Goal: Task Accomplishment & Management: Use online tool/utility

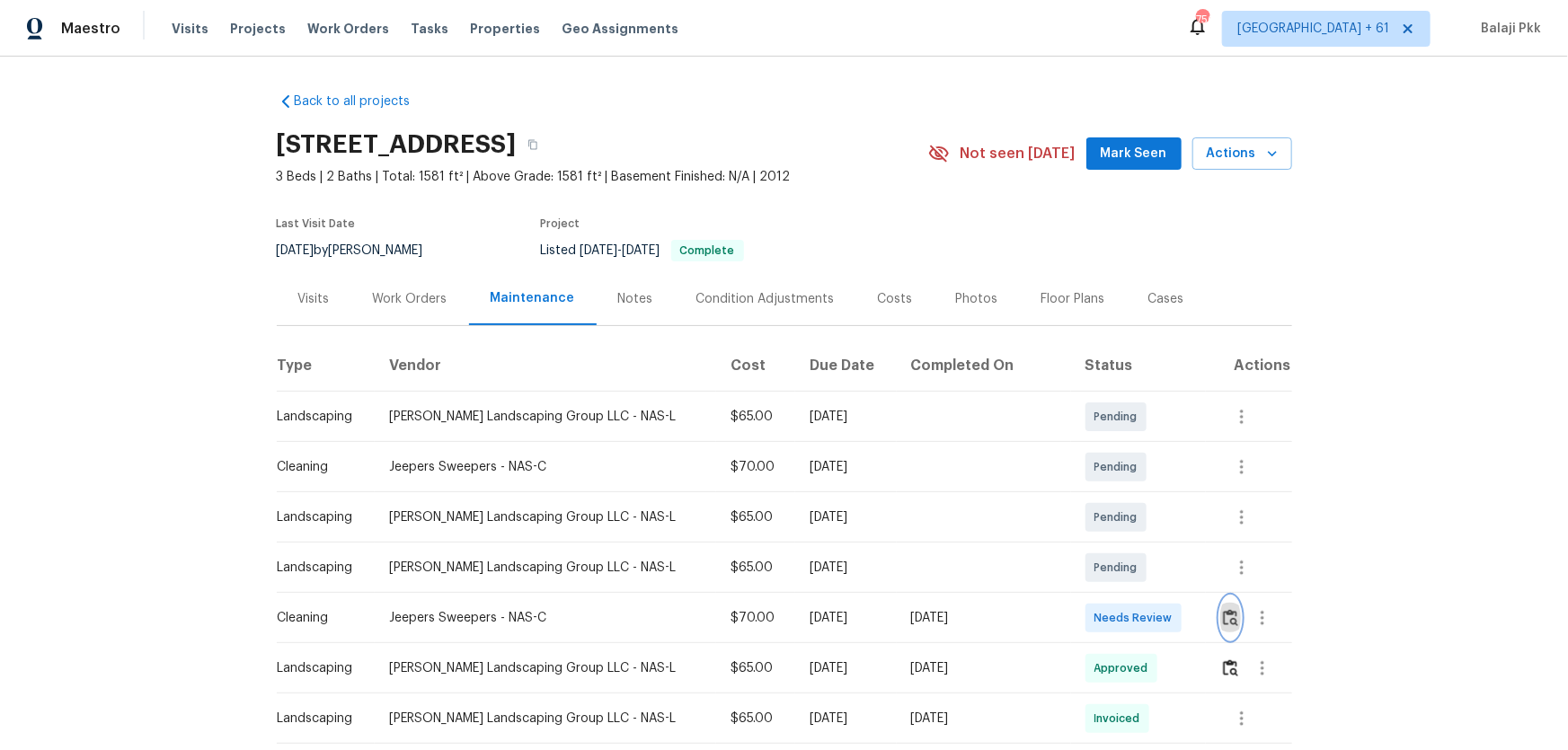
click at [1115, 496] on img "button" at bounding box center [1231, 617] width 15 height 17
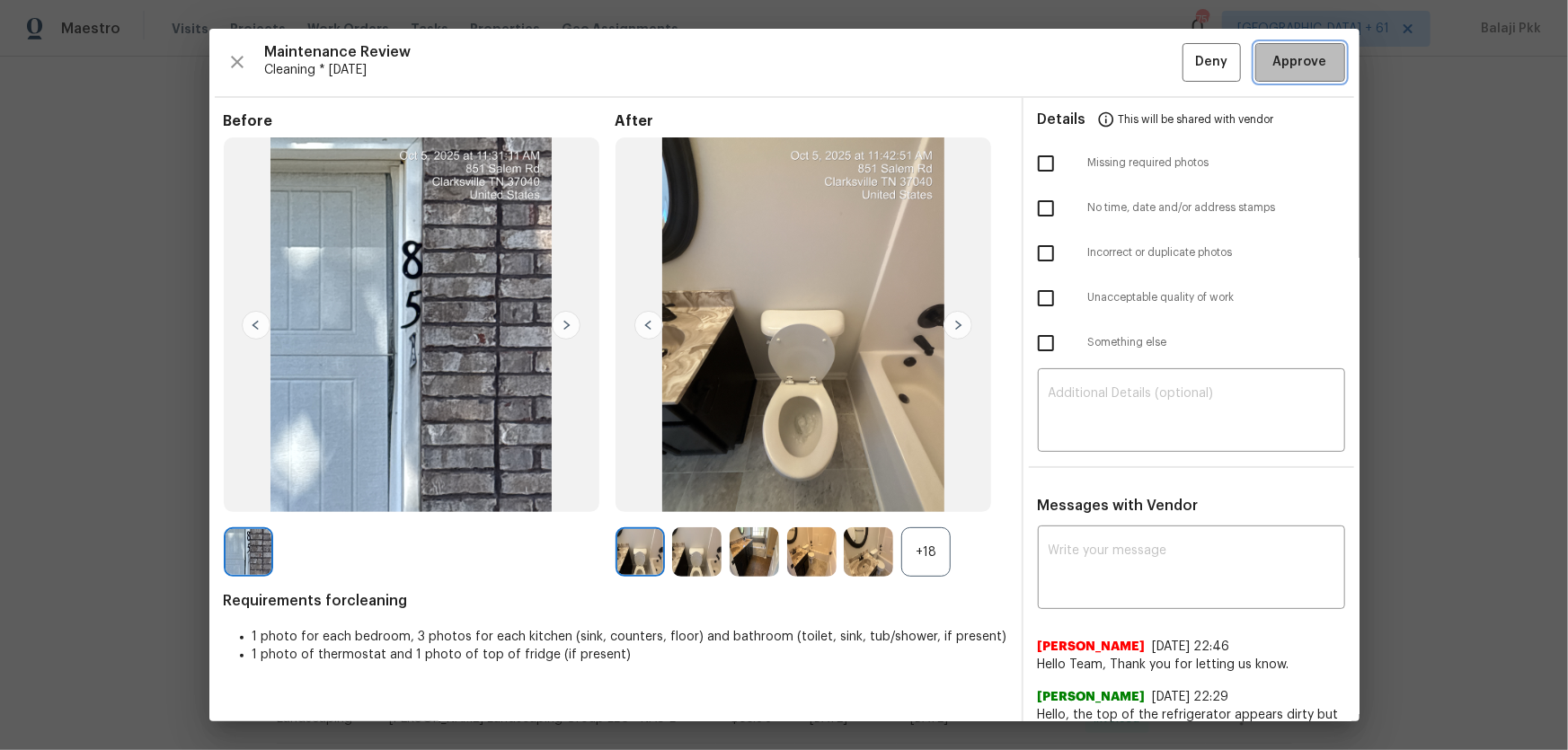
click at [1115, 45] on button "Approve" at bounding box center [1300, 62] width 90 height 38
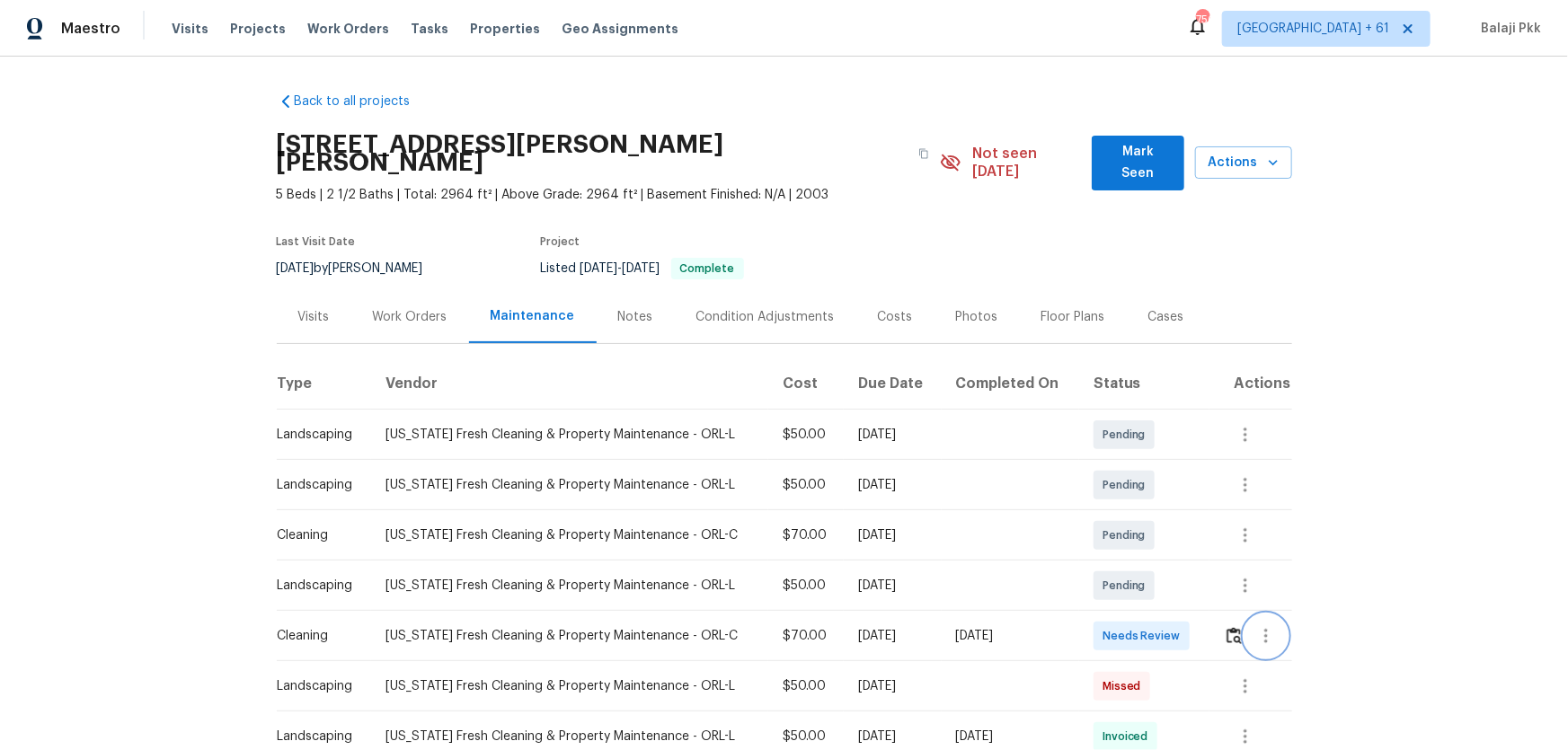
click at [1115, 496] on button "button" at bounding box center [1266, 636] width 43 height 43
click at [1115, 496] on div at bounding box center [784, 375] width 1568 height 750
click at [1115, 496] on img "button" at bounding box center [1234, 636] width 15 height 17
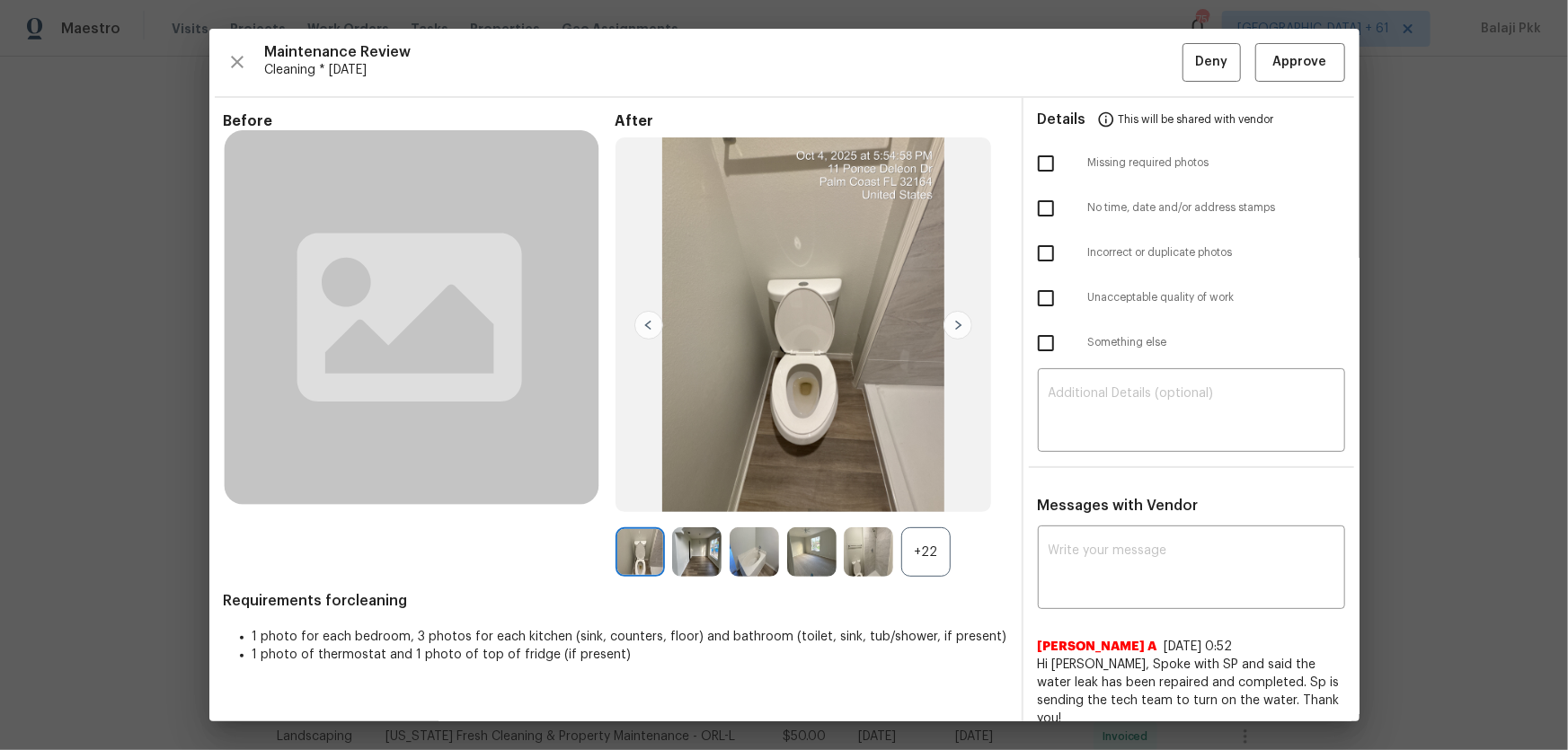
drag, startPoint x: 921, startPoint y: 544, endPoint x: 887, endPoint y: 463, distance: 87.8
click at [921, 496] on div "+22" at bounding box center [926, 551] width 49 height 49
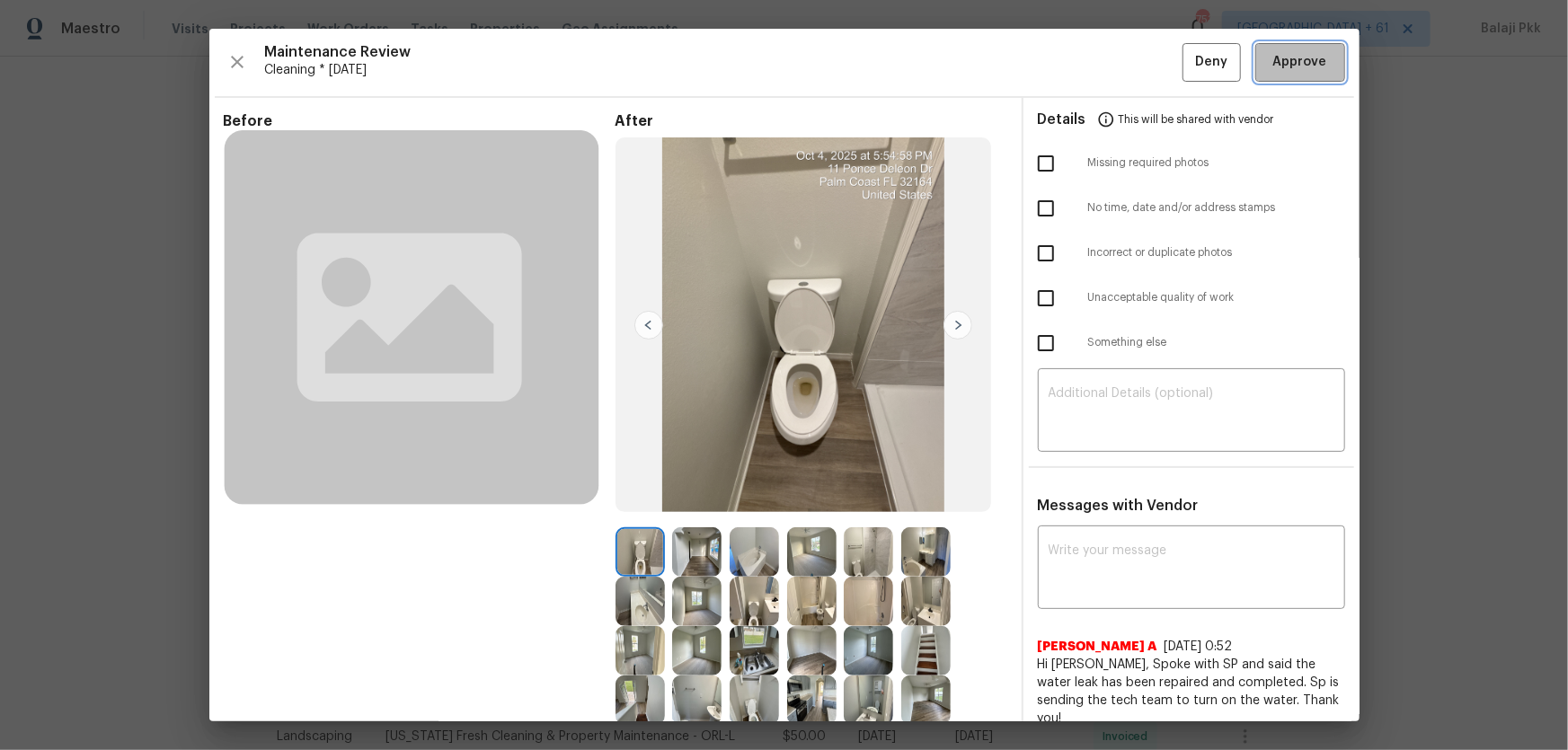
click at [1115, 64] on span "Approve" at bounding box center [1300, 61] width 54 height 22
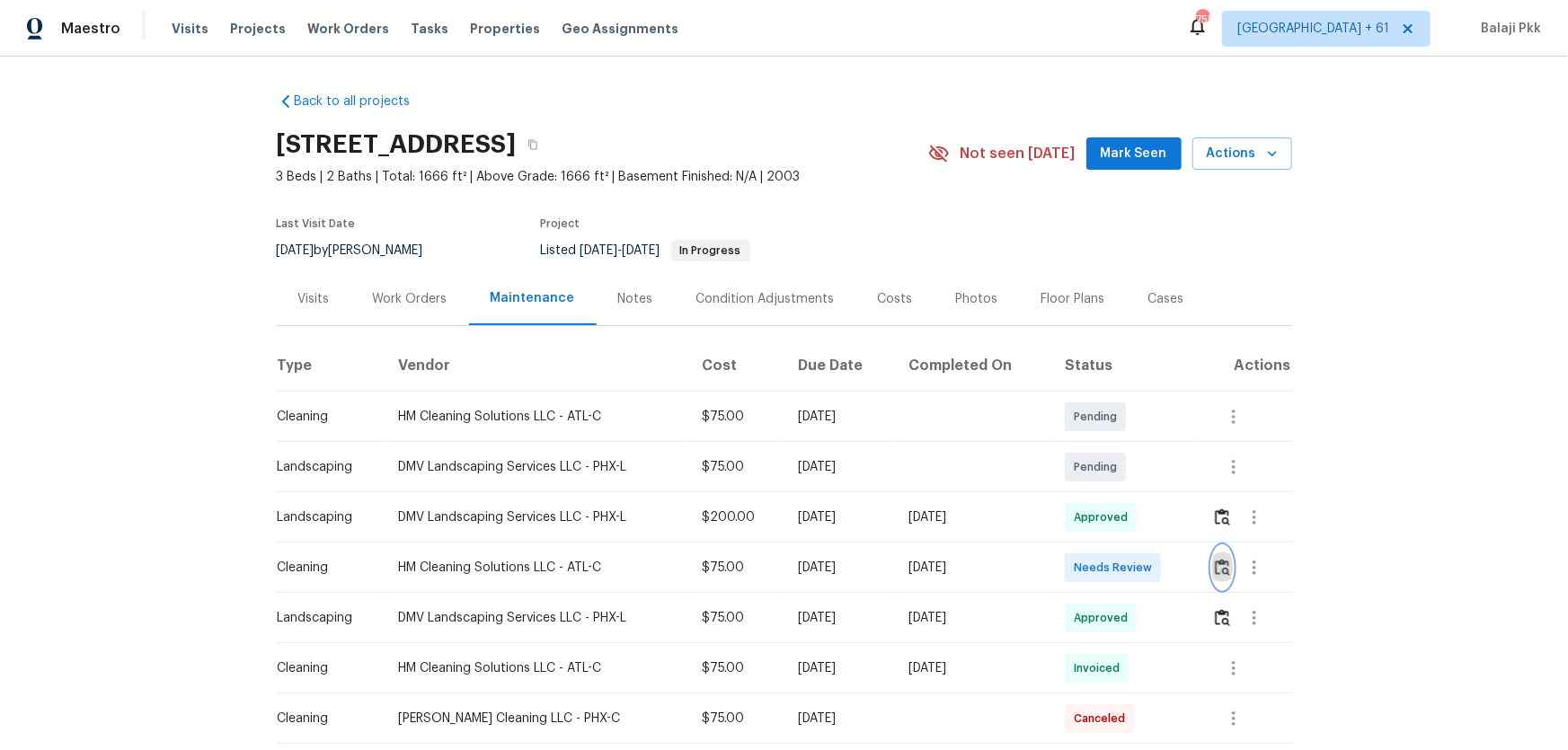
click at [1115, 496] on img "button" at bounding box center [1222, 568] width 15 height 17
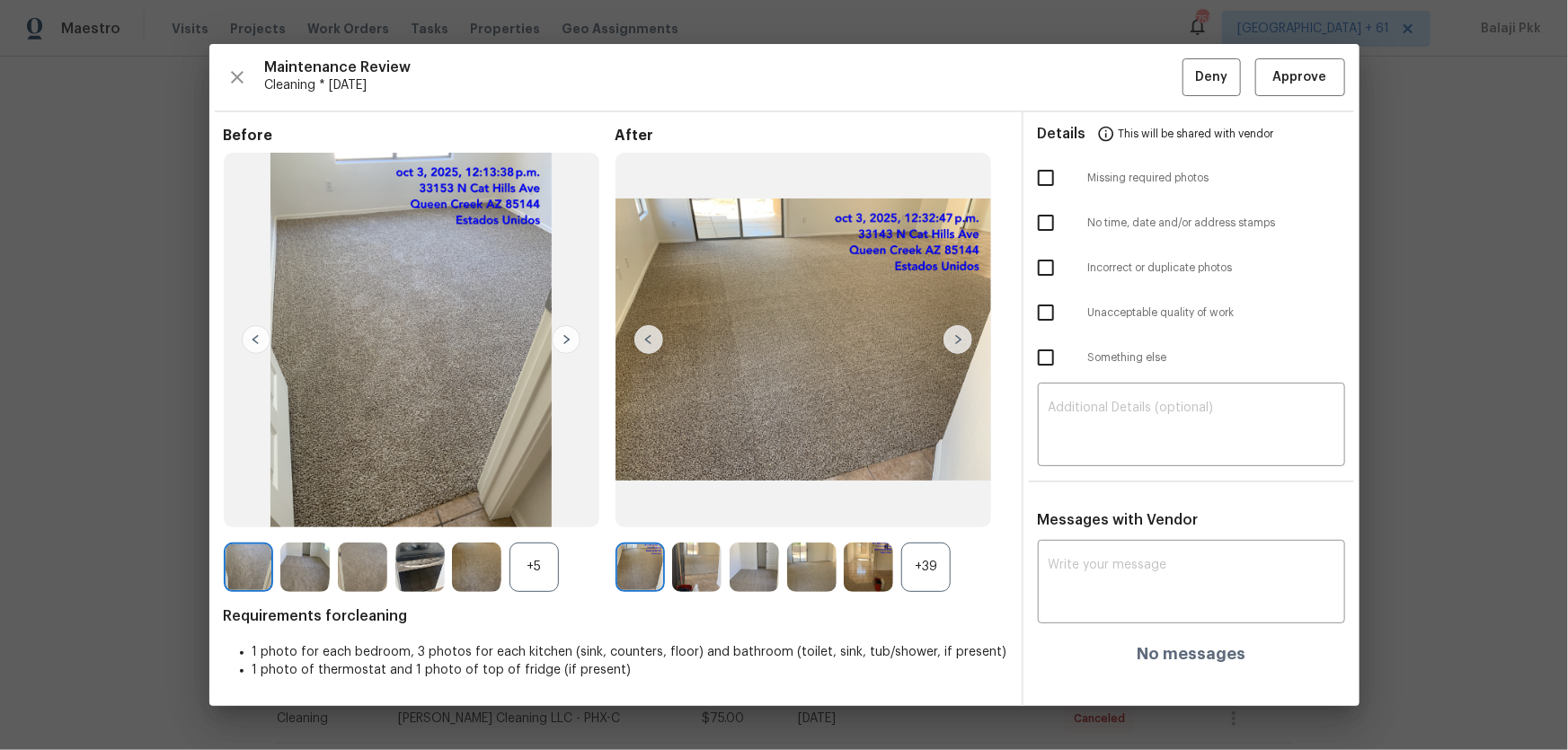
click at [929, 496] on div "+39" at bounding box center [926, 567] width 49 height 49
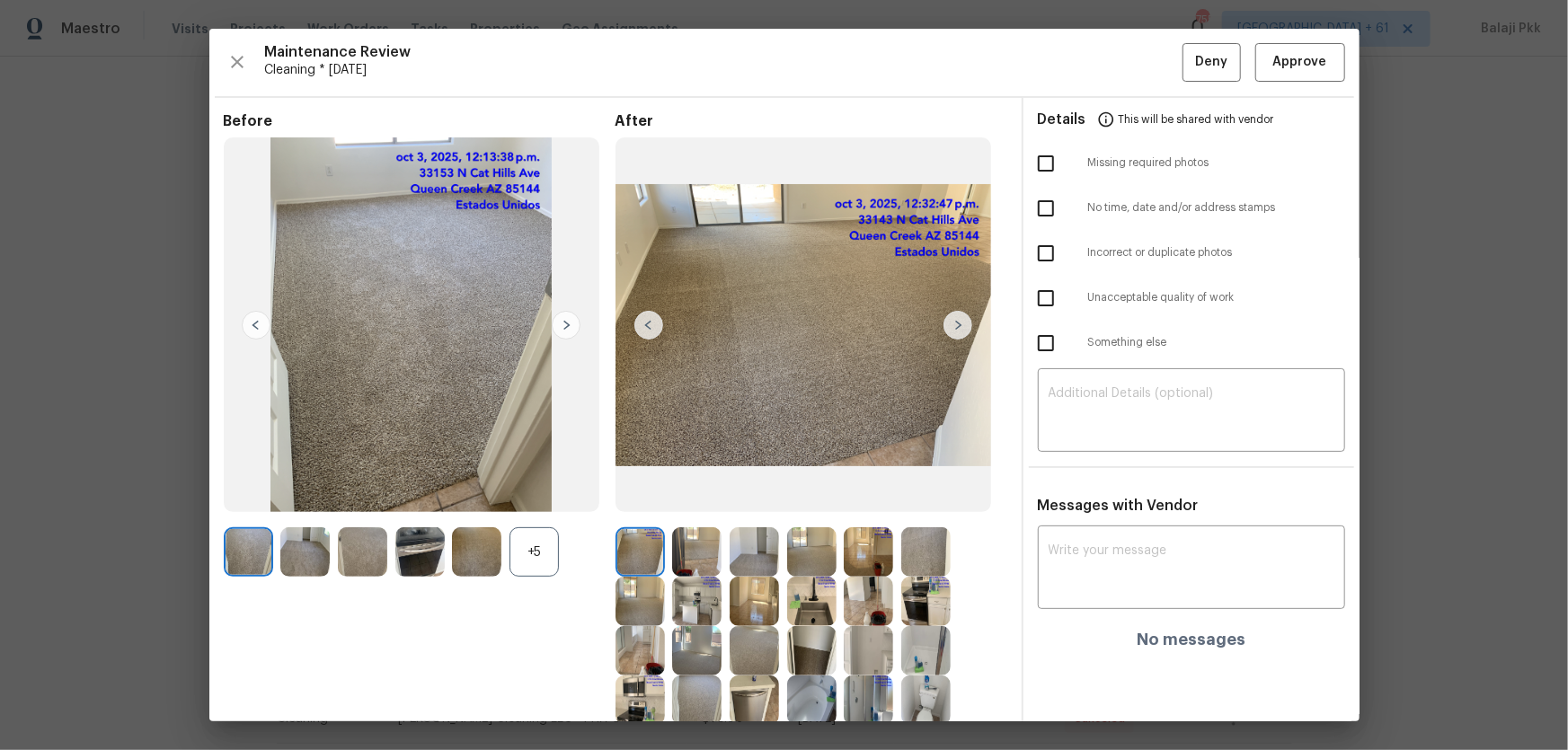
drag, startPoint x: 551, startPoint y: 558, endPoint x: 590, endPoint y: 344, distance: 217.5
click at [550, 496] on div "+5" at bounding box center [534, 551] width 49 height 49
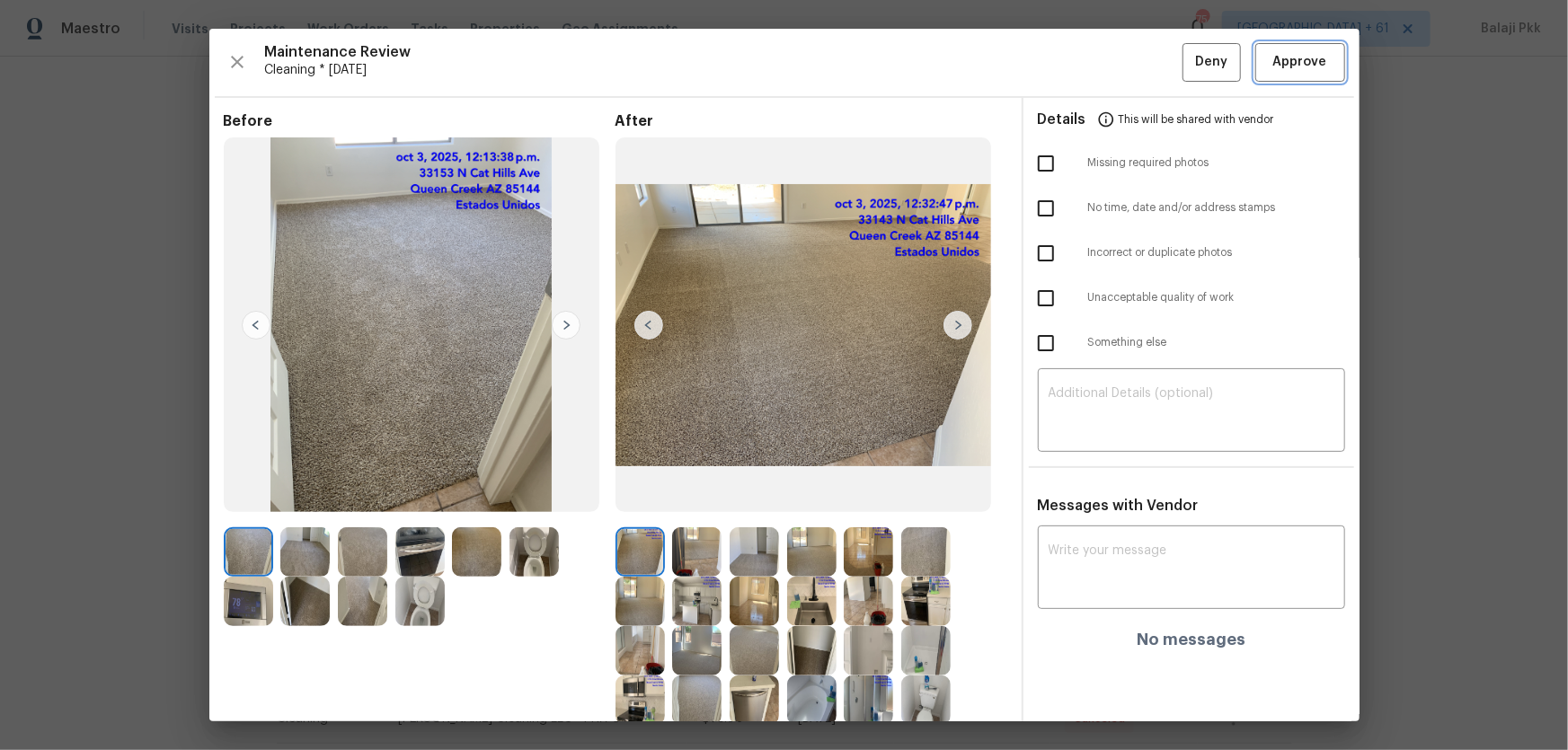
click at [1115, 55] on span "Approve" at bounding box center [1300, 61] width 54 height 22
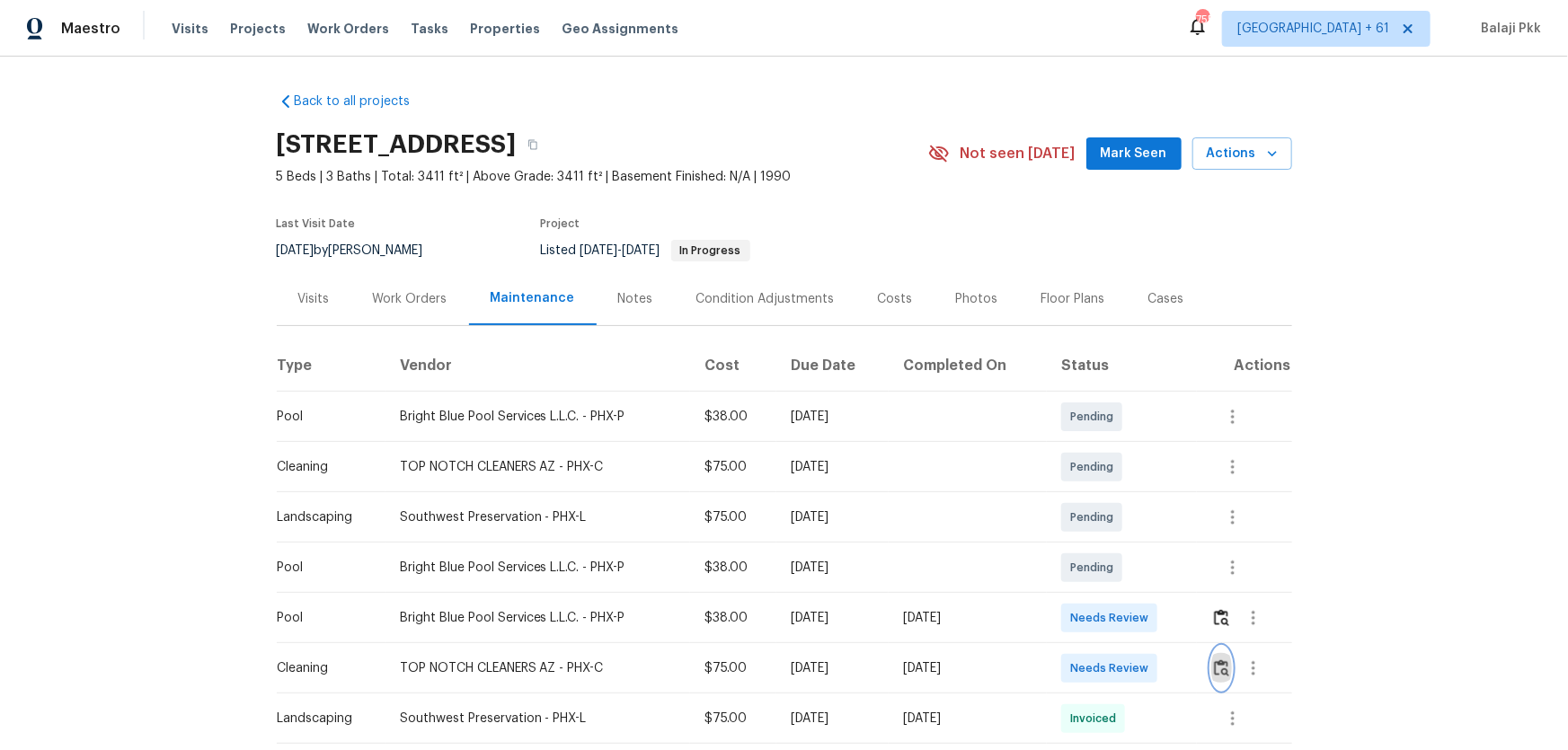
click at [1115, 496] on img "button" at bounding box center [1221, 668] width 15 height 17
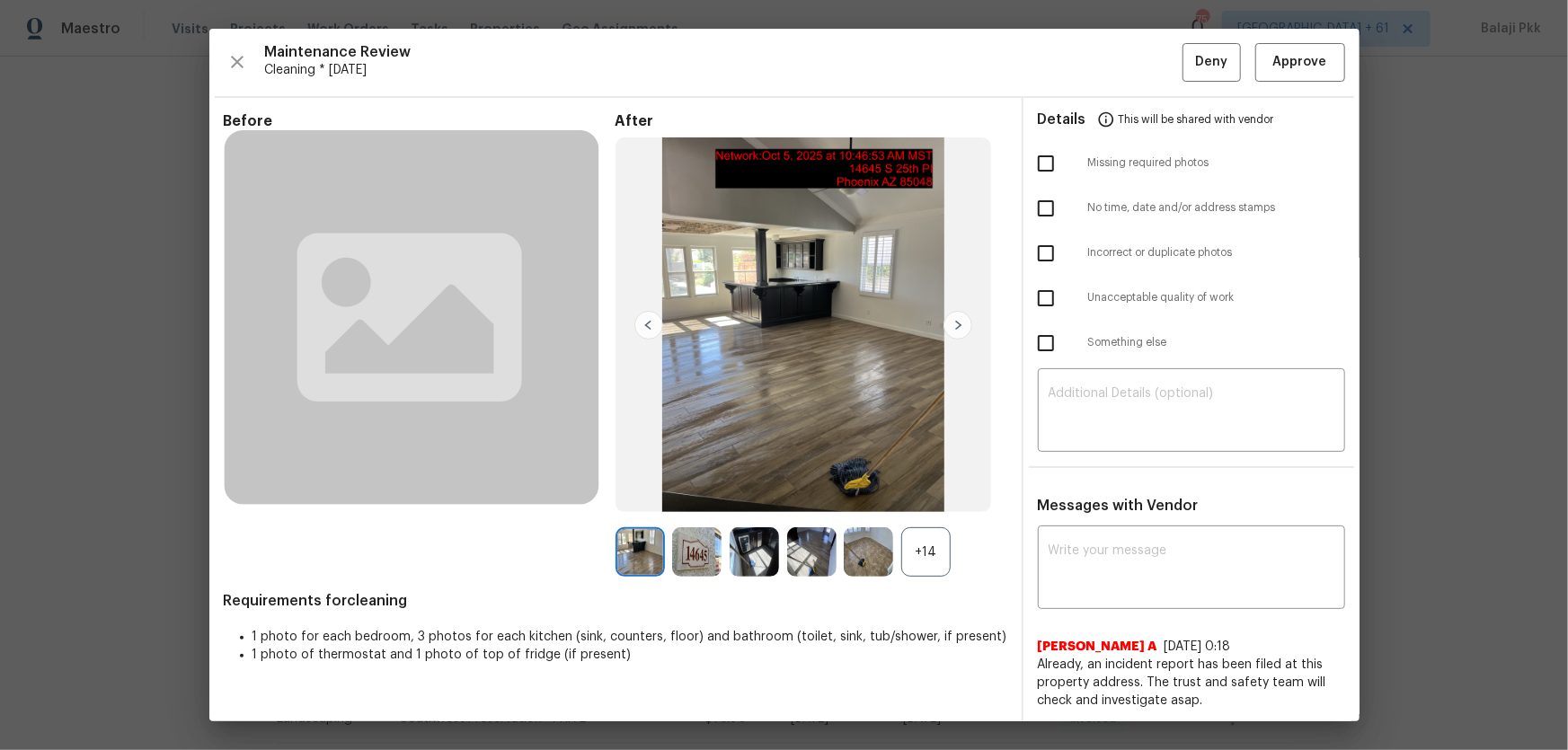
click at [925, 496] on div "+14" at bounding box center [926, 551] width 49 height 49
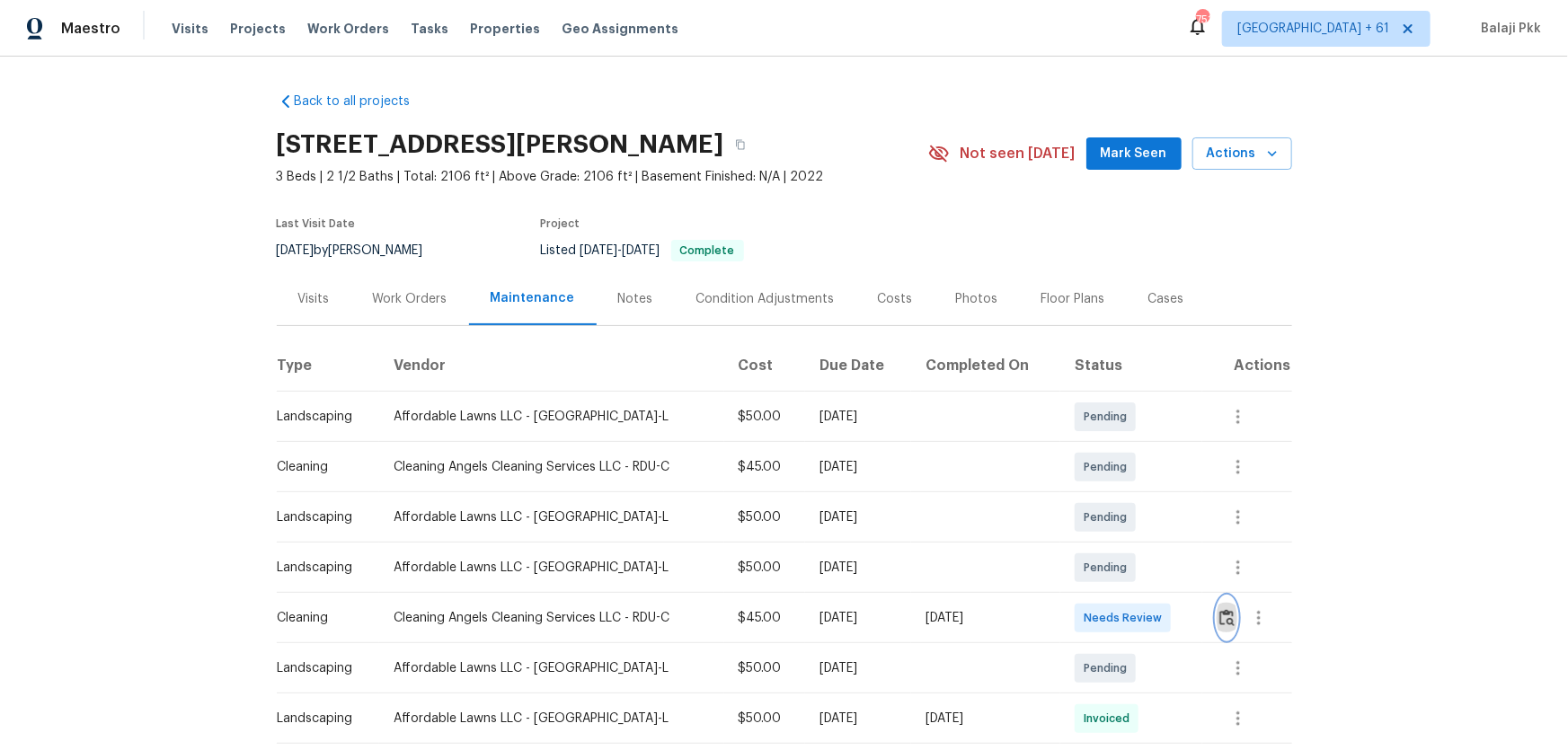
click at [1115, 496] on img "button" at bounding box center [1227, 617] width 15 height 17
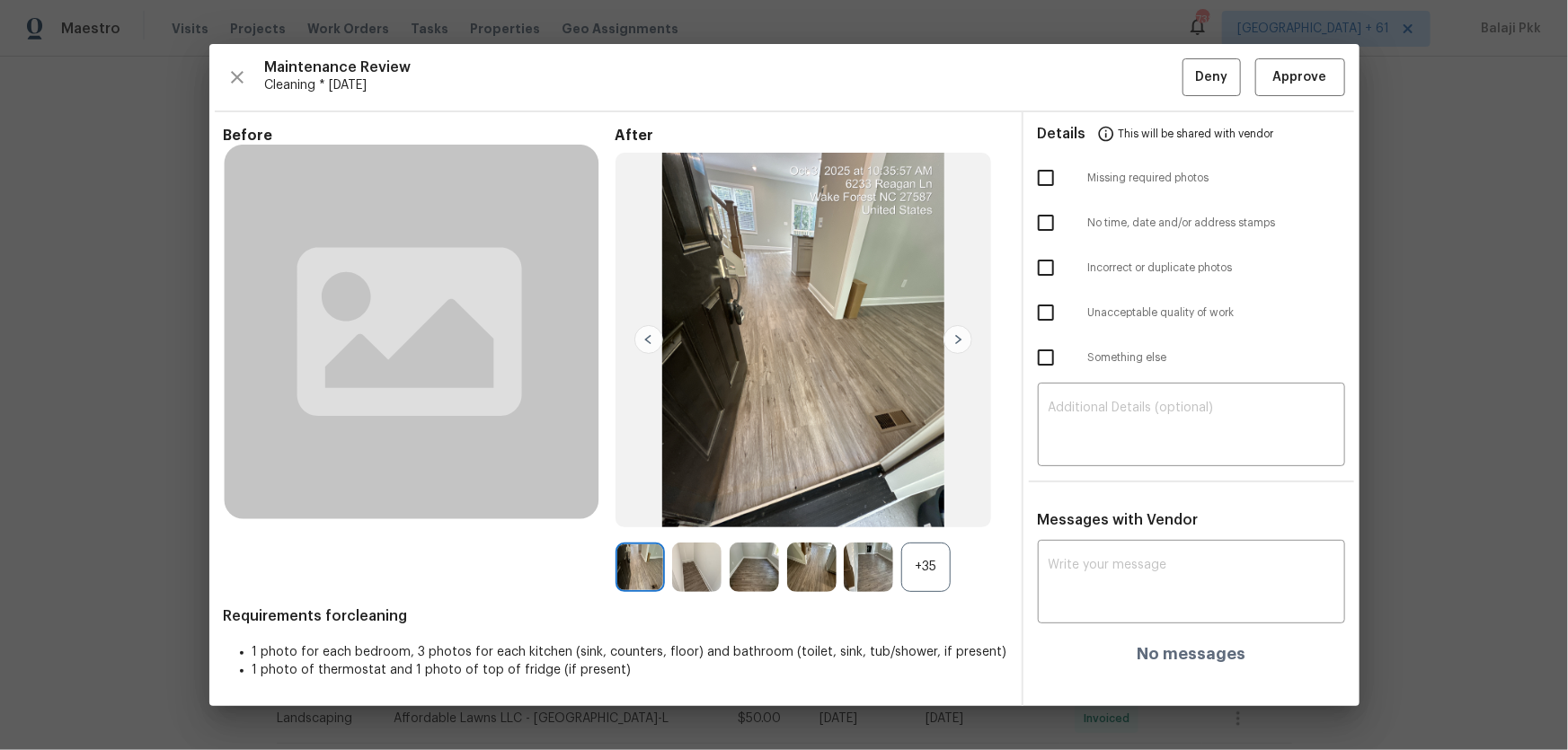
click at [929, 496] on div "+35" at bounding box center [926, 567] width 49 height 49
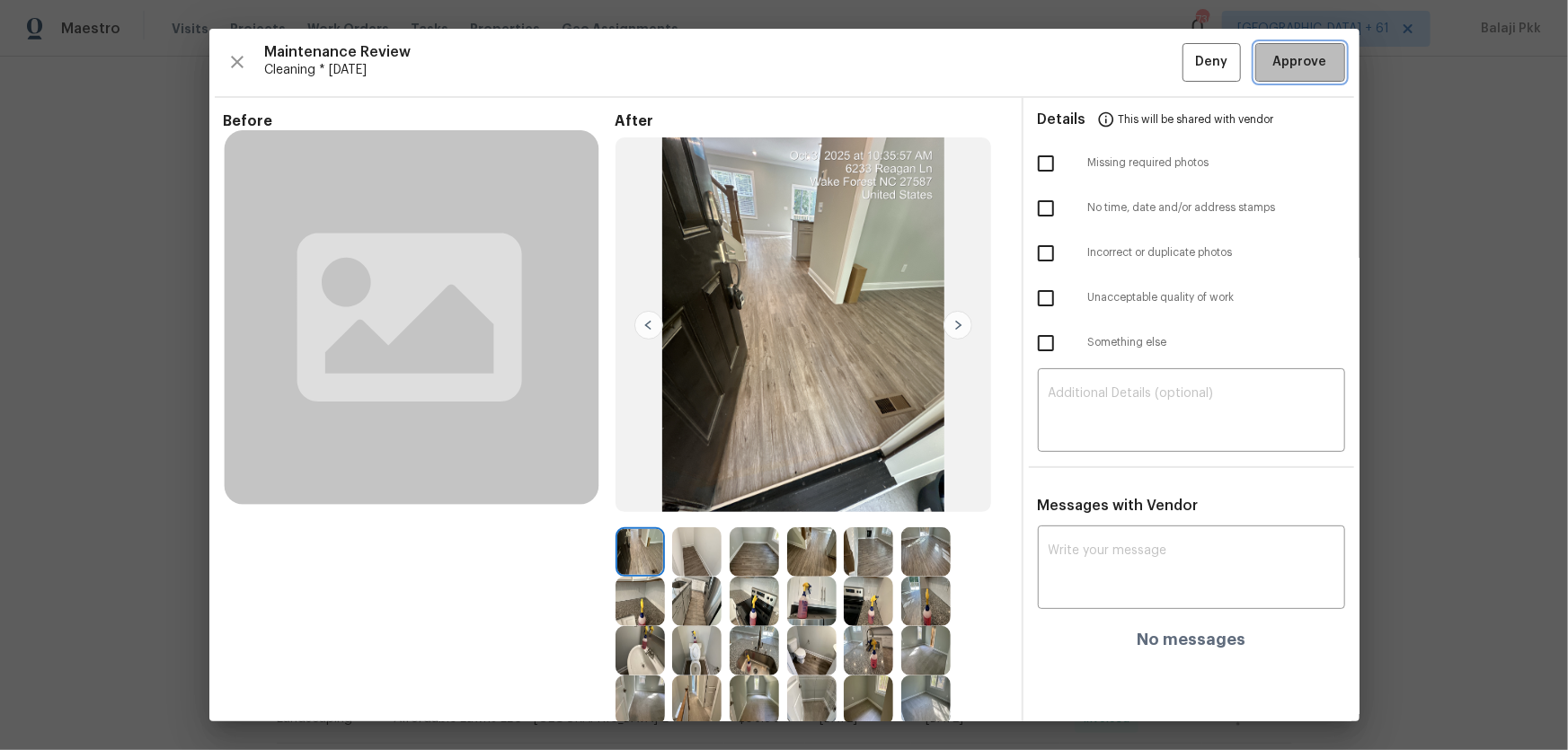
click at [1115, 59] on span "Approve" at bounding box center [1300, 61] width 54 height 22
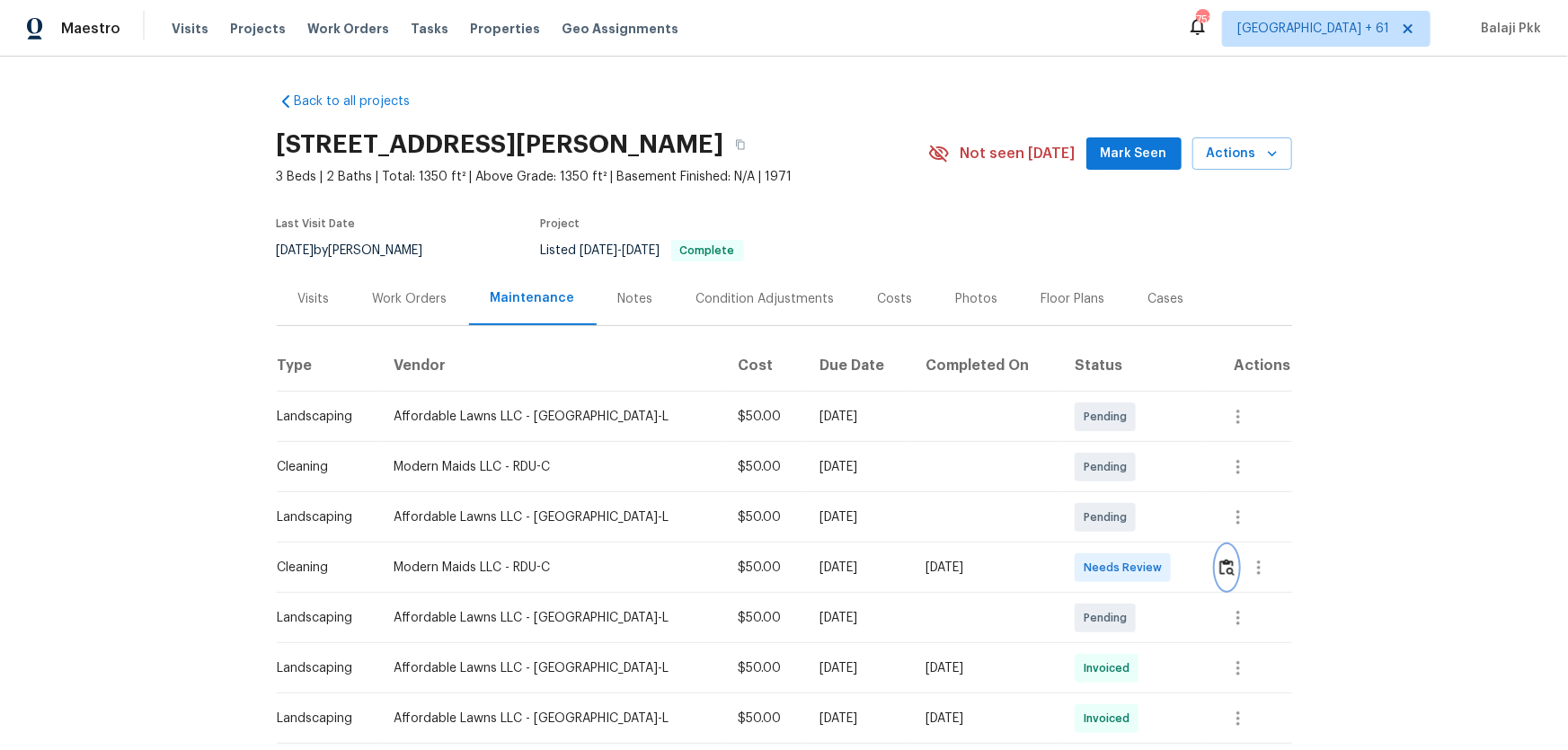
click at [1115, 496] on img "button" at bounding box center [1227, 568] width 15 height 17
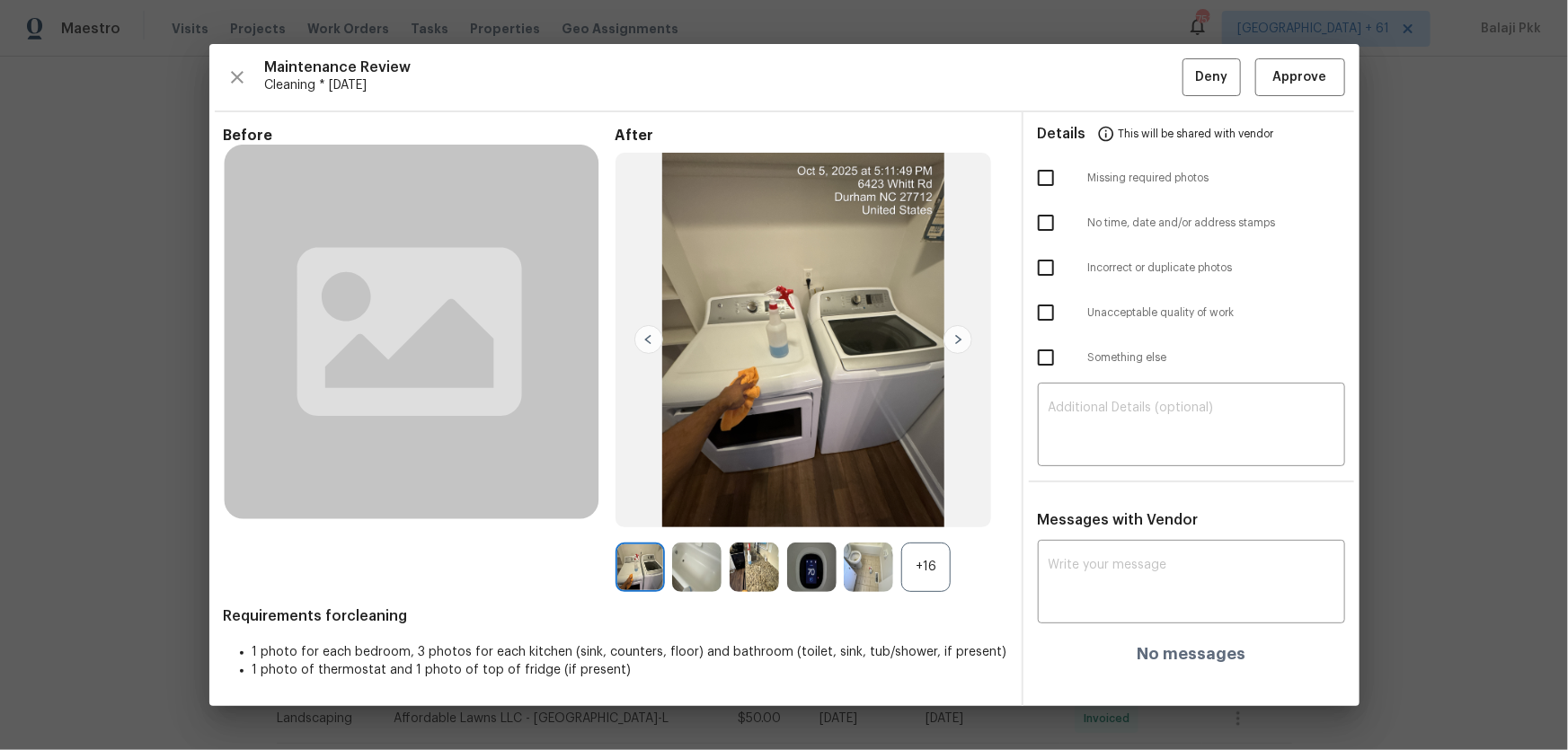
drag, startPoint x: 927, startPoint y: 555, endPoint x: 922, endPoint y: 547, distance: 9.4
click at [922, 496] on div "+16" at bounding box center [926, 567] width 49 height 49
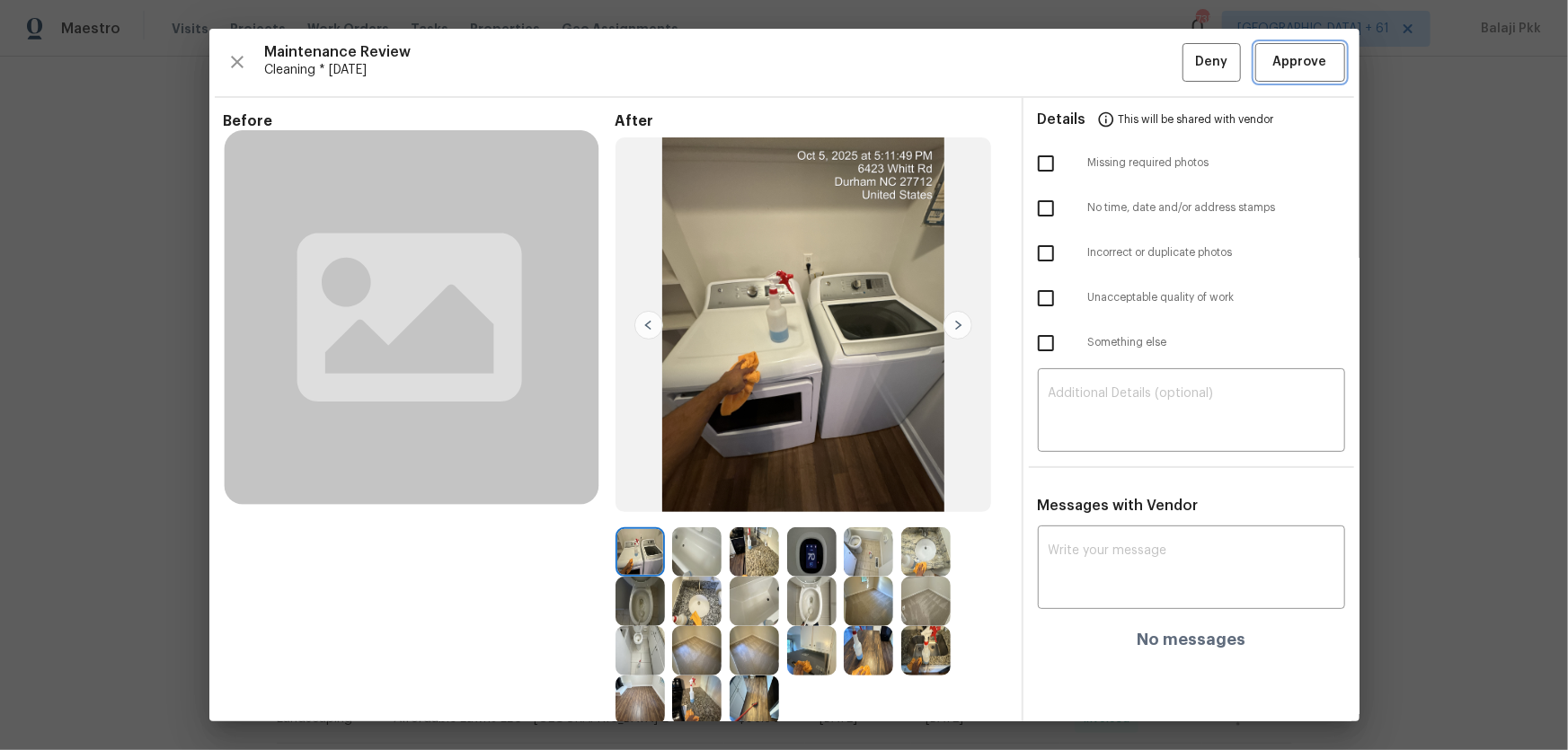
click at [1115, 68] on span "Approve" at bounding box center [1300, 61] width 54 height 22
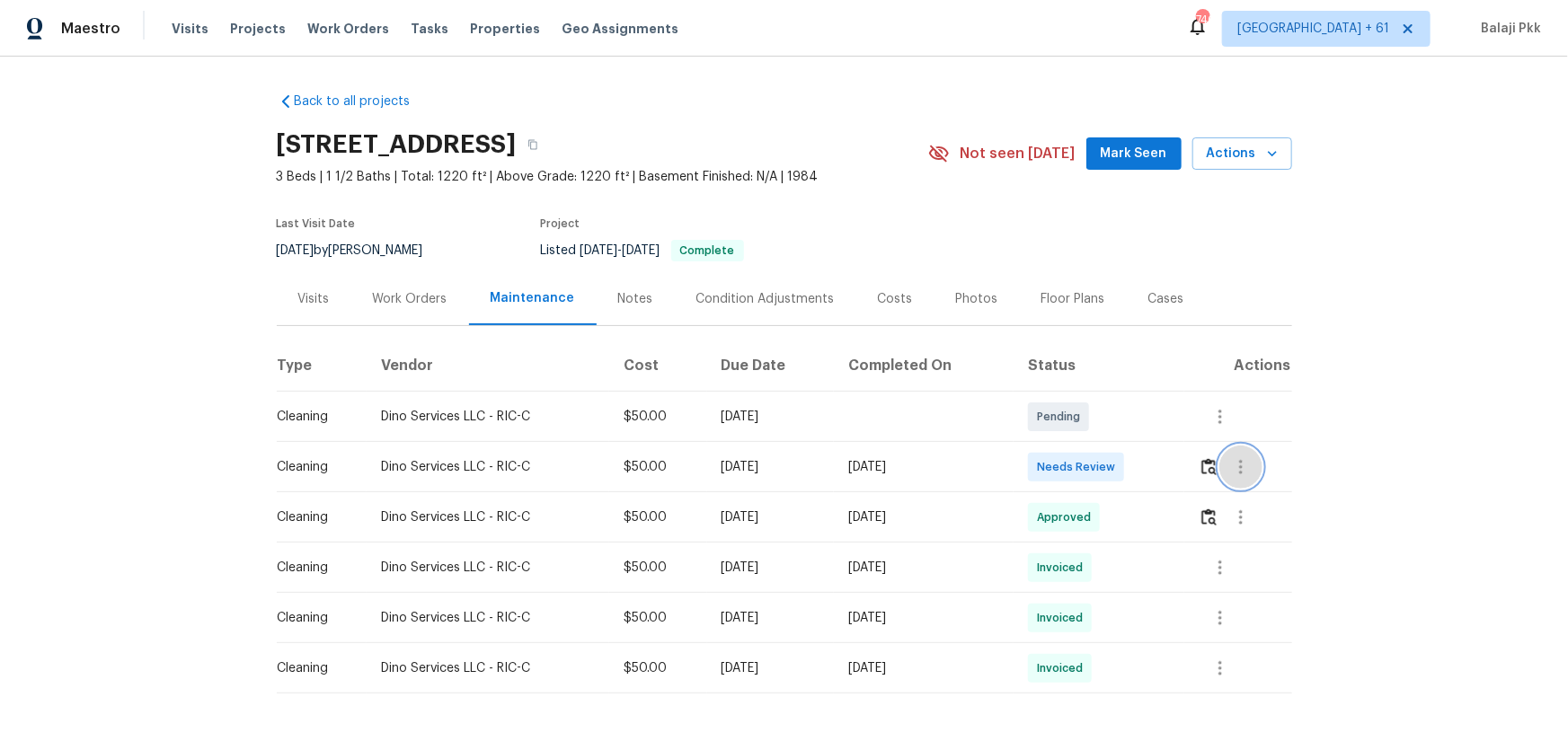
click at [1115, 460] on button "button" at bounding box center [1241, 467] width 43 height 43
click at [1115, 471] on div at bounding box center [784, 375] width 1568 height 750
click at [1115, 472] on td at bounding box center [1238, 467] width 108 height 50
click at [1115, 471] on button "button" at bounding box center [1209, 467] width 21 height 43
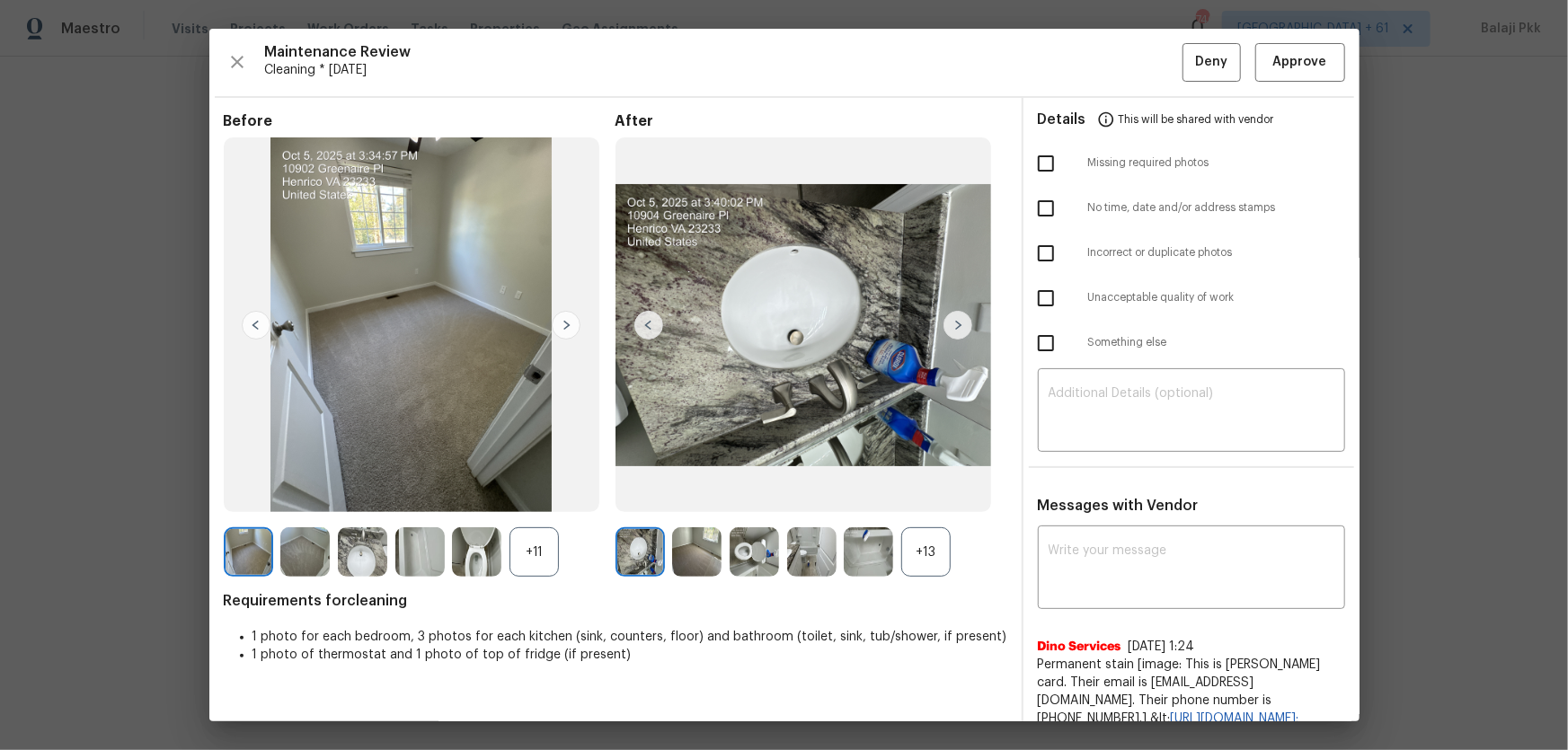
click at [930, 496] on div "+13" at bounding box center [926, 551] width 49 height 49
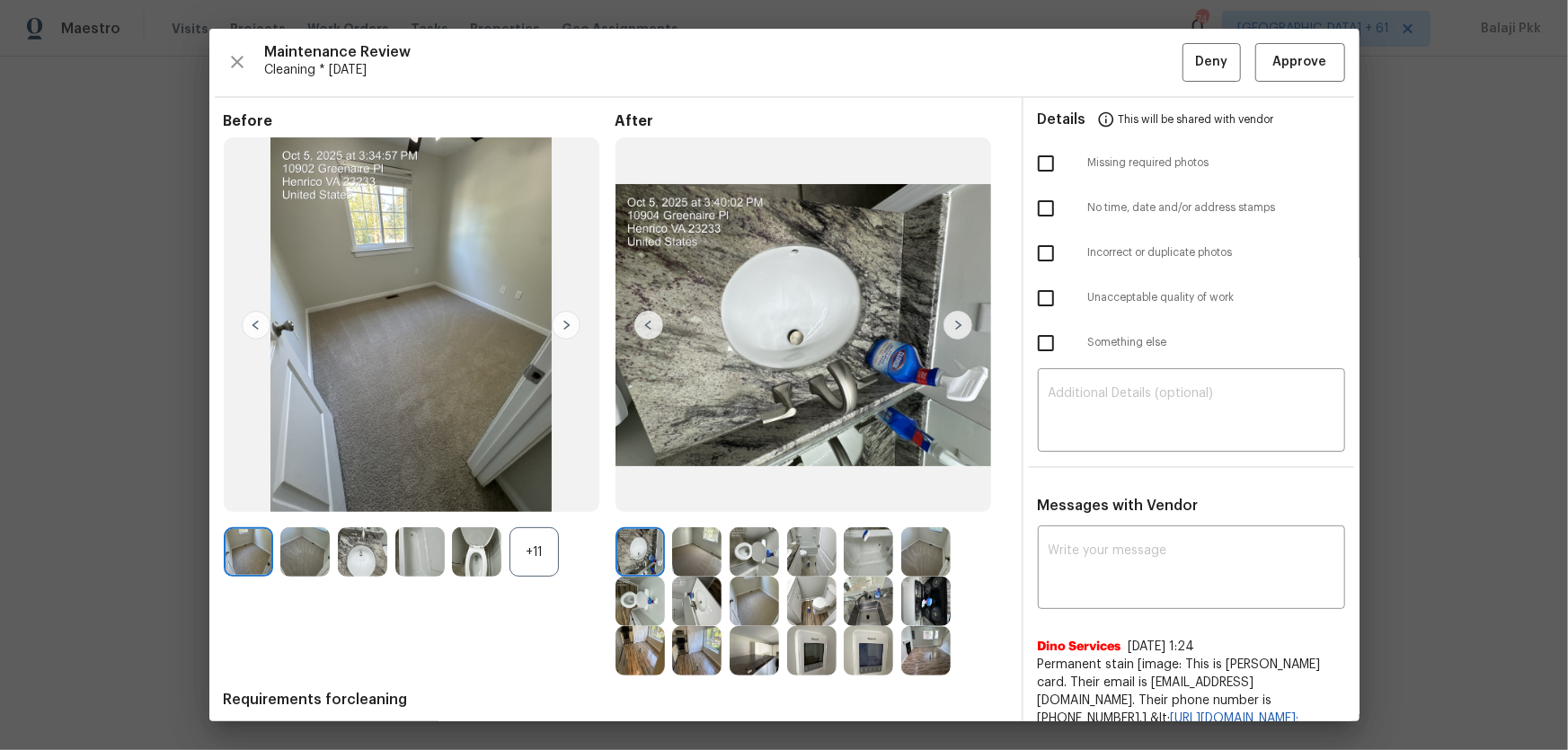
drag, startPoint x: 538, startPoint y: 536, endPoint x: 469, endPoint y: 45, distance: 495.8
click at [539, 496] on div "+11" at bounding box center [534, 551] width 49 height 49
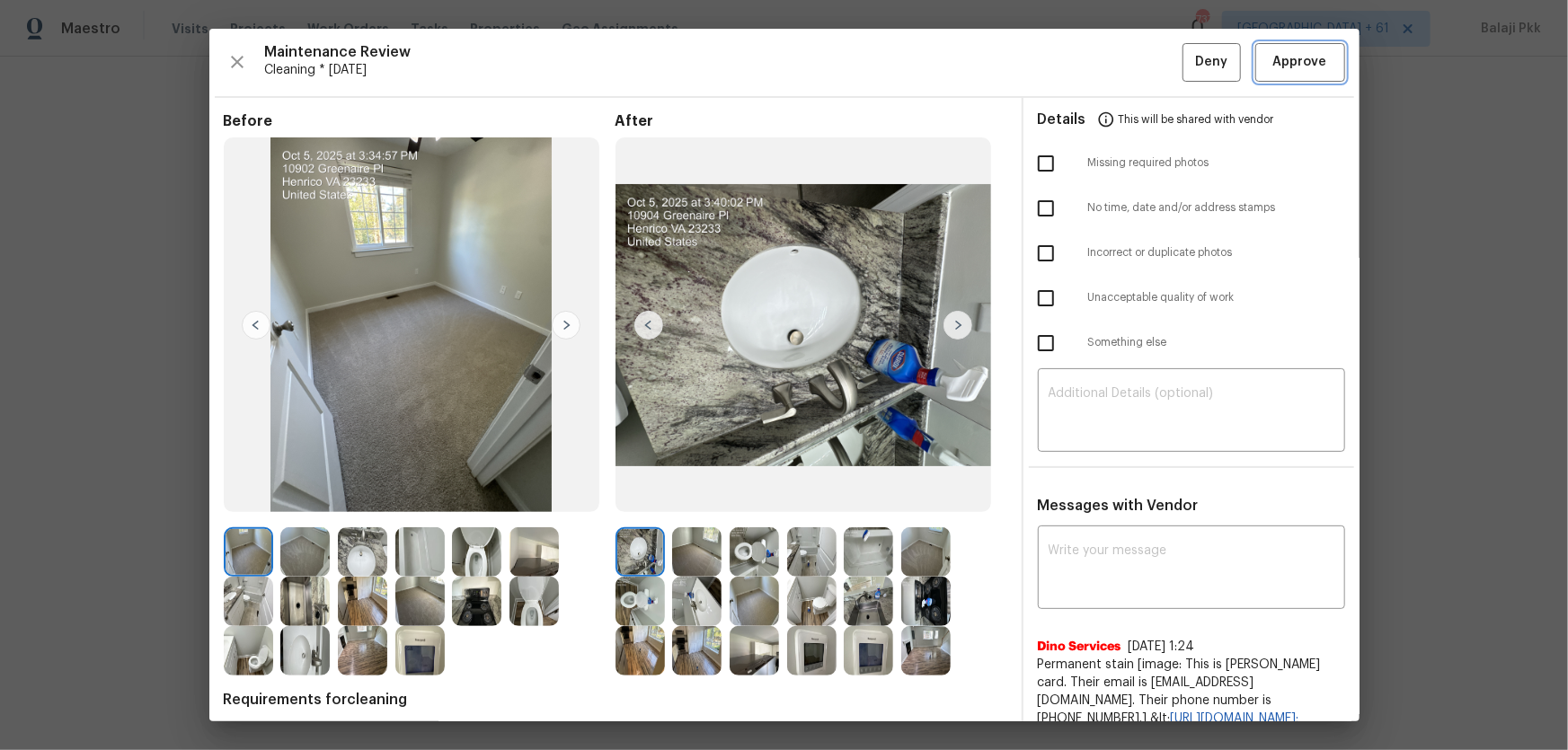
click at [1115, 63] on span "Approve" at bounding box center [1300, 61] width 54 height 22
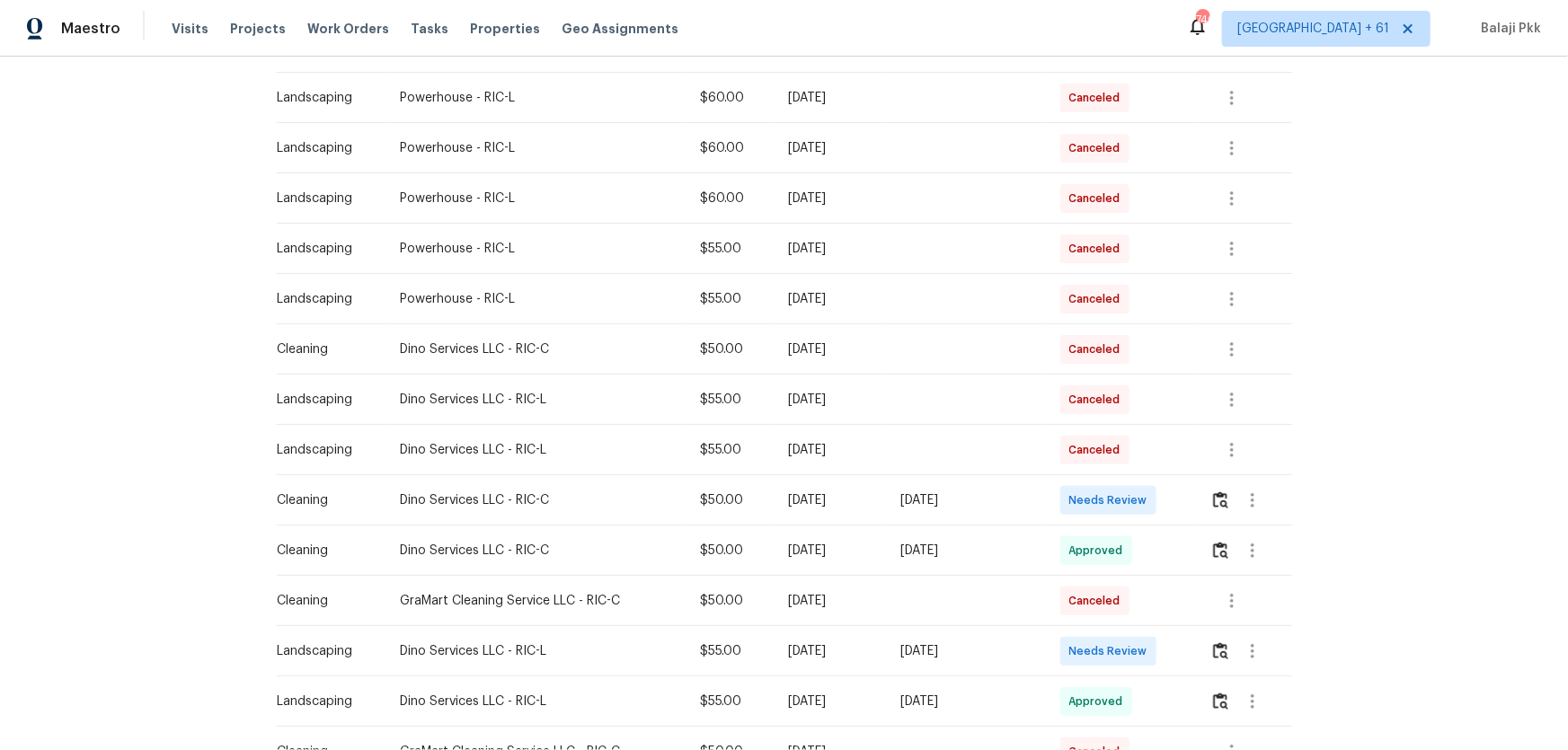
scroll to position [327, 0]
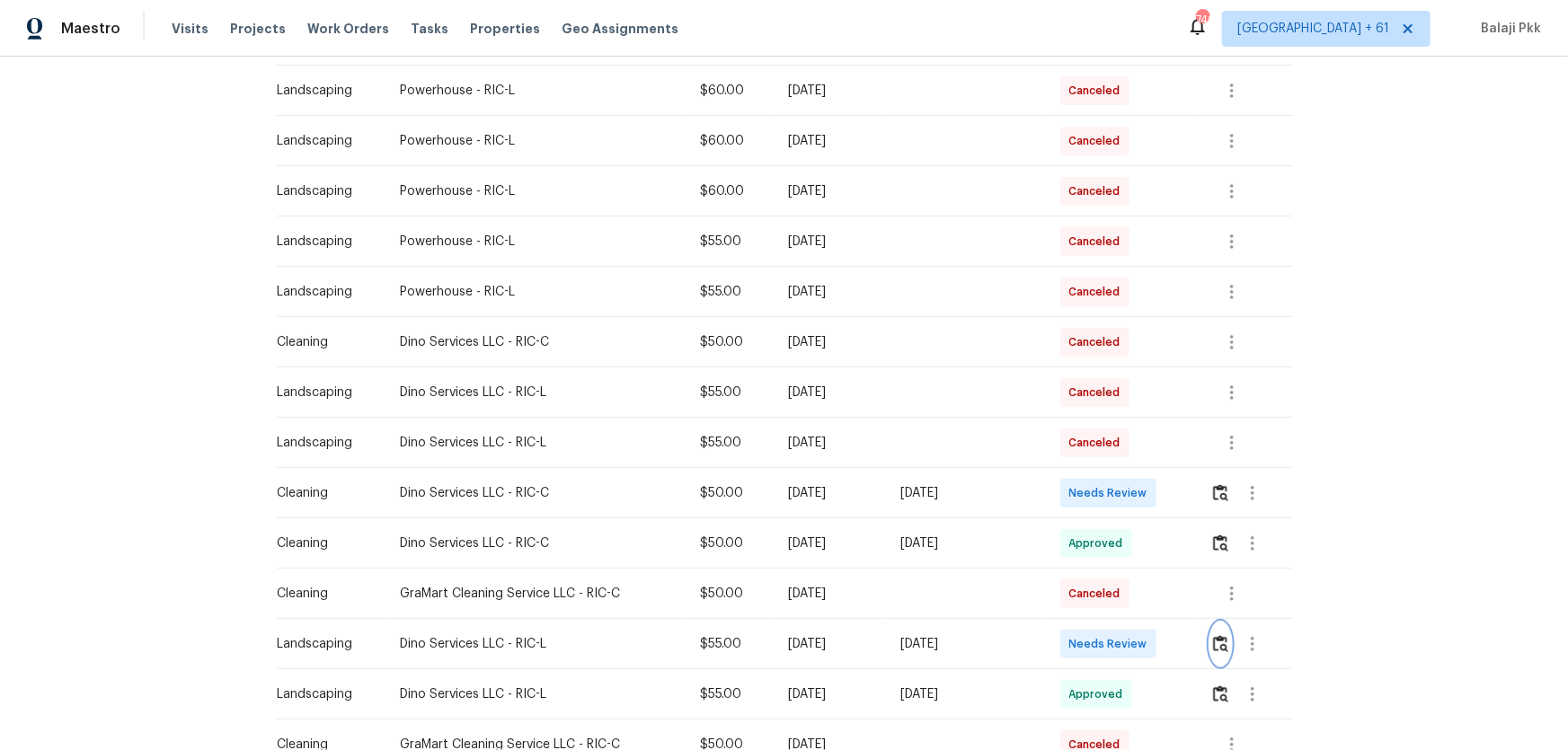
click at [1115, 496] on img "button" at bounding box center [1220, 644] width 15 height 17
click at [1115, 490] on button "button" at bounding box center [1220, 493] width 21 height 43
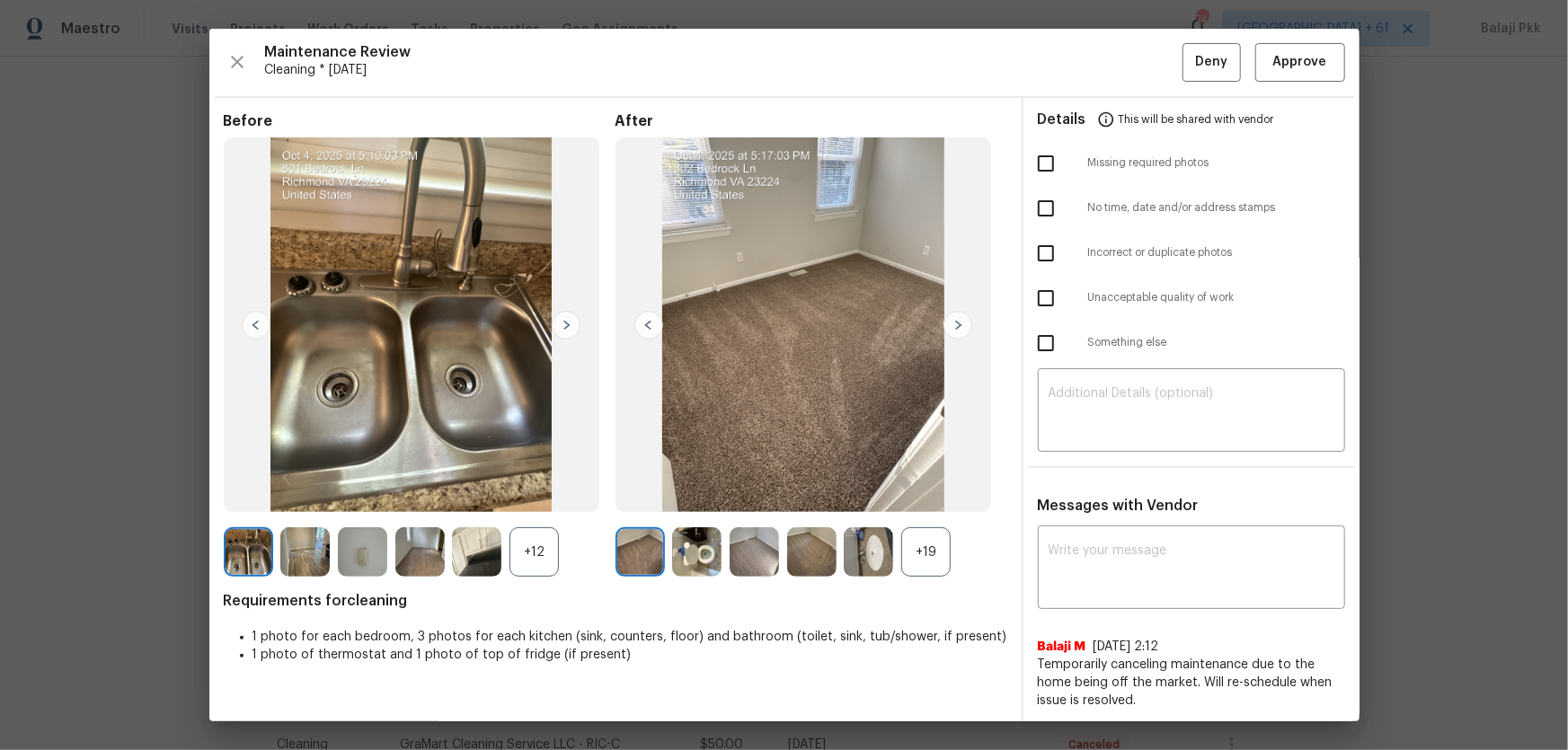
click at [940, 496] on div "+19" at bounding box center [926, 551] width 49 height 49
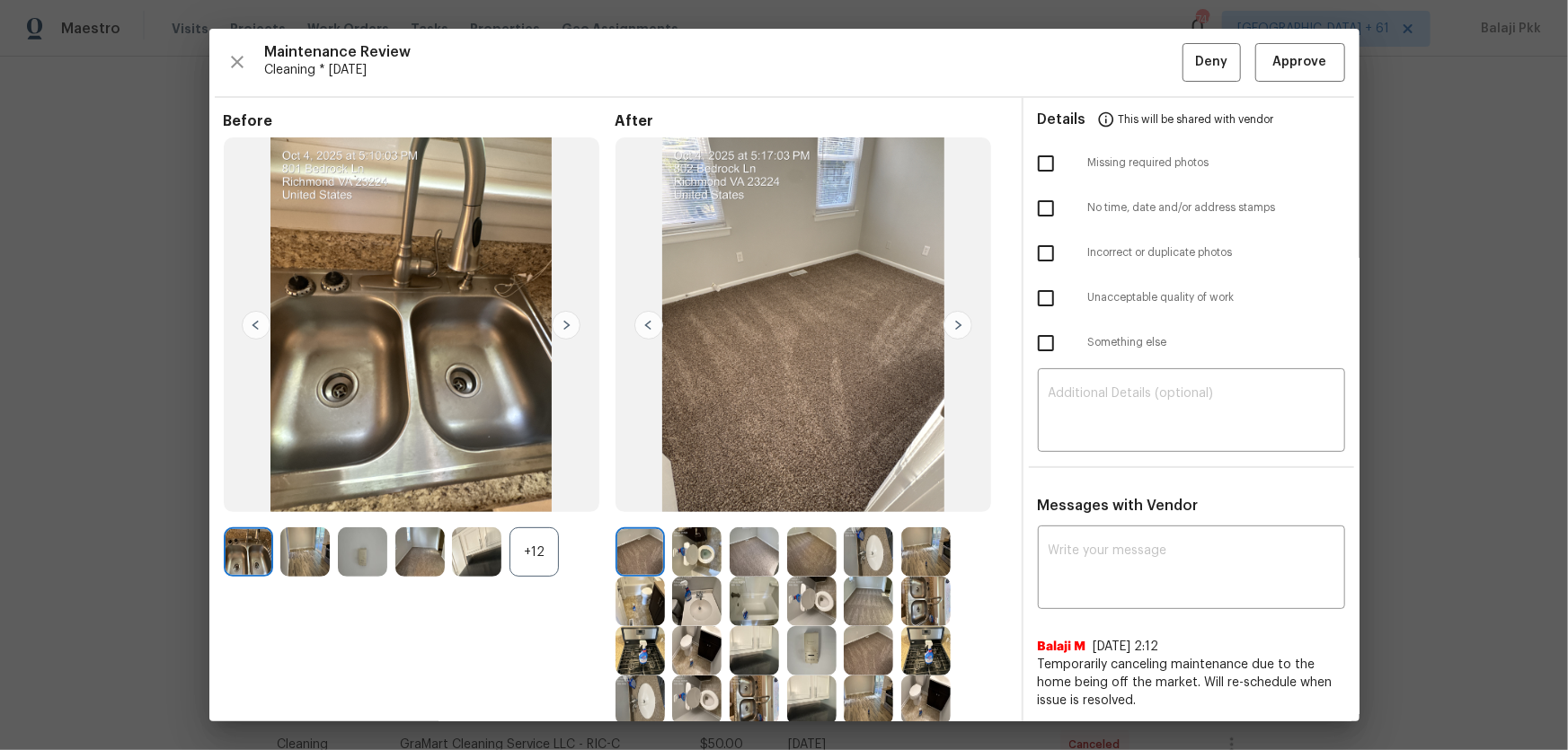
drag, startPoint x: 549, startPoint y: 551, endPoint x: 319, endPoint y: 128, distance: 481.5
click at [547, 496] on div "+12" at bounding box center [534, 551] width 49 height 49
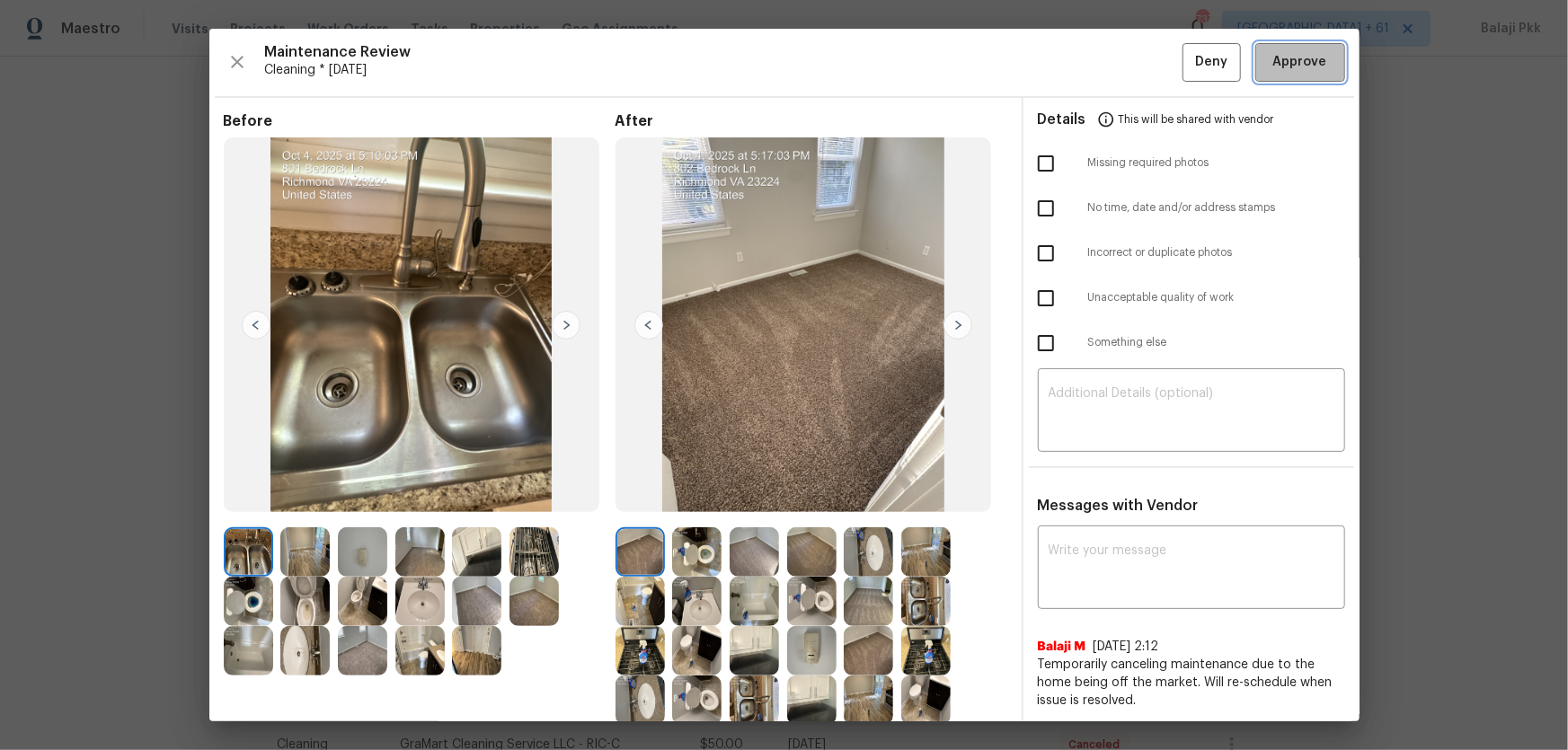
drag, startPoint x: 1263, startPoint y: 55, endPoint x: 1190, endPoint y: 0, distance: 91.4
click at [1115, 53] on span "Approve" at bounding box center [1300, 61] width 54 height 22
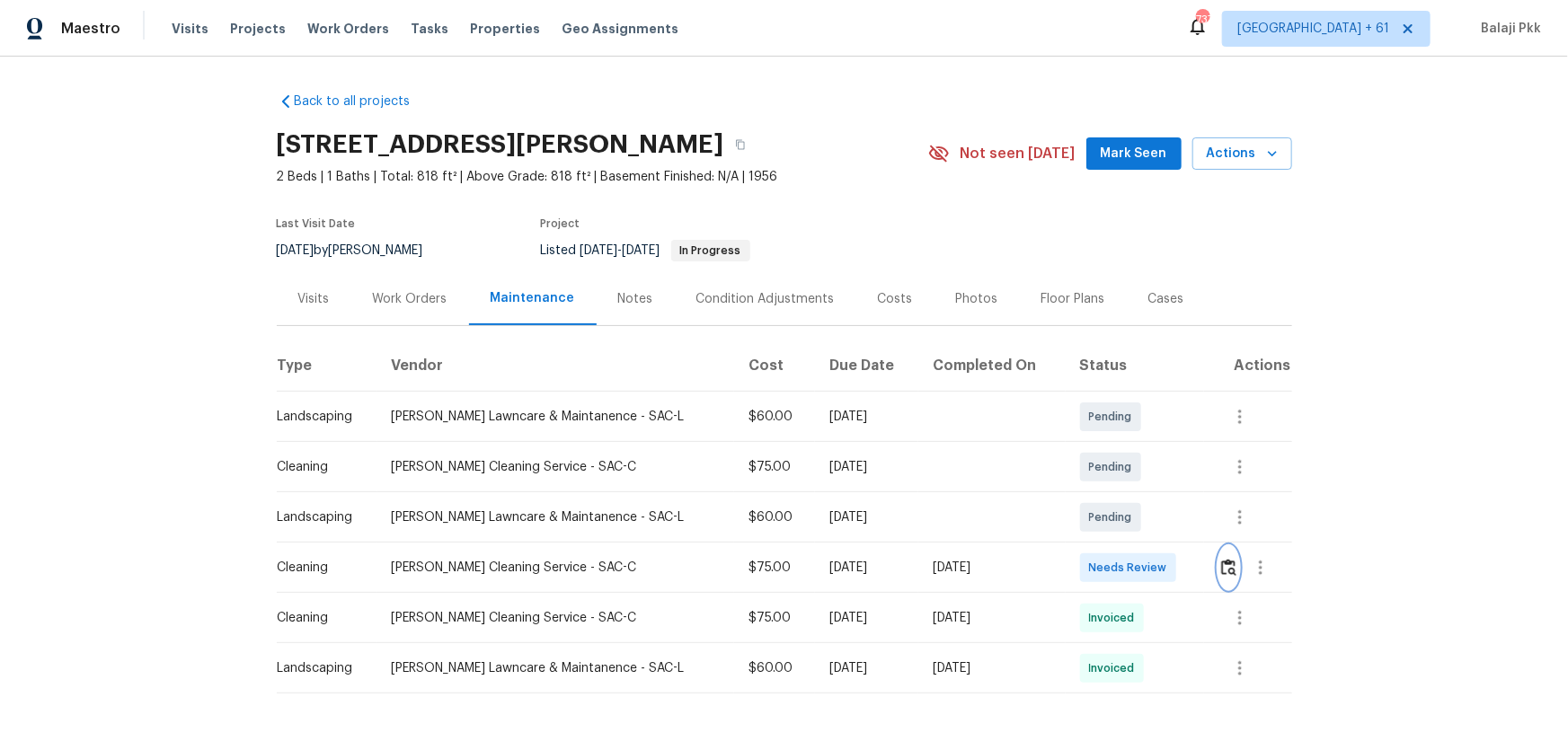
click at [1115, 496] on img "button" at bounding box center [1229, 568] width 15 height 17
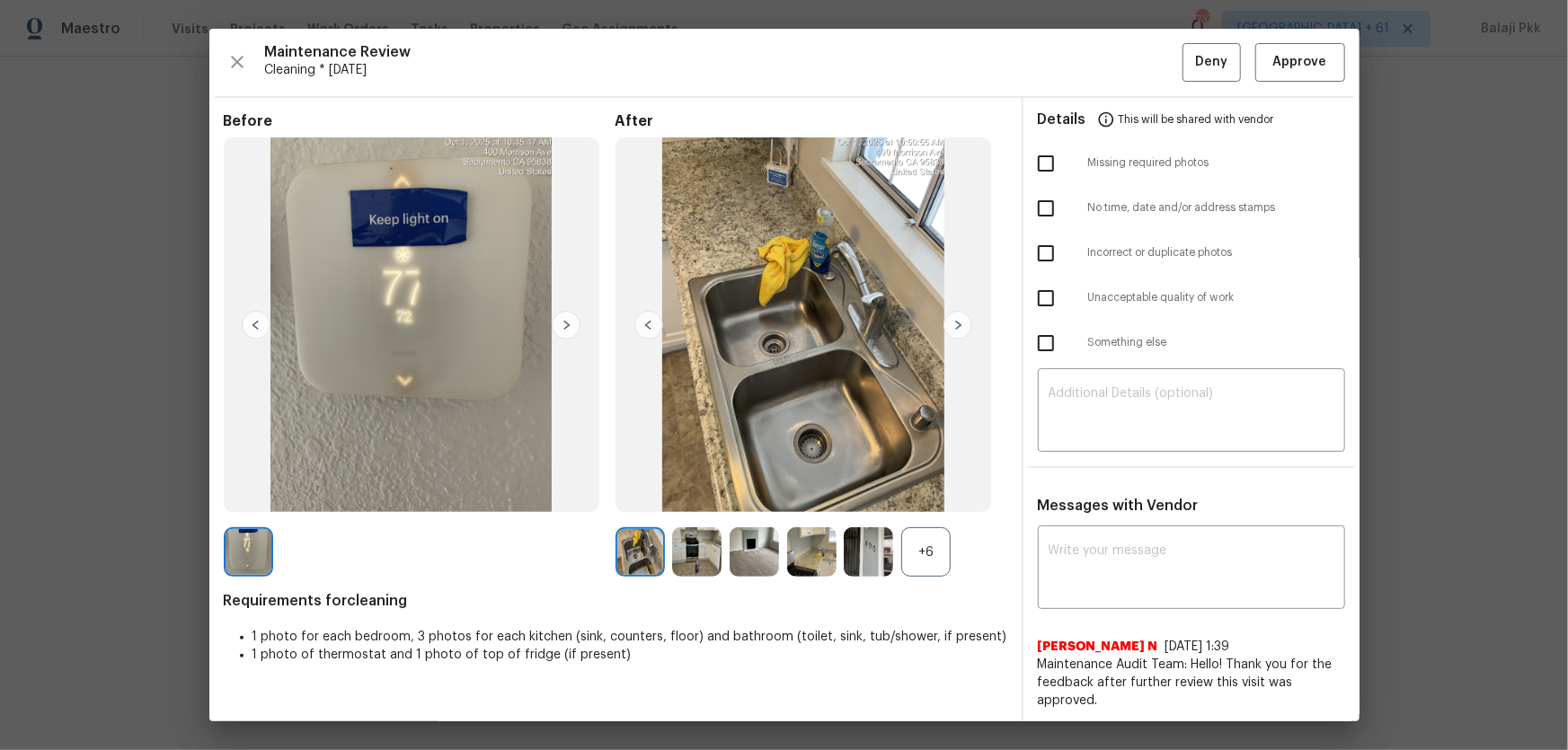
click at [944, 496] on div "+6" at bounding box center [926, 551] width 49 height 49
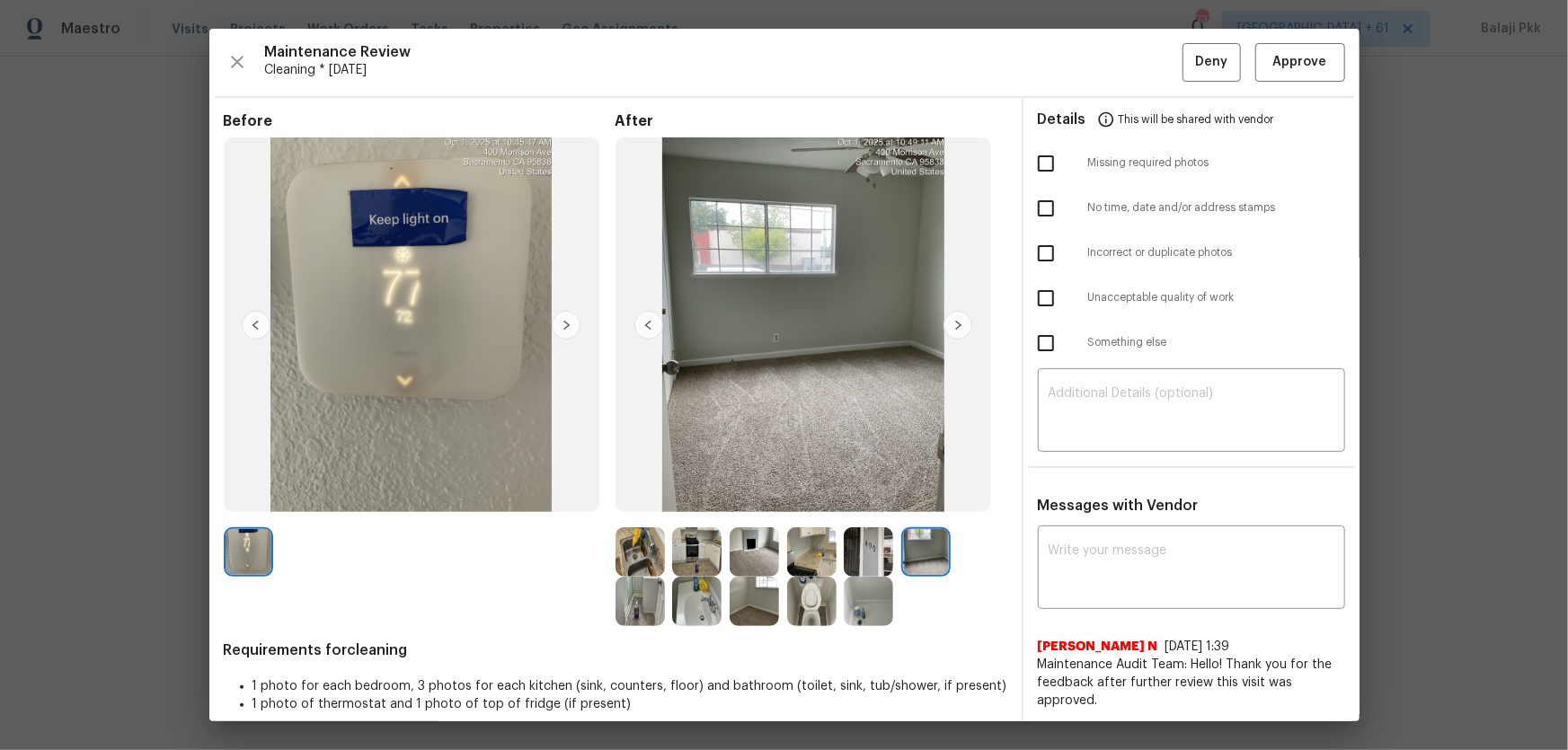
click at [637, 496] on img at bounding box center [639, 551] width 49 height 49
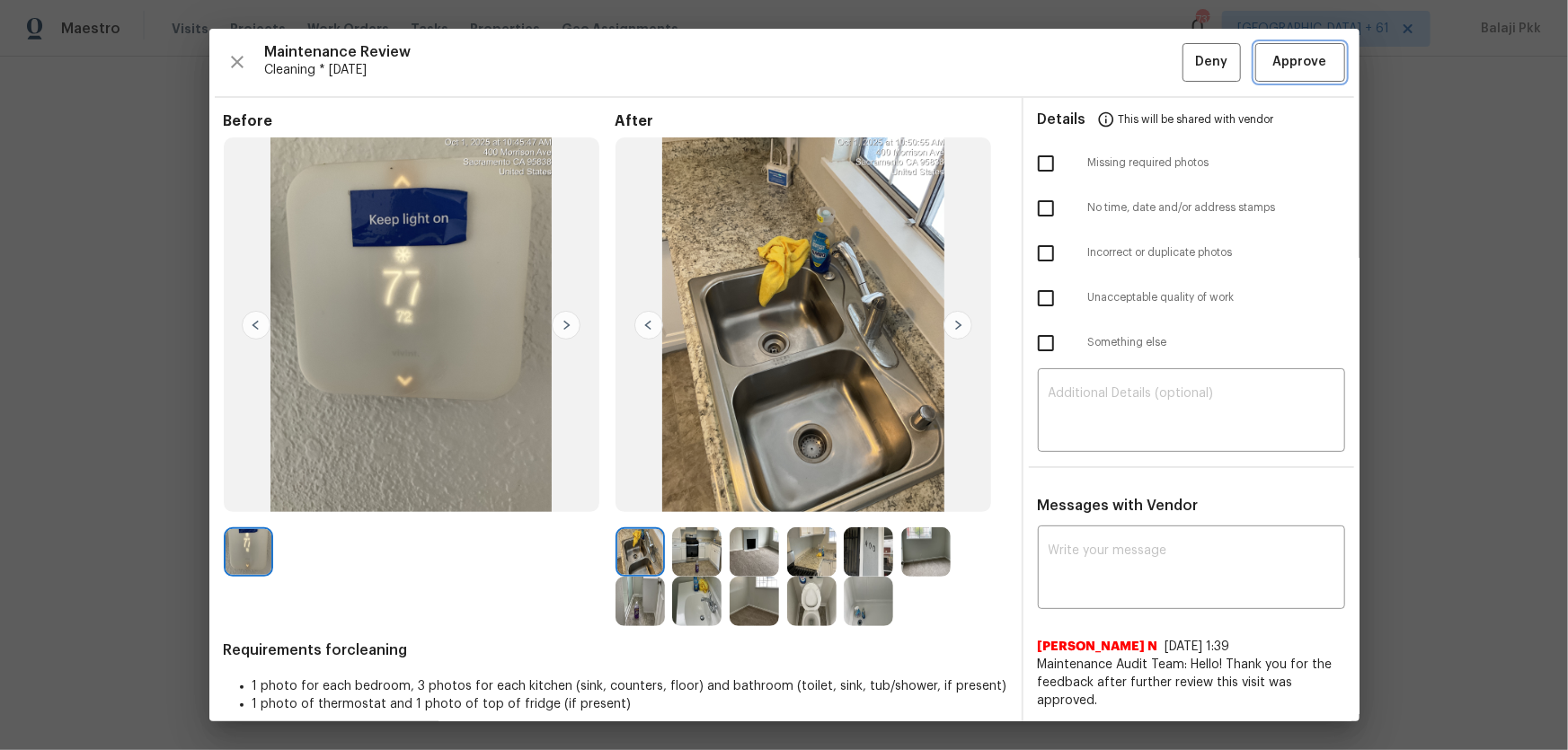
click at [1115, 60] on span "Approve" at bounding box center [1300, 61] width 54 height 22
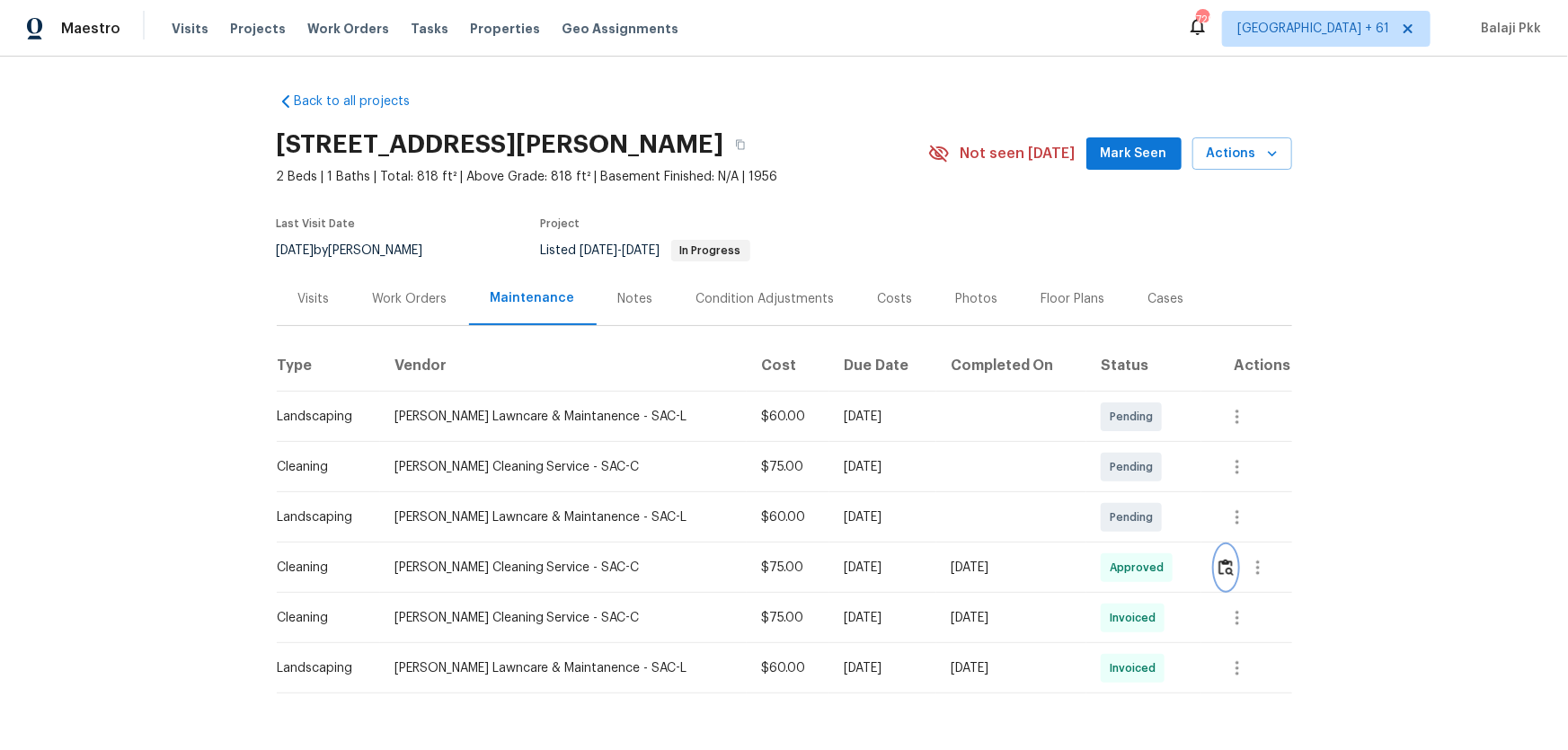
click at [1115, 496] on button "button" at bounding box center [1226, 568] width 21 height 43
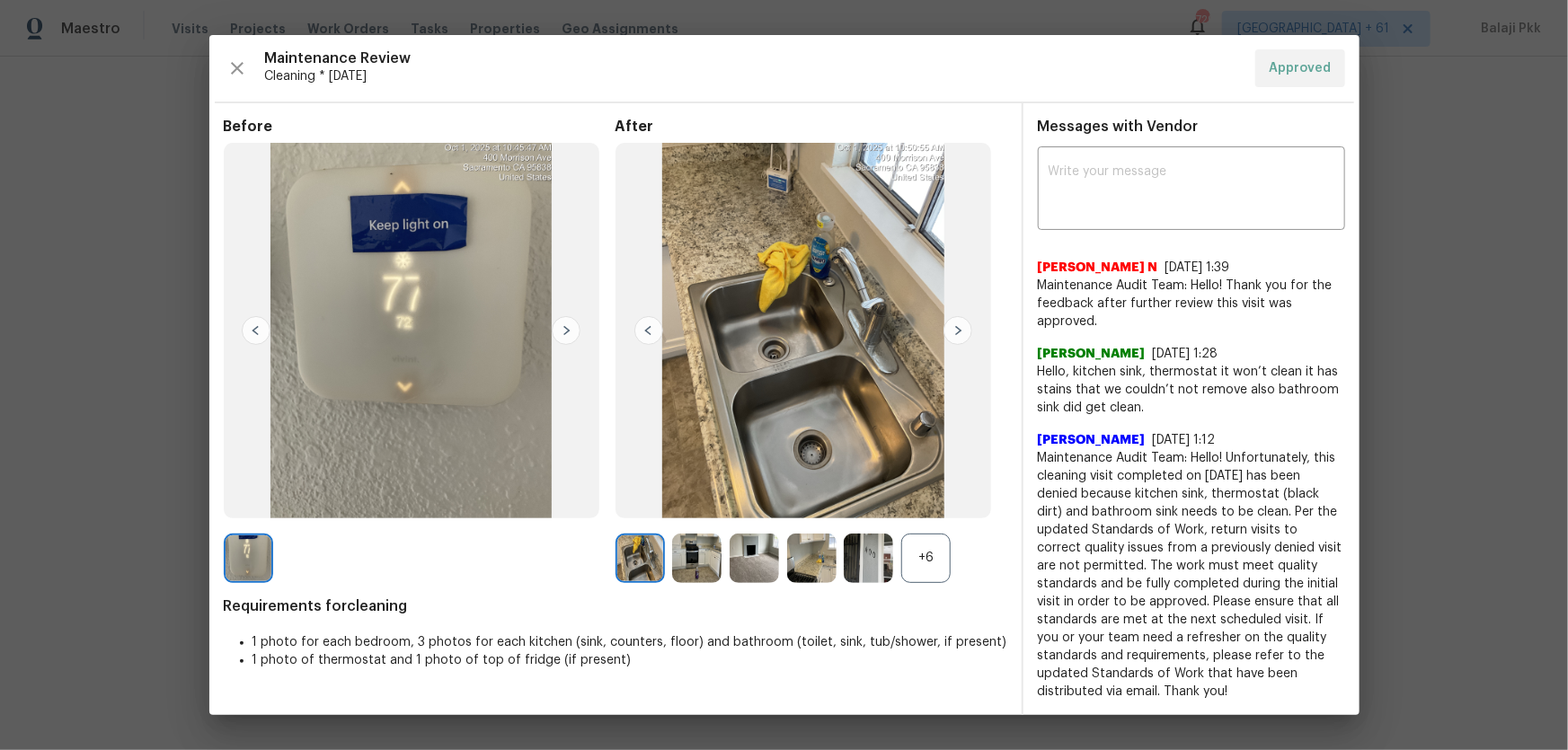
click at [939, 496] on div "+6" at bounding box center [926, 558] width 49 height 49
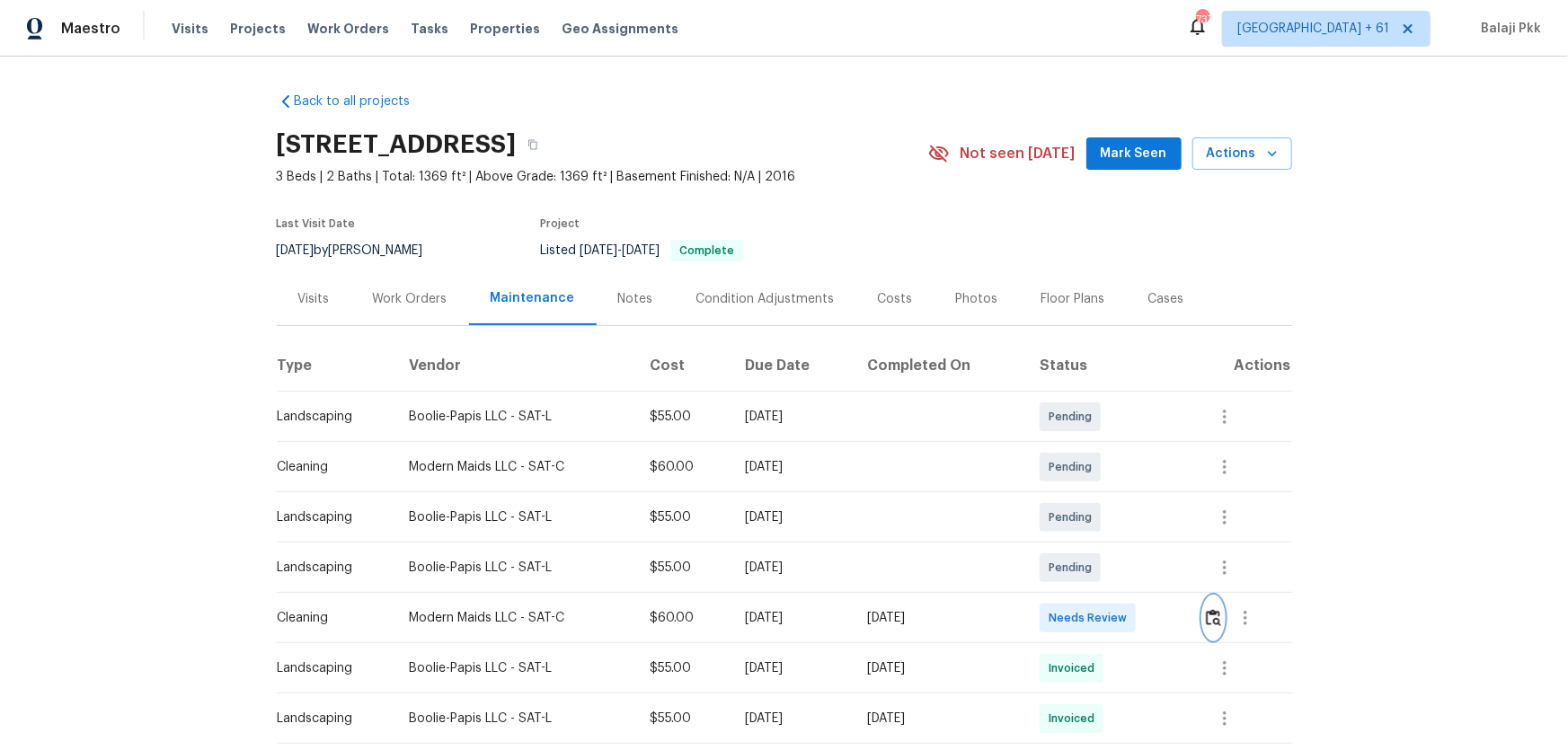
click at [1115, 496] on button "button" at bounding box center [1214, 617] width 21 height 43
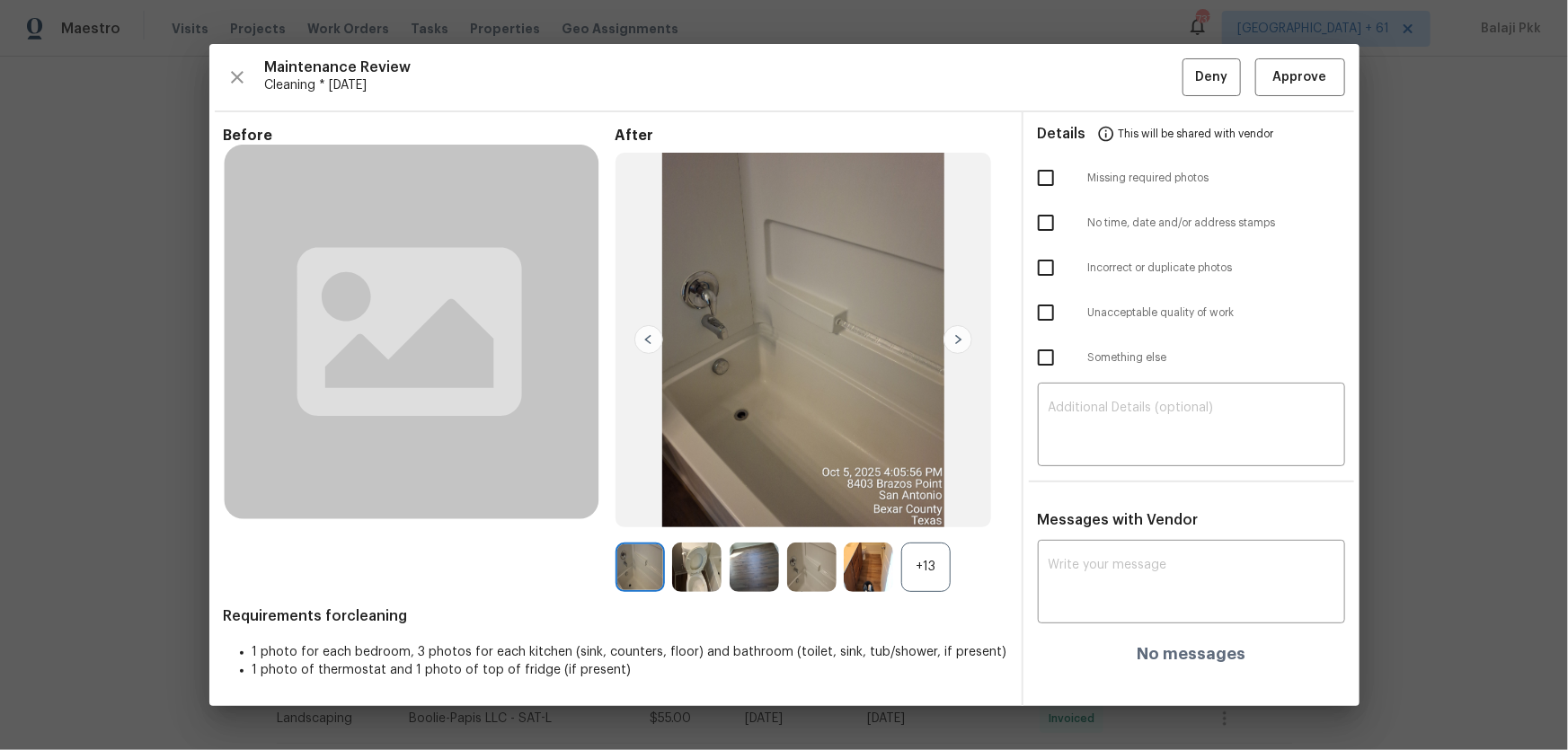
click at [923, 496] on div "+13" at bounding box center [926, 567] width 49 height 49
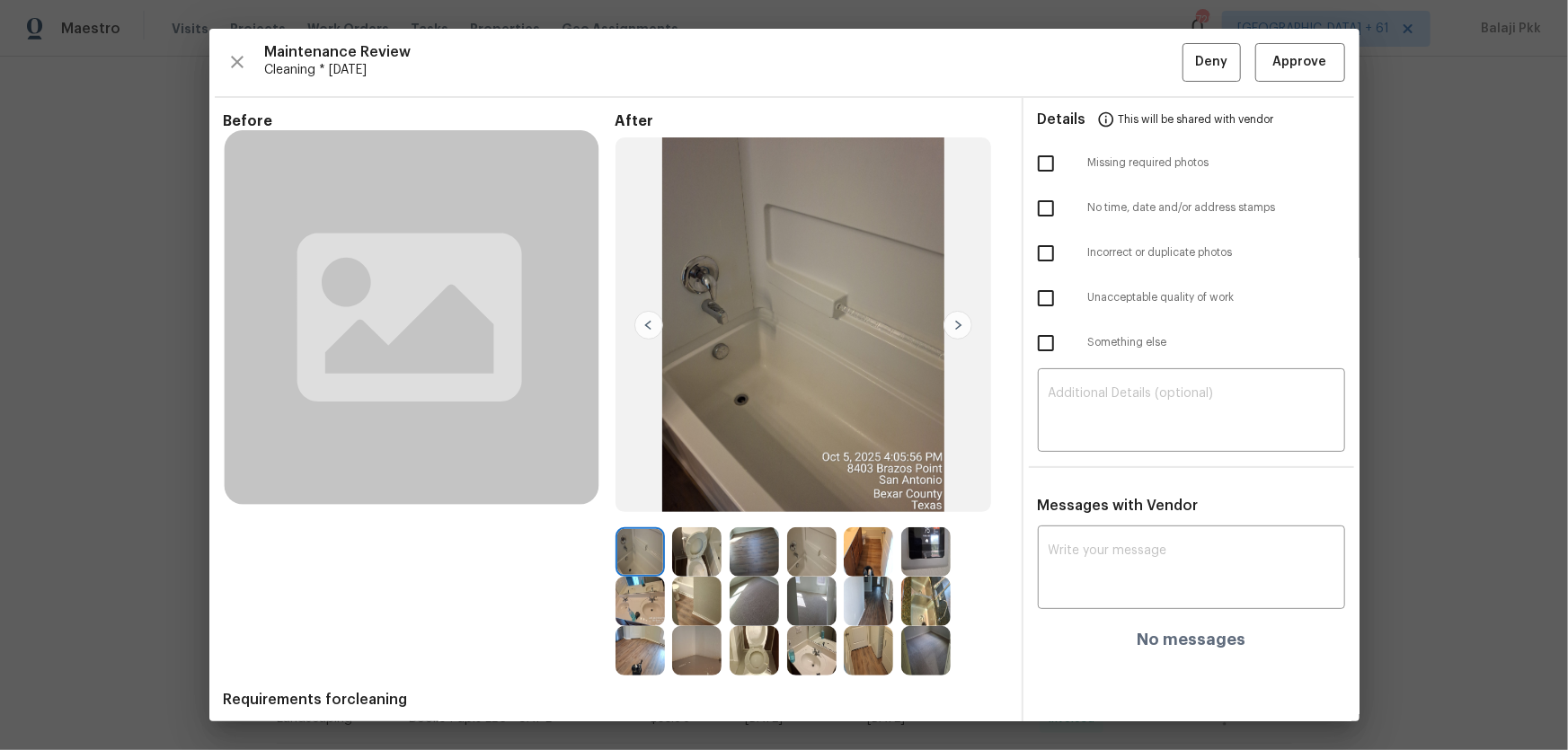
click at [718, 496] on div at bounding box center [701, 650] width 58 height 49
click at [692, 496] on img at bounding box center [696, 650] width 49 height 49
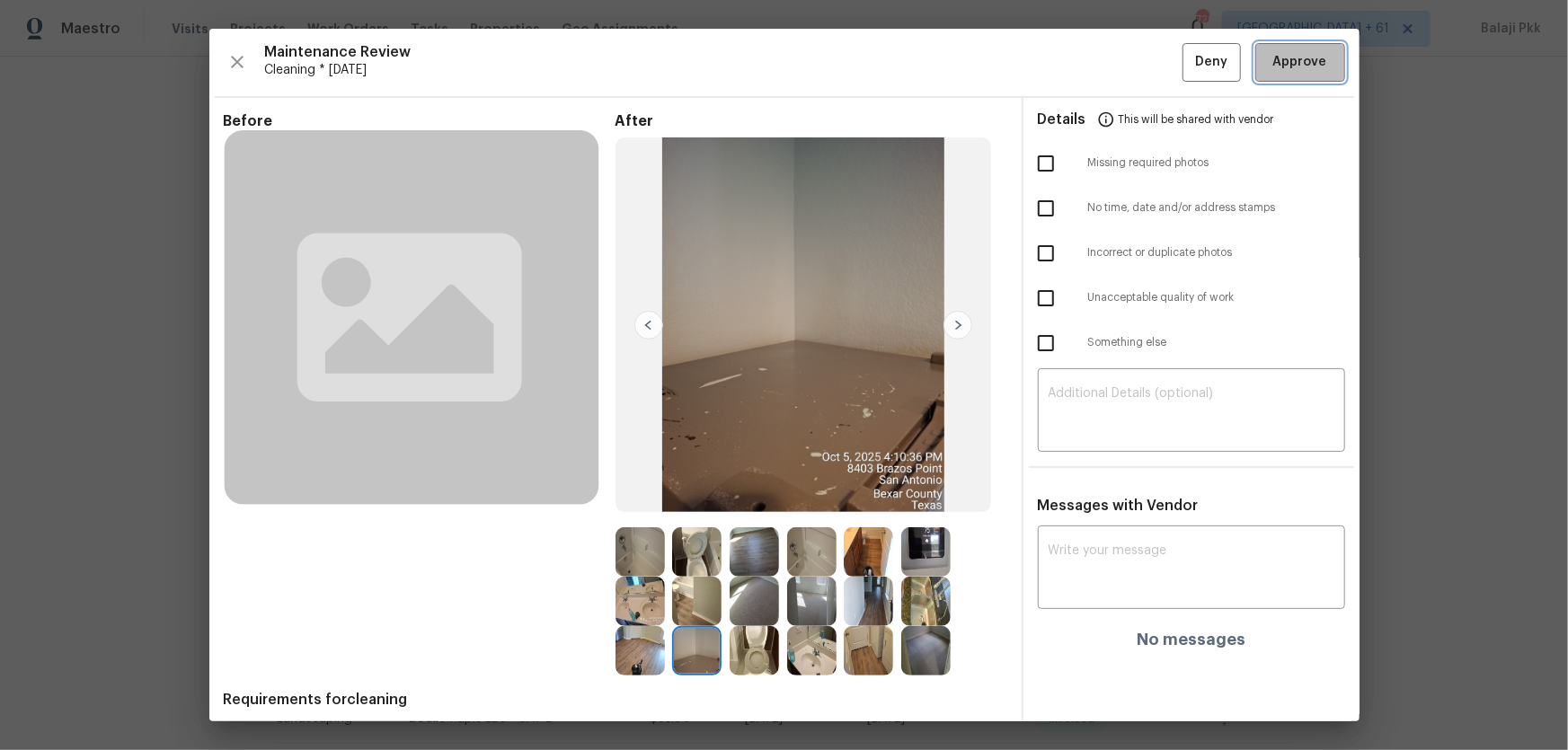
click at [1115, 69] on span "Approve" at bounding box center [1300, 61] width 54 height 22
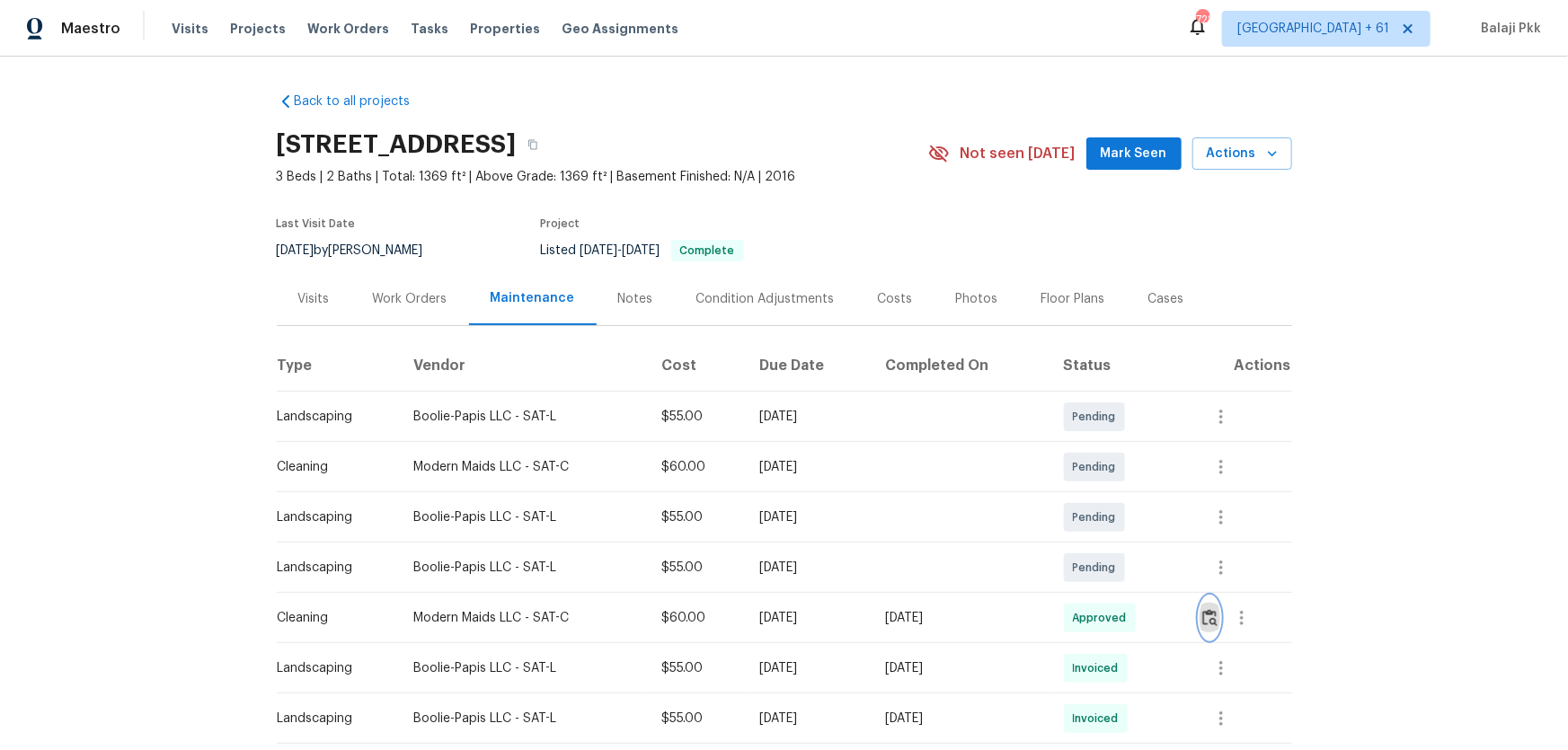
click at [1209, 544] on img "button" at bounding box center [1210, 617] width 15 height 17
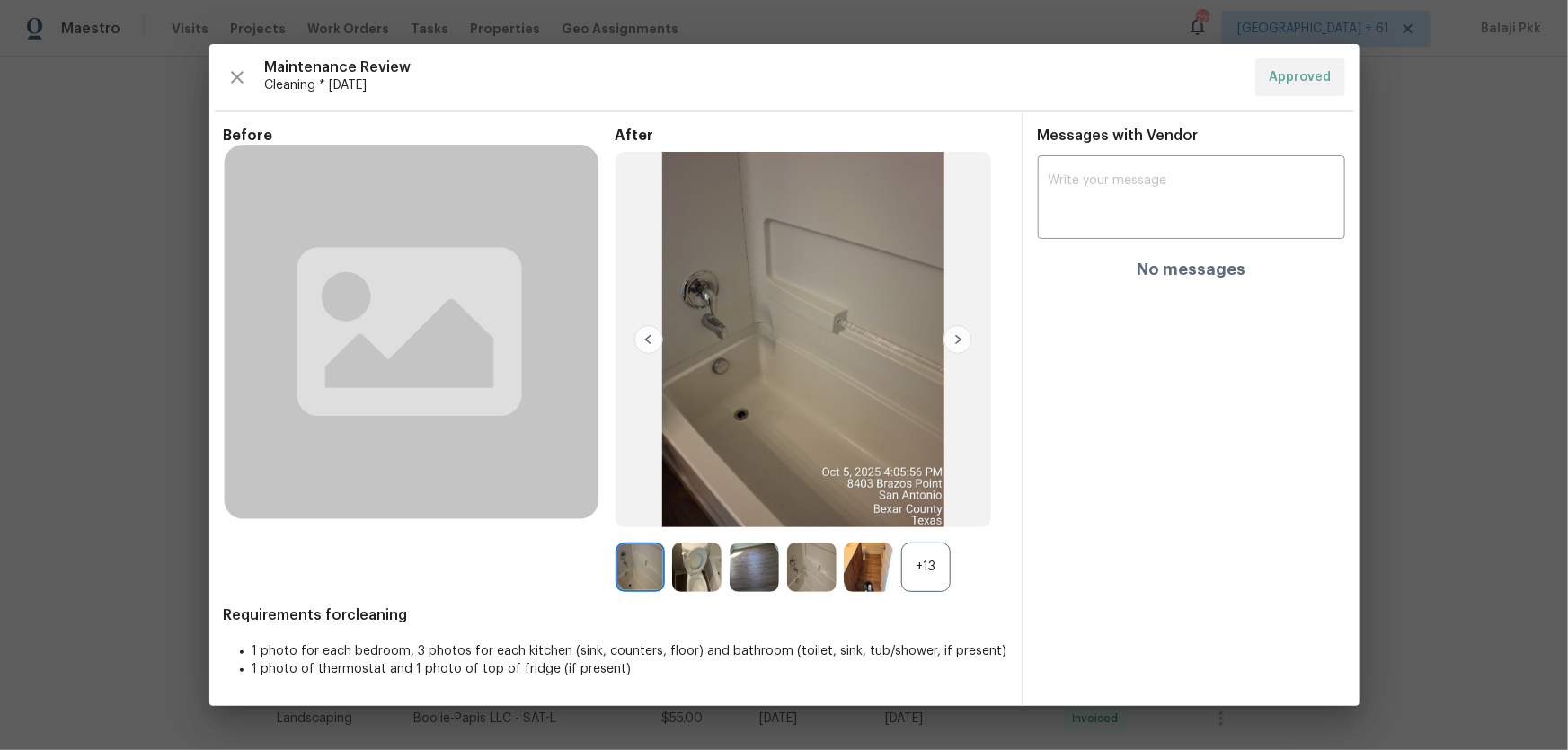
click at [944, 544] on div "+13" at bounding box center [926, 567] width 49 height 49
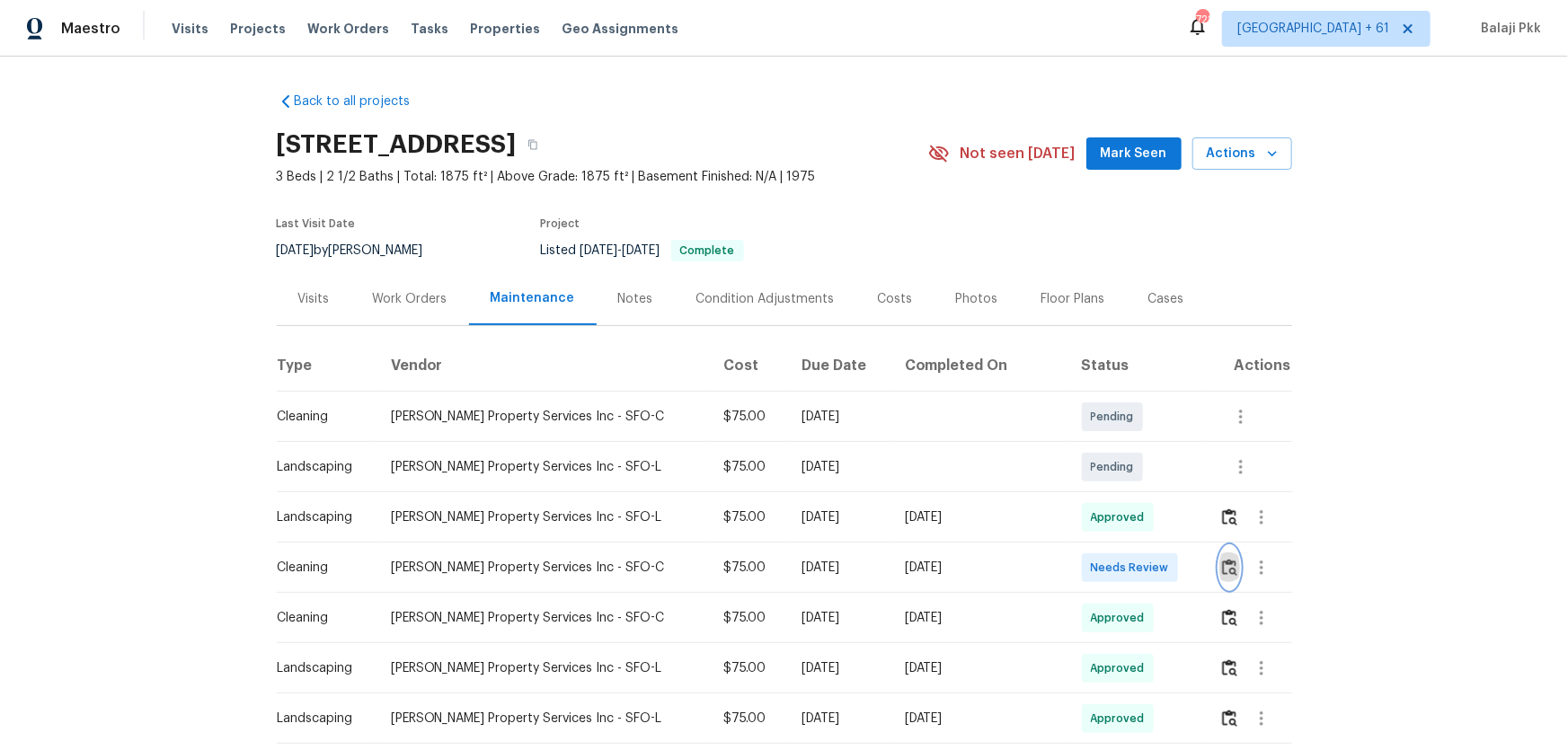
click at [1115, 496] on img "button" at bounding box center [1230, 568] width 15 height 17
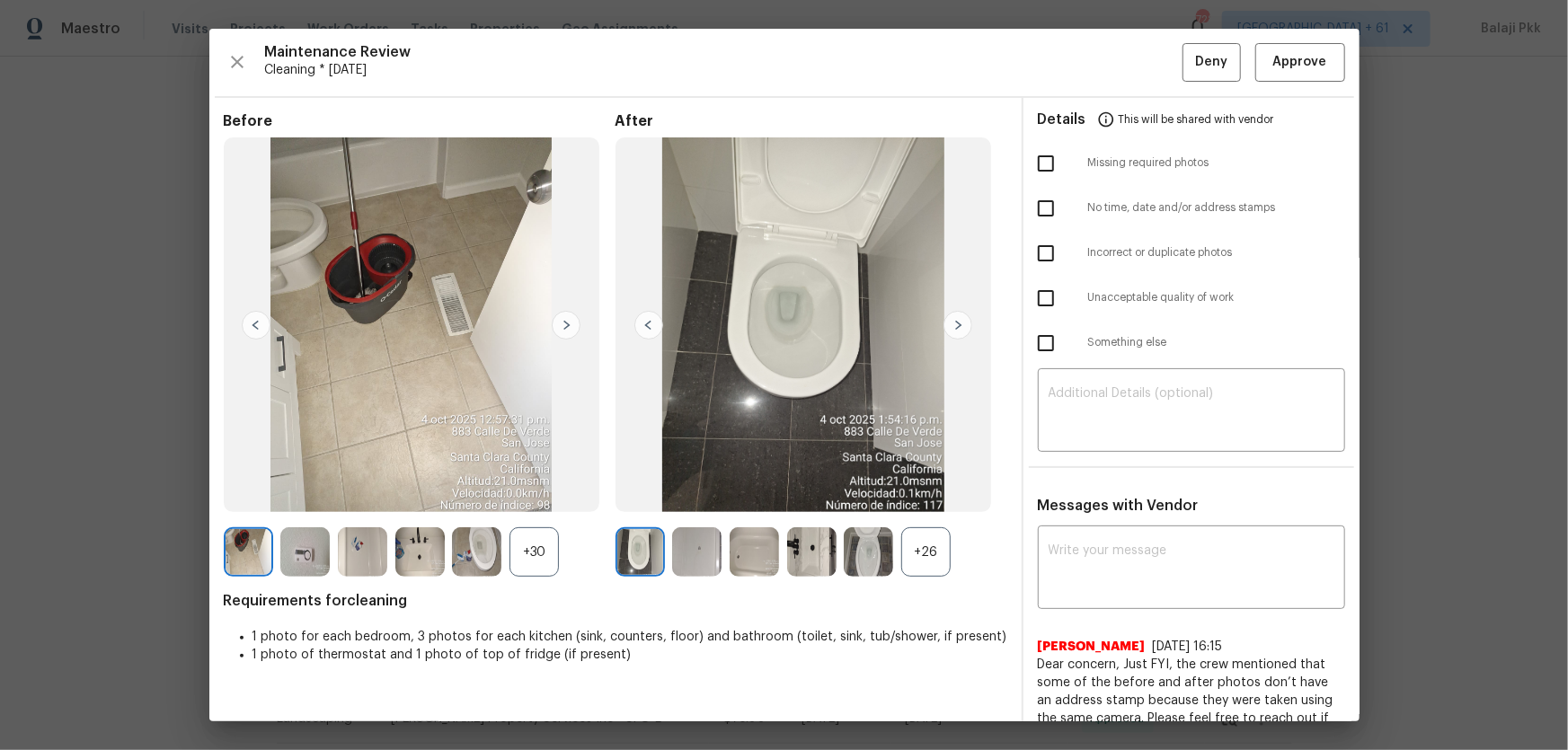
click at [935, 496] on div "+26" at bounding box center [926, 551] width 49 height 49
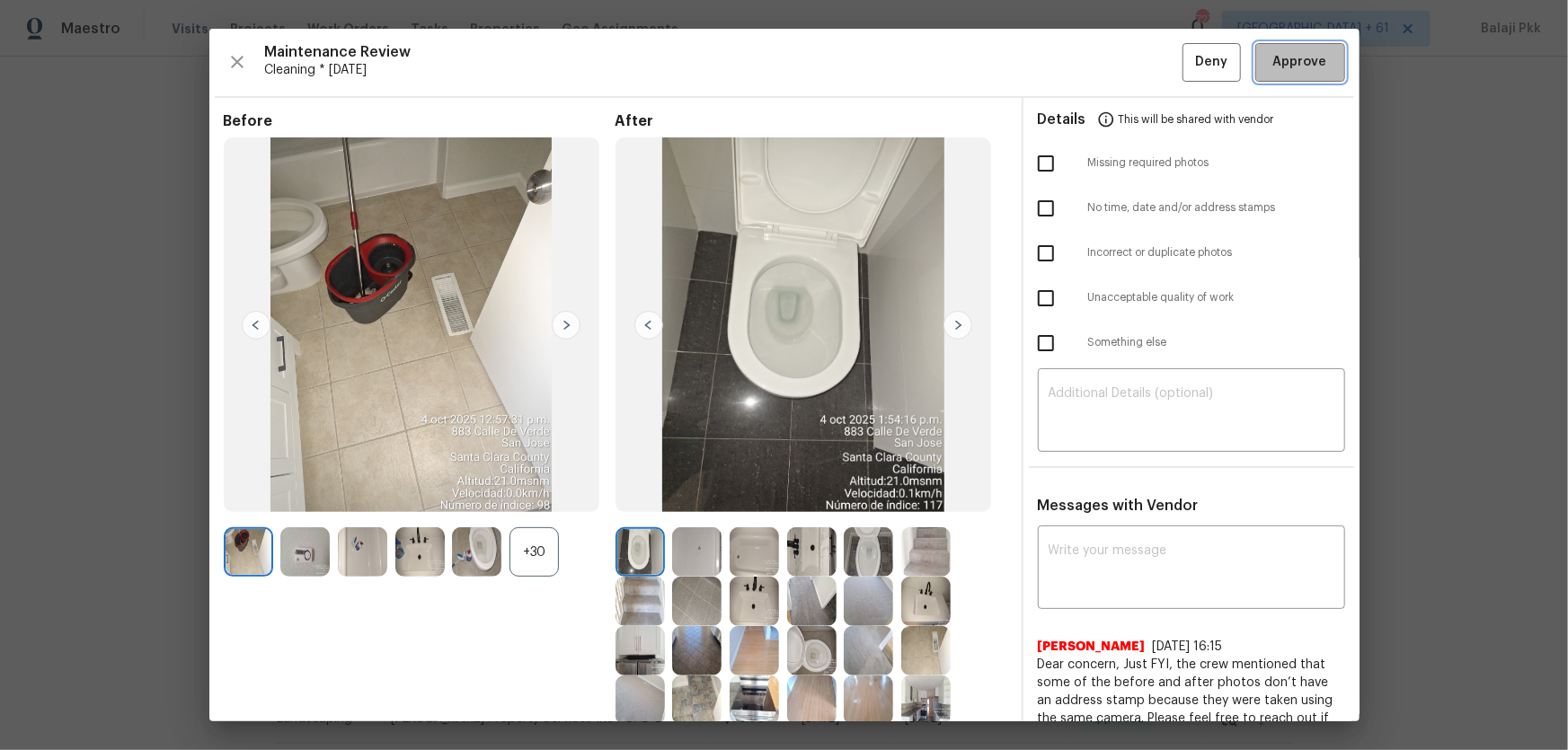
click at [1115, 60] on span "Approve" at bounding box center [1300, 61] width 61 height 22
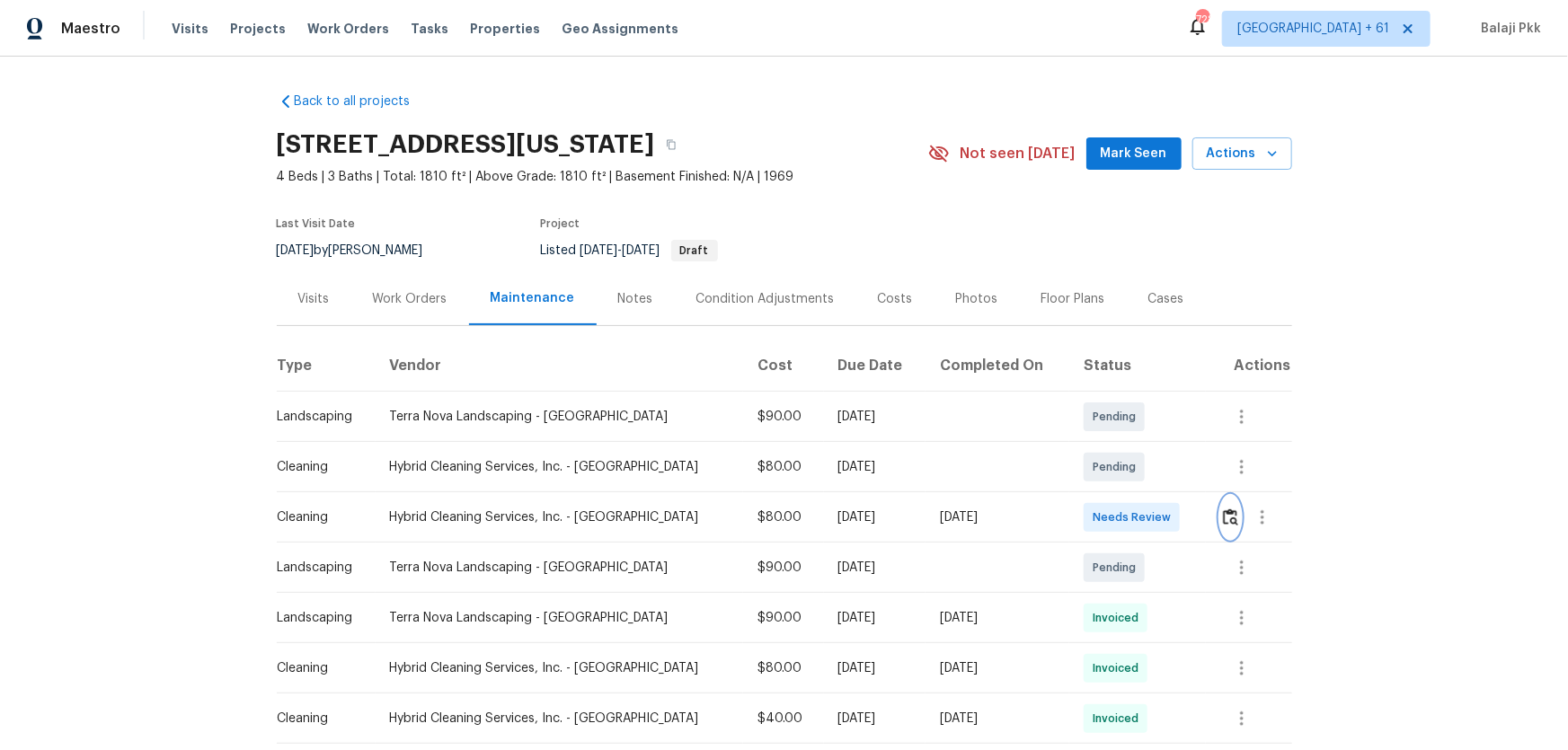
click at [1115, 496] on img "button" at bounding box center [1231, 518] width 15 height 17
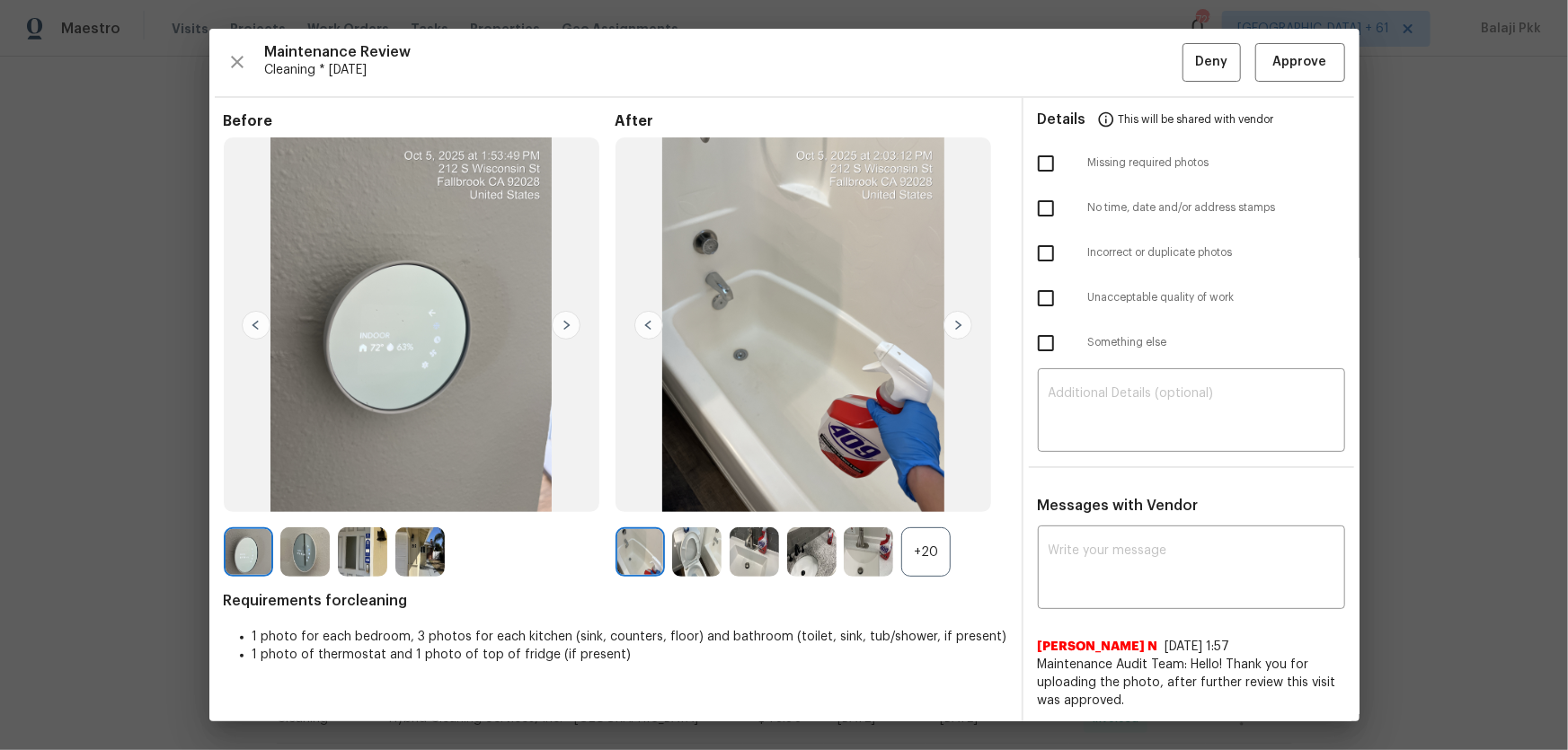
click at [926, 496] on div "+20" at bounding box center [926, 551] width 49 height 49
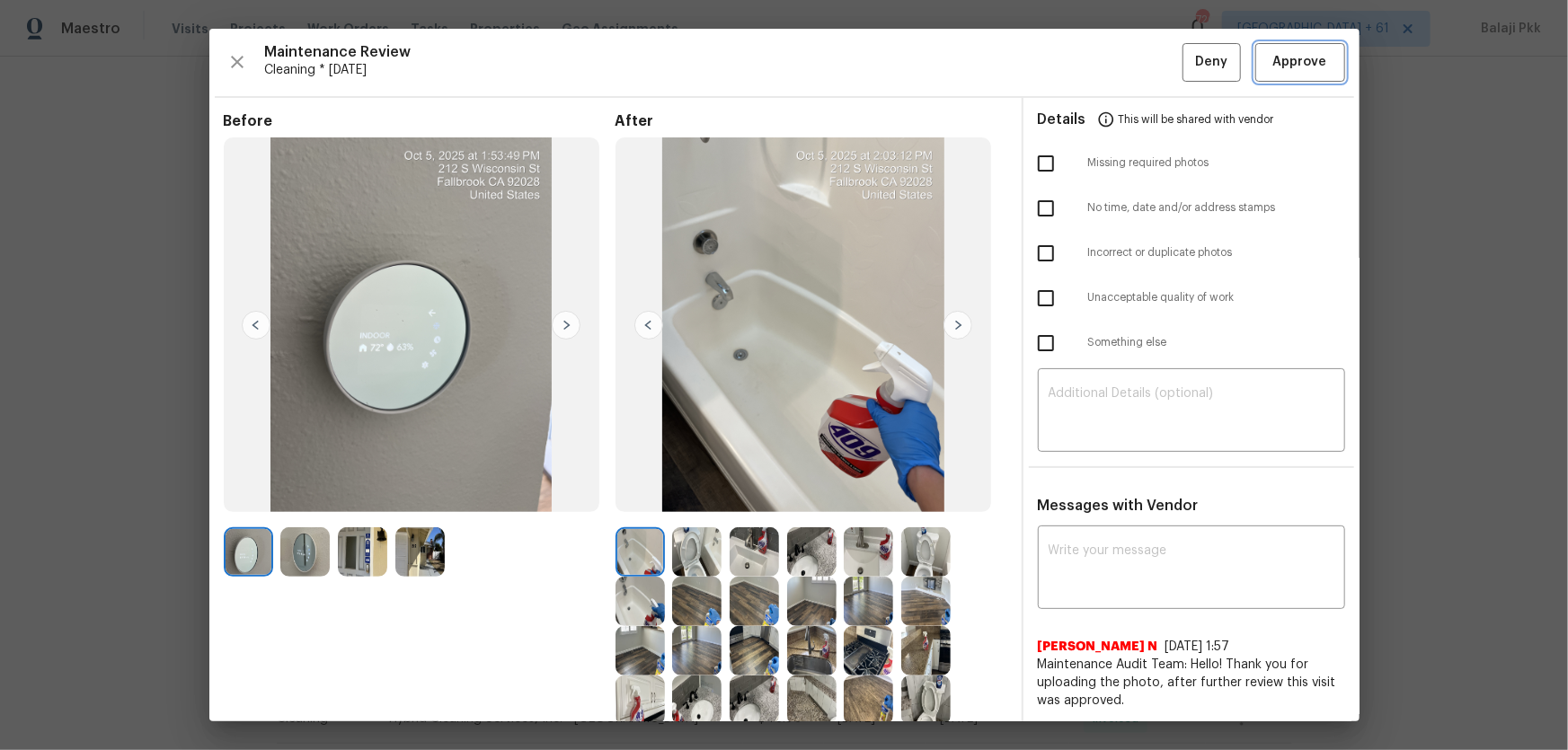
click at [1115, 60] on span "Approve" at bounding box center [1300, 61] width 54 height 22
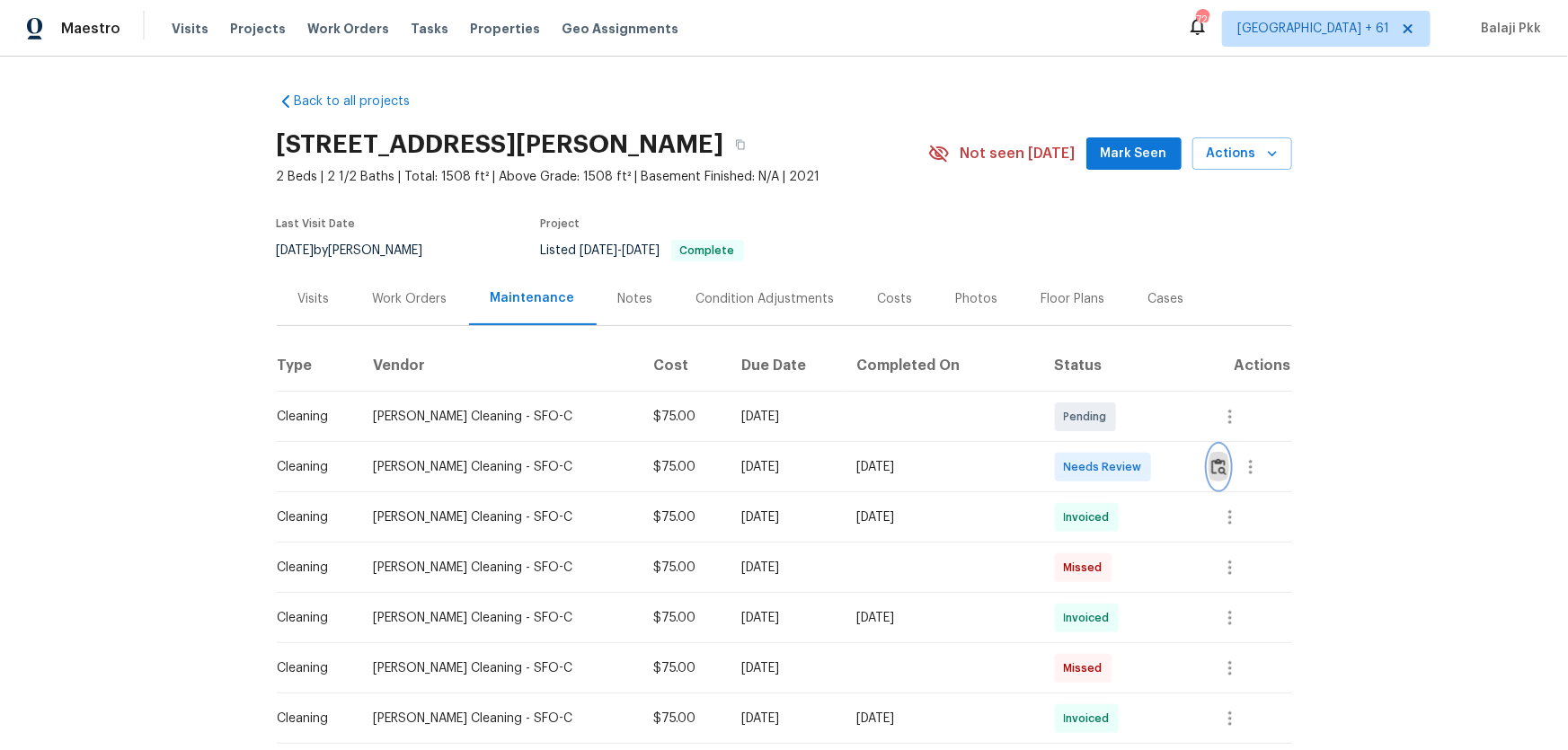
click at [1115, 469] on img "button" at bounding box center [1218, 467] width 15 height 17
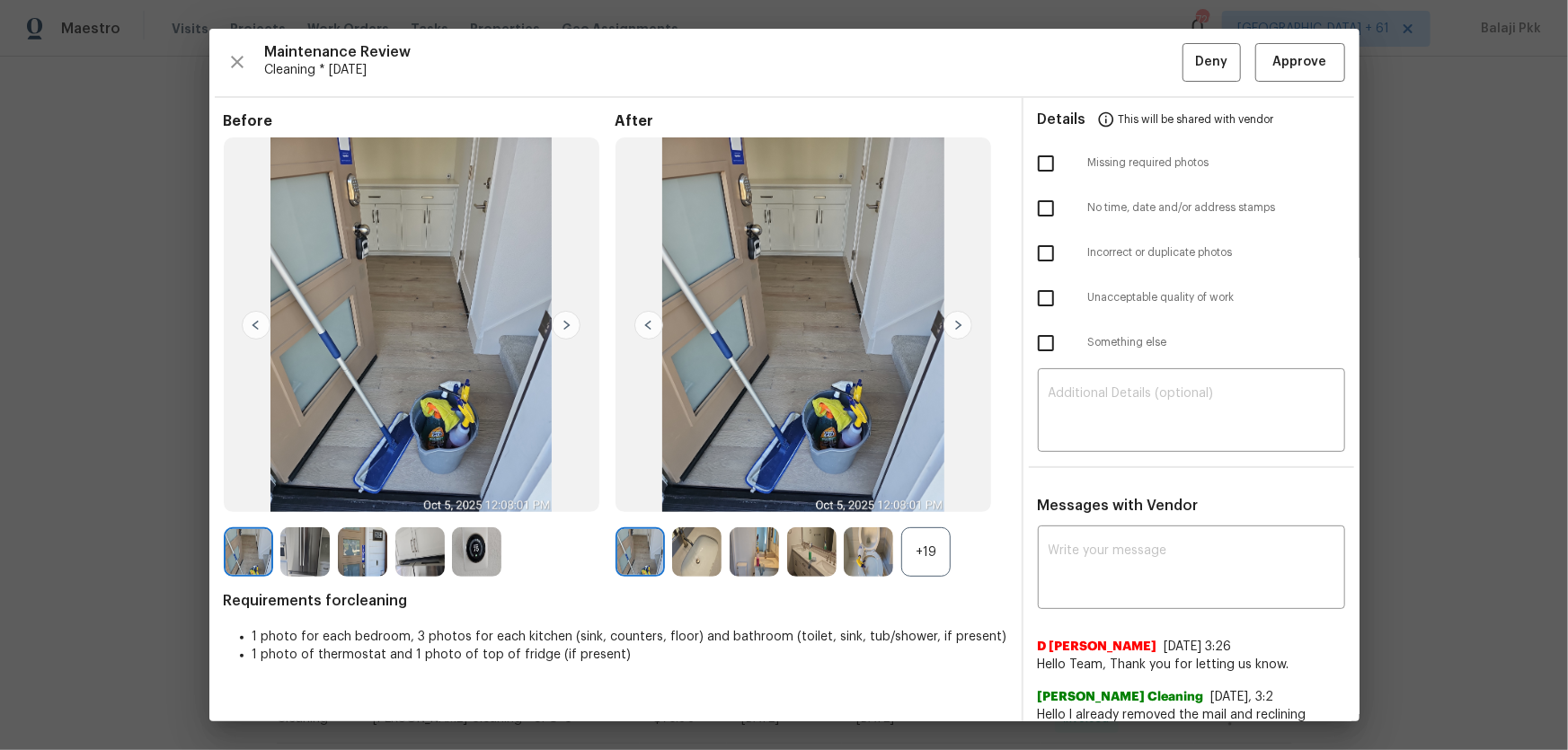
drag, startPoint x: 931, startPoint y: 552, endPoint x: 701, endPoint y: 104, distance: 503.6
click at [930, 496] on div "+19" at bounding box center [926, 551] width 49 height 49
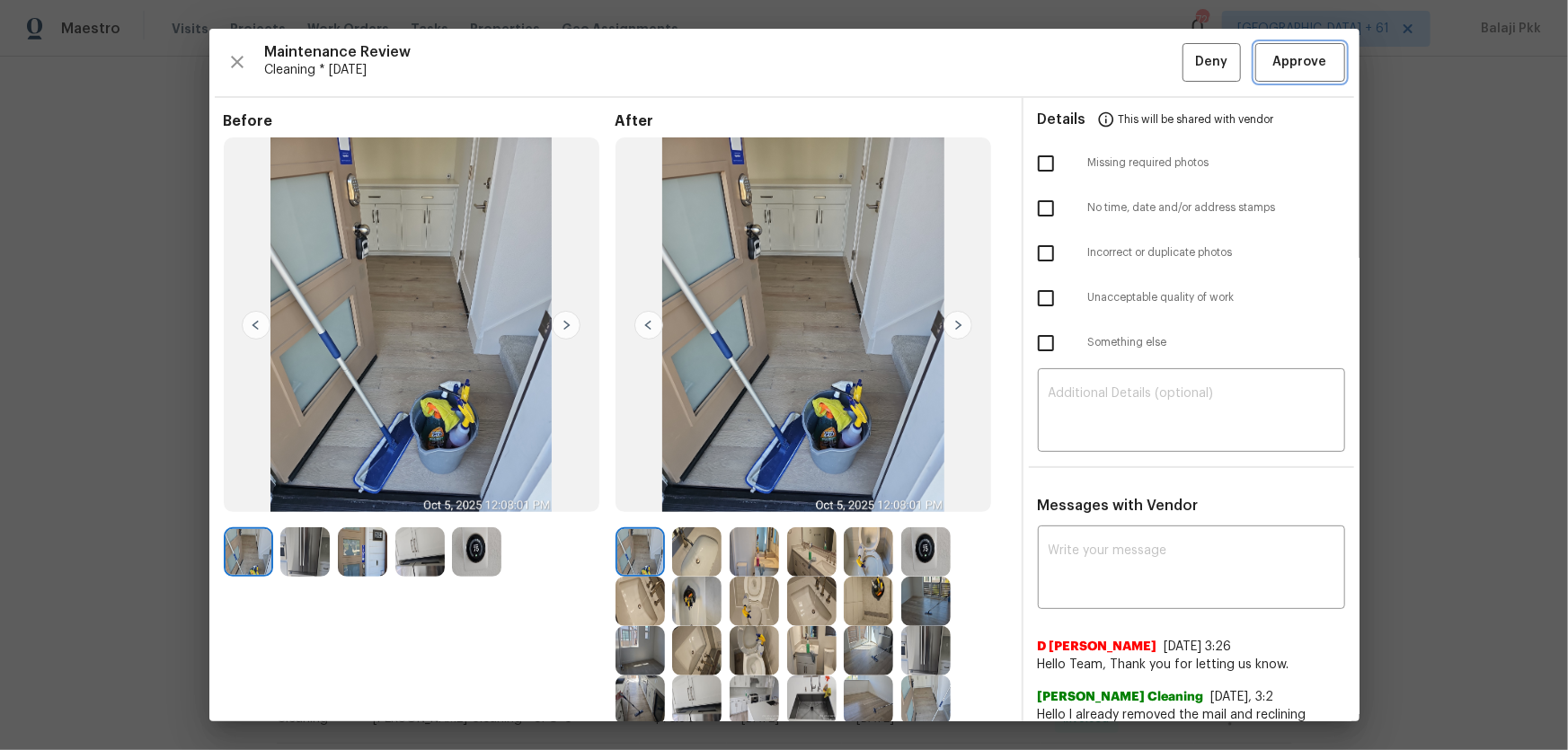
drag, startPoint x: 1269, startPoint y: 61, endPoint x: 1232, endPoint y: 43, distance: 41.1
click at [1115, 49] on button "Approve" at bounding box center [1300, 62] width 90 height 38
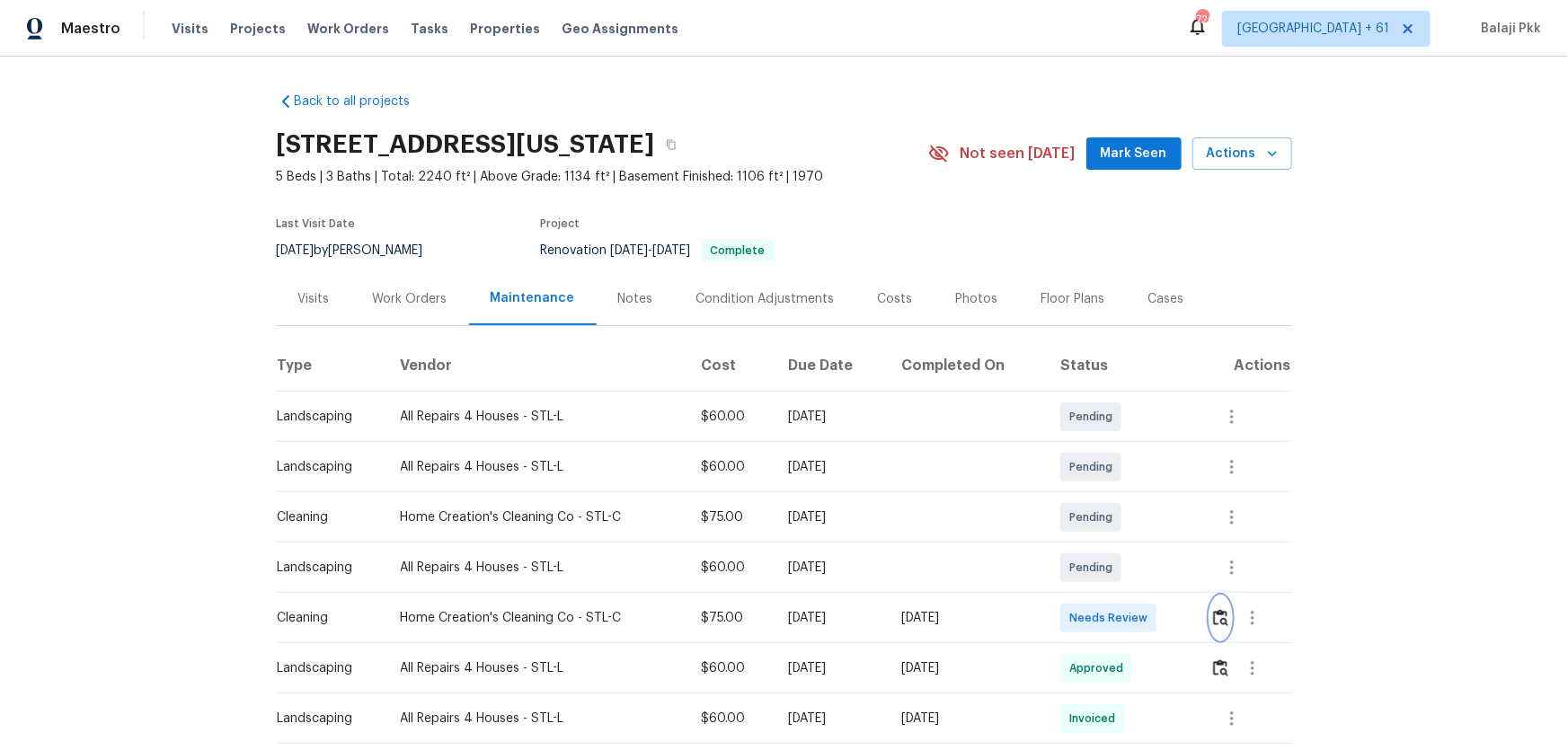
click at [1115, 496] on img "button" at bounding box center [1220, 617] width 15 height 17
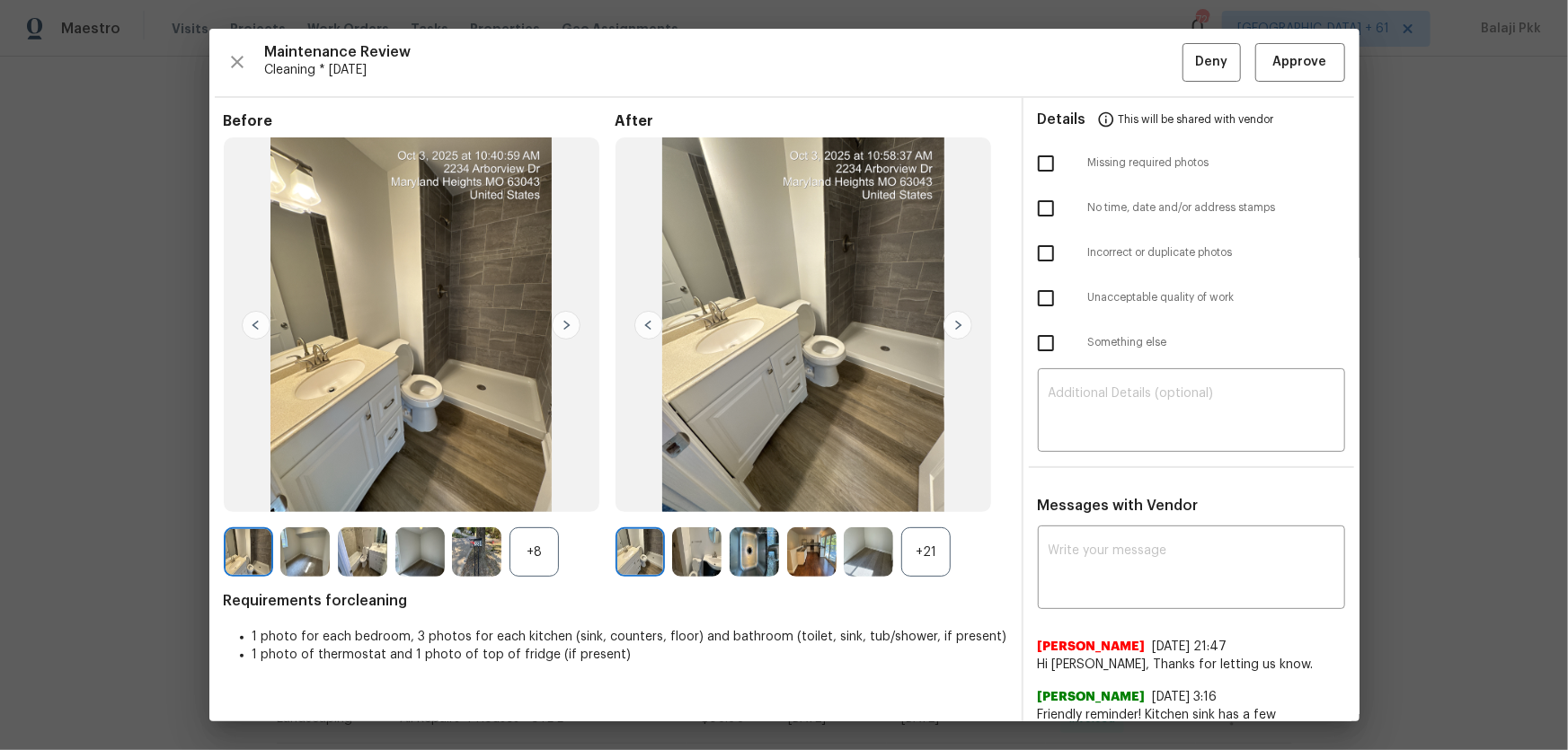
click at [931, 496] on div "+21" at bounding box center [926, 551] width 49 height 49
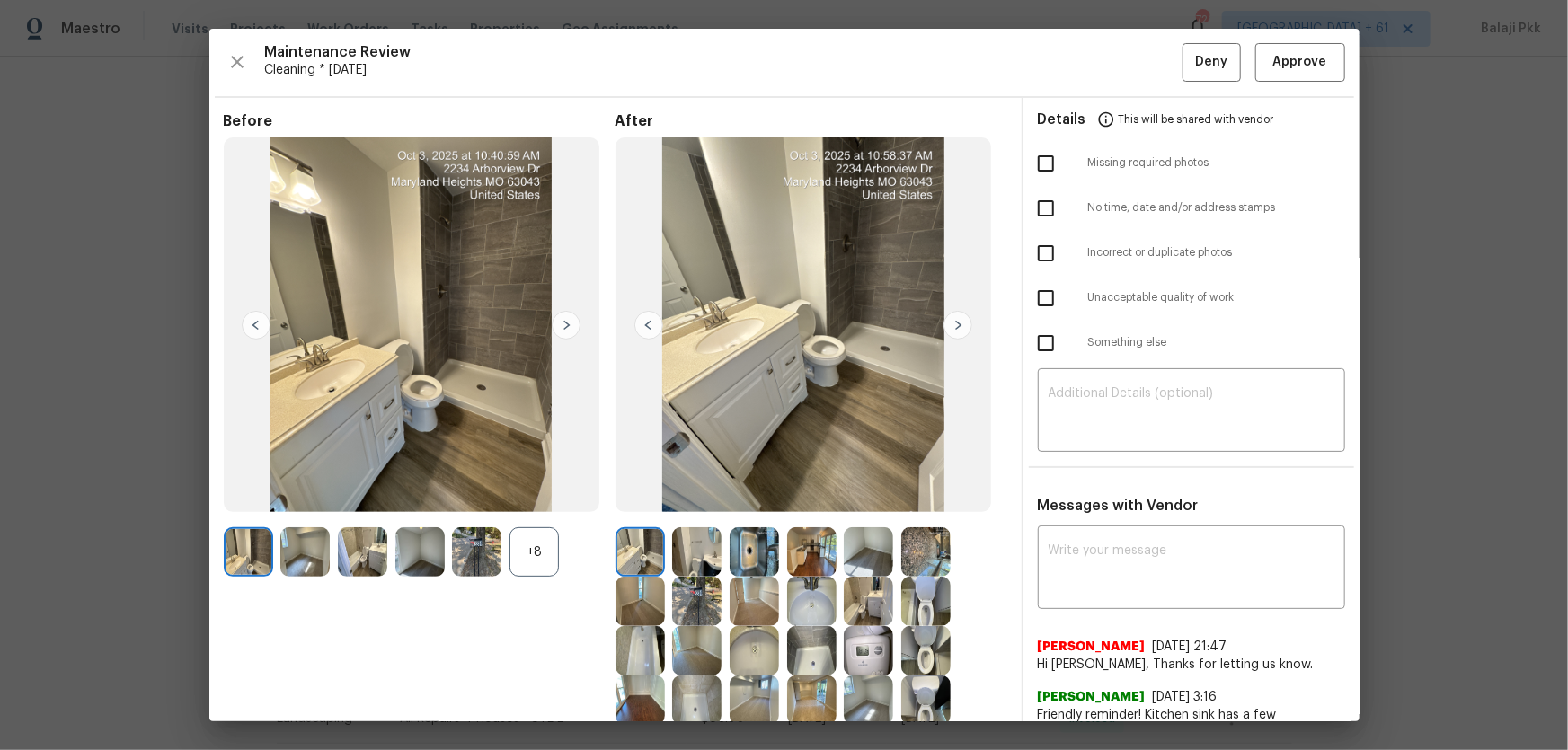
click at [517, 496] on div "+8" at bounding box center [534, 551] width 49 height 49
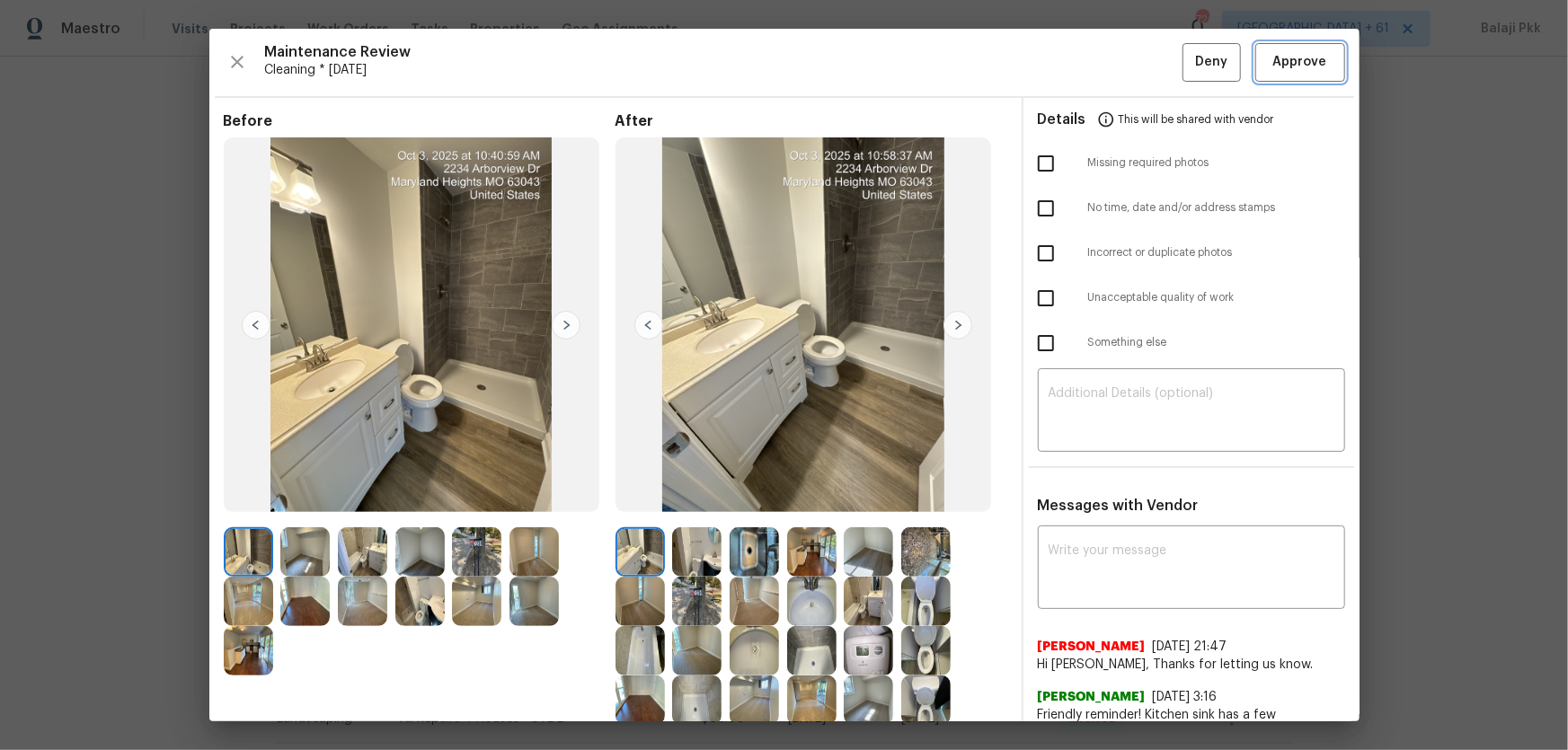
click at [1115, 73] on button "Approve" at bounding box center [1300, 62] width 90 height 38
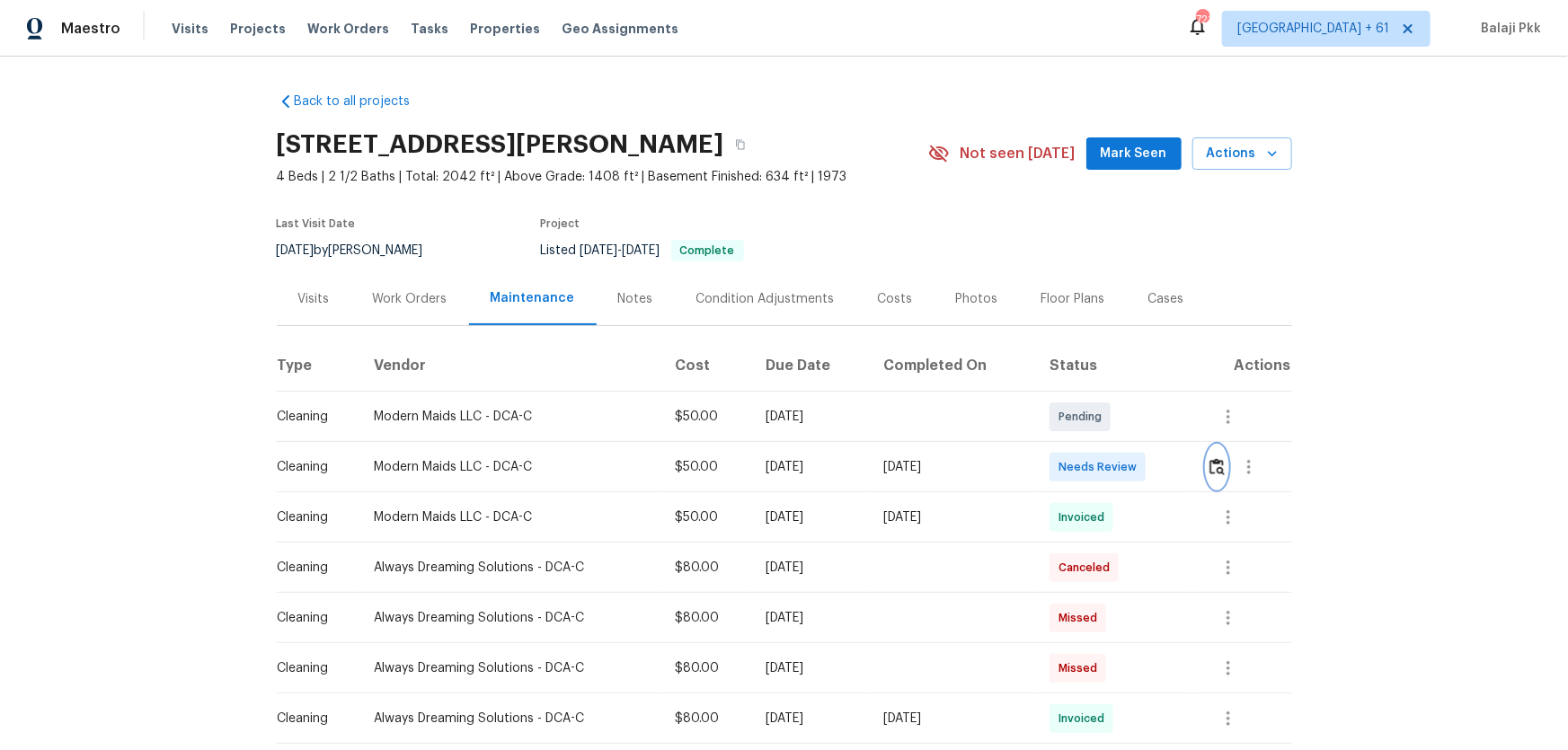
click at [1115, 467] on img "button" at bounding box center [1218, 467] width 15 height 17
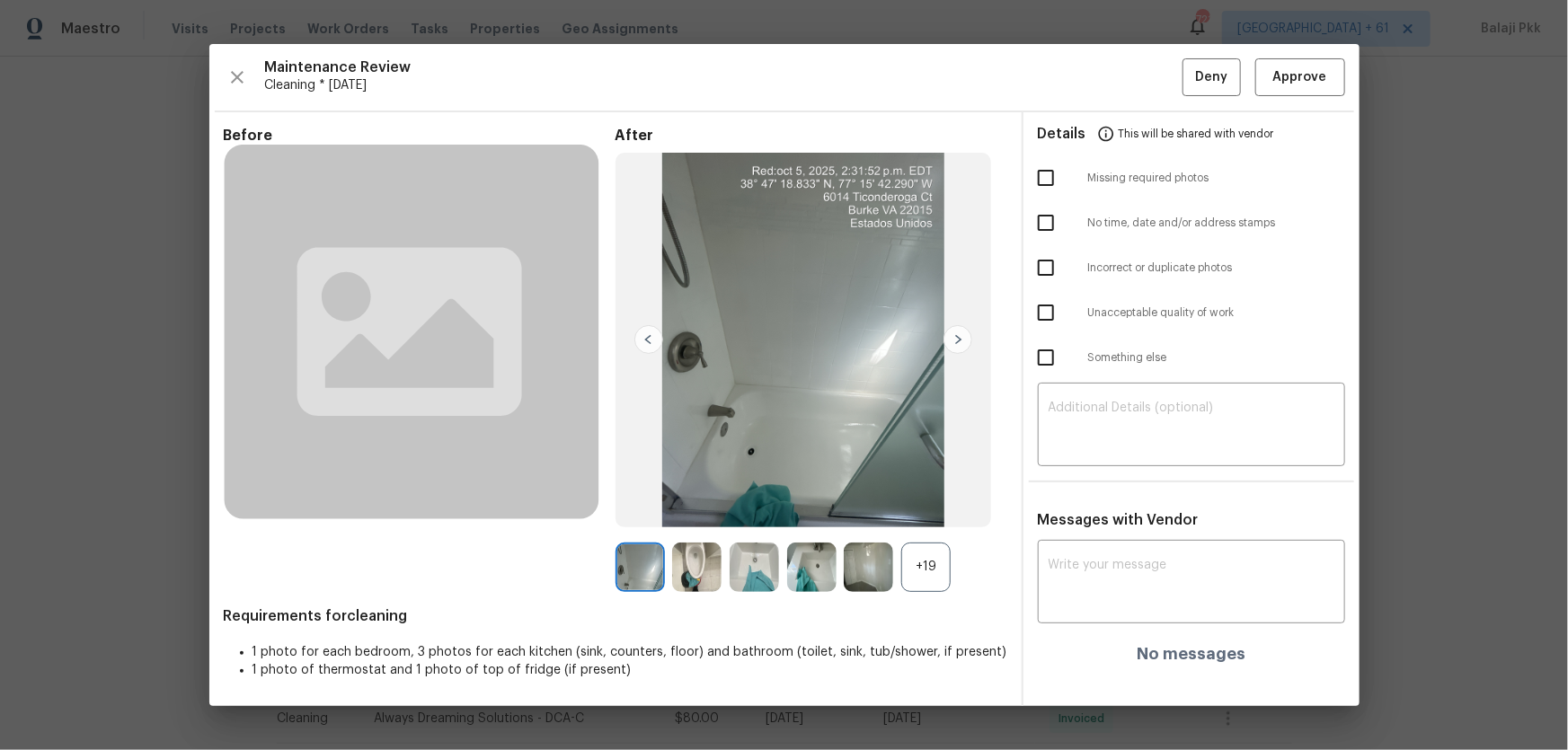
click at [944, 496] on div "+19" at bounding box center [926, 567] width 49 height 49
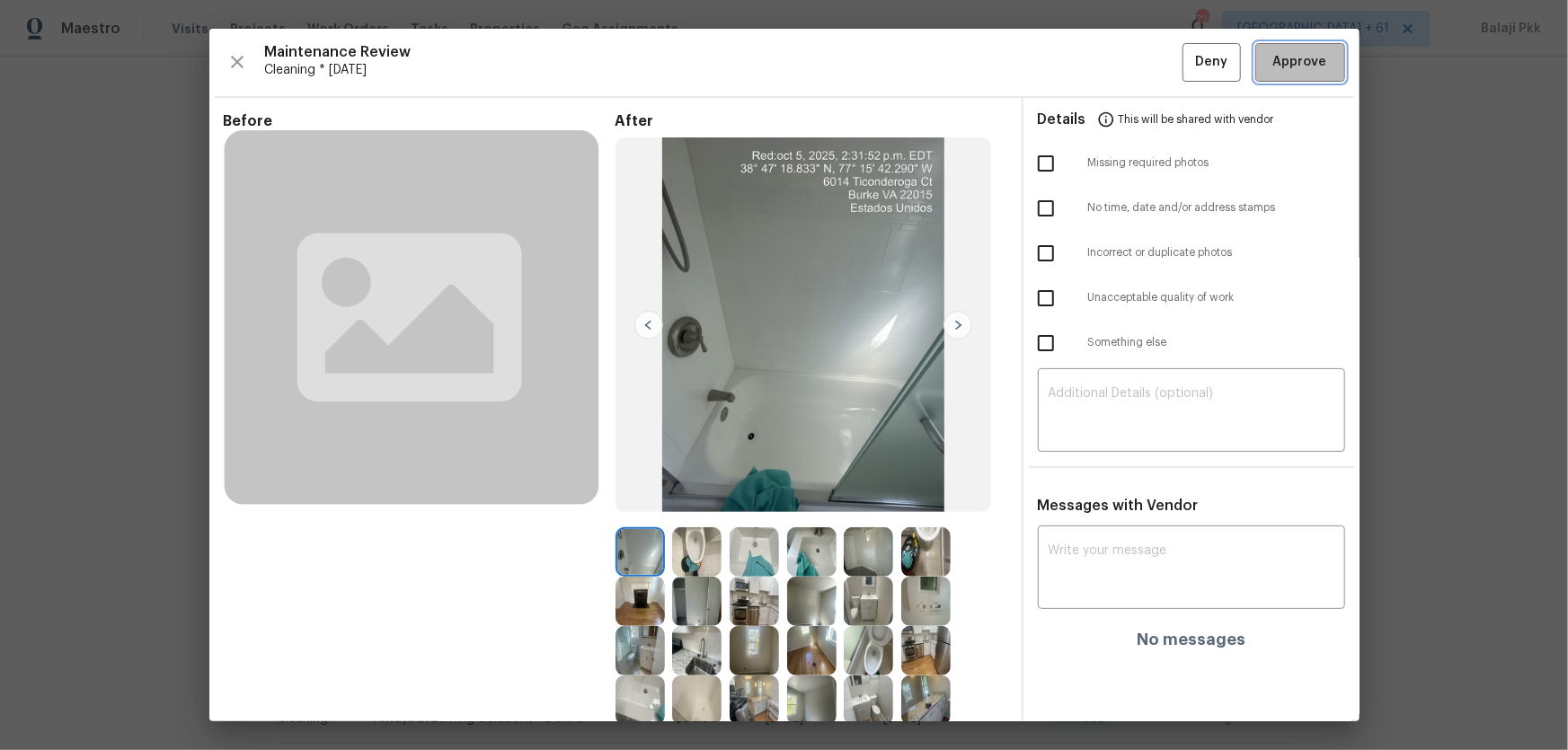
click at [1115, 66] on button "Approve" at bounding box center [1300, 62] width 90 height 38
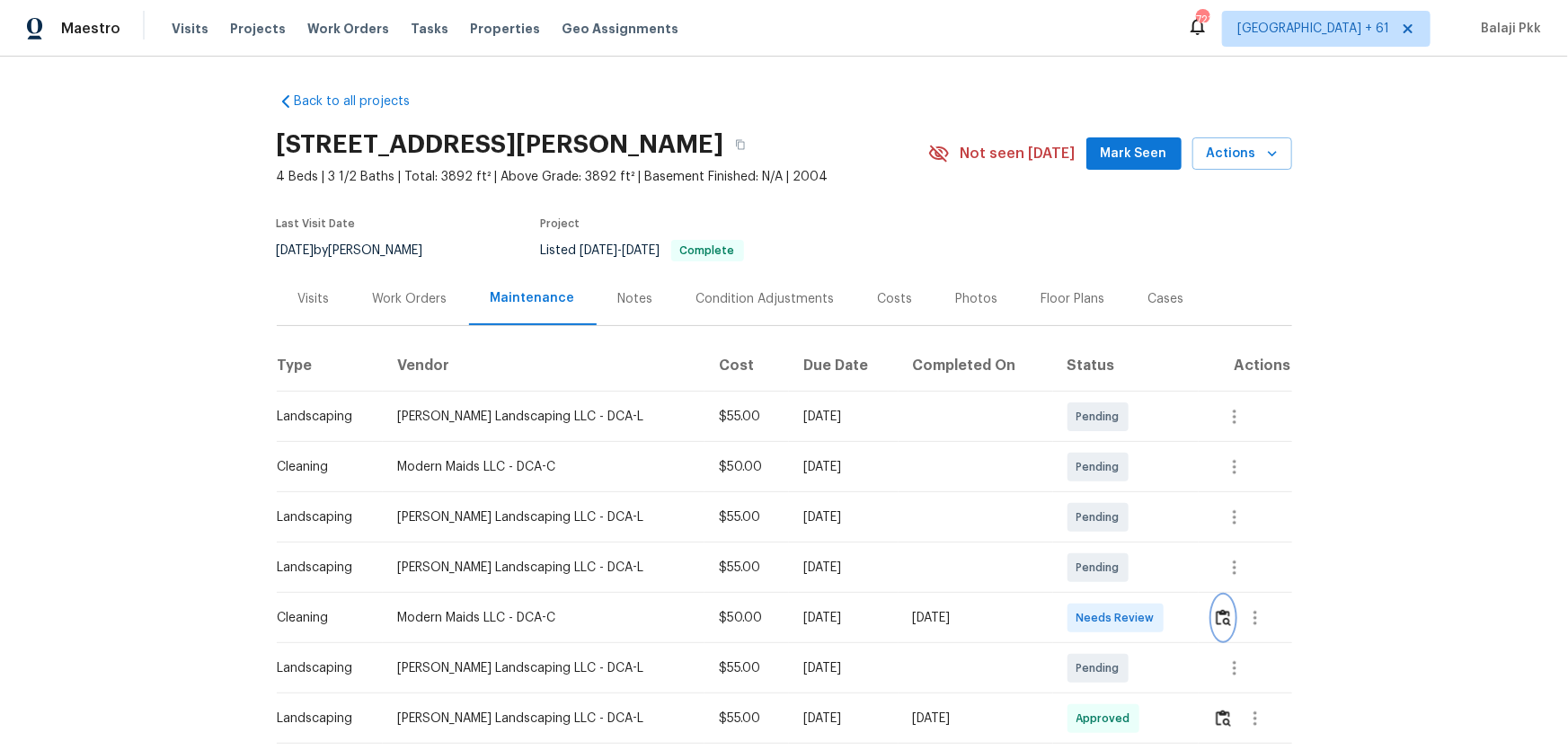
click at [1115, 496] on img "button" at bounding box center [1223, 617] width 15 height 17
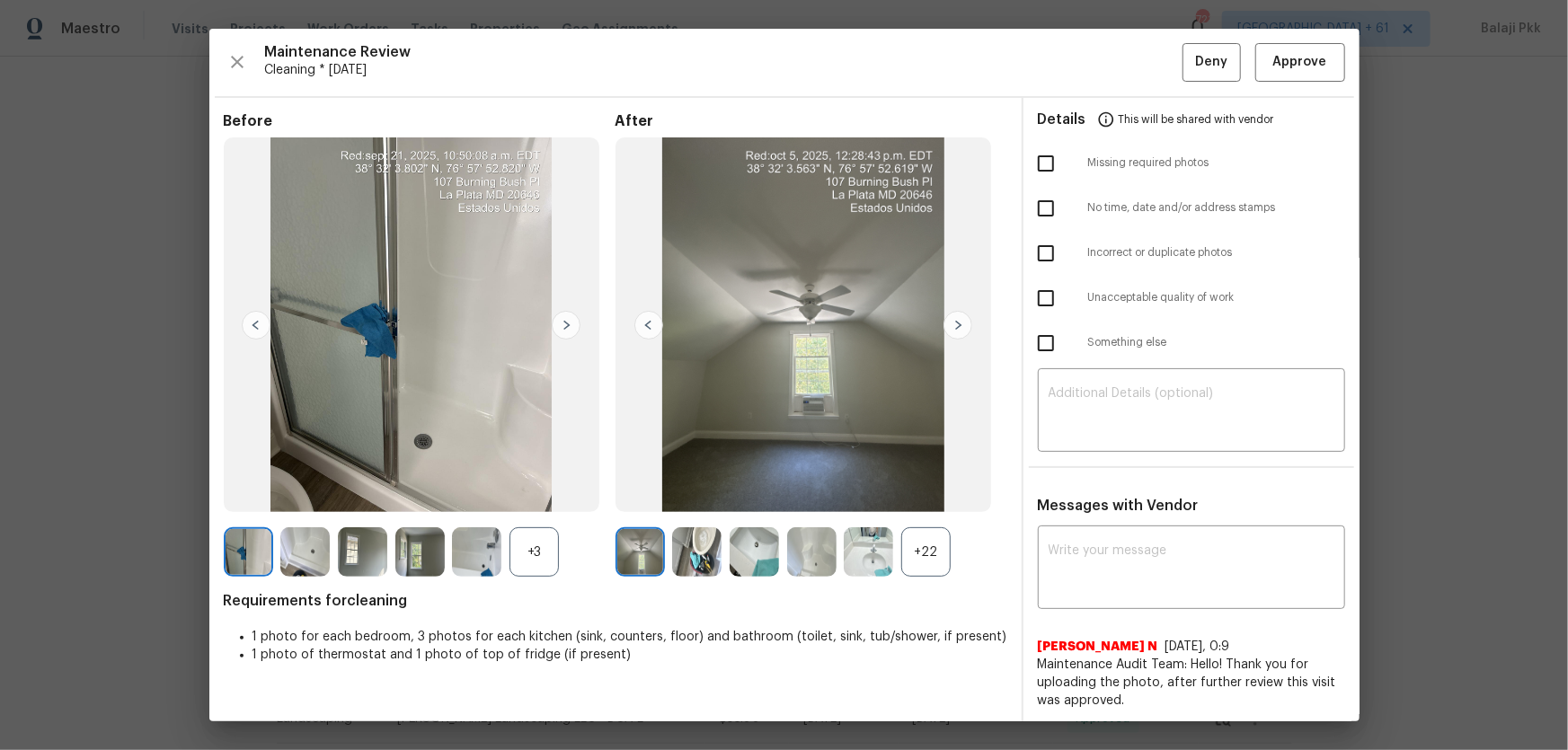
click at [914, 496] on div "+22" at bounding box center [926, 551] width 49 height 49
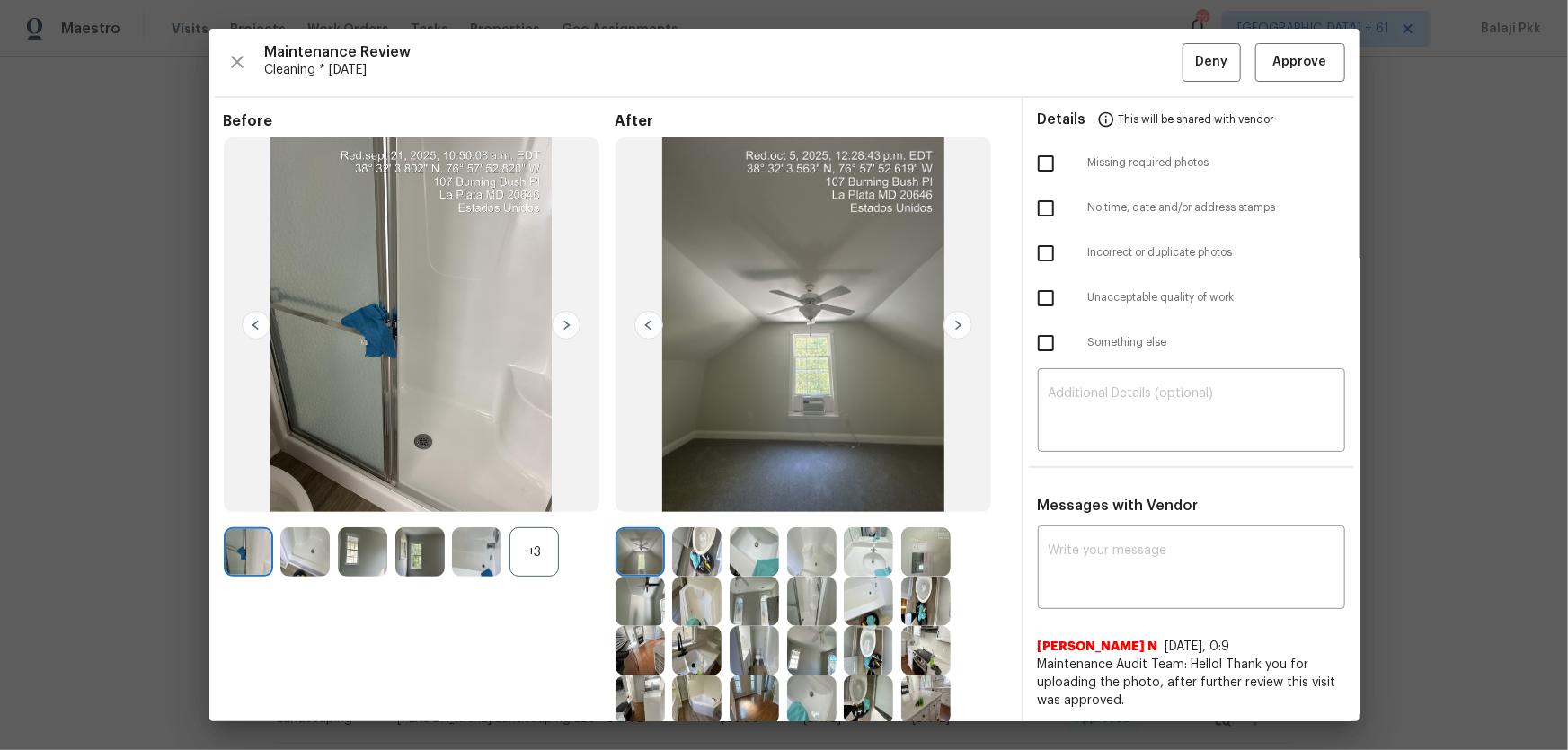
click at [531, 496] on div "+3" at bounding box center [534, 551] width 49 height 49
click at [1115, 75] on button "Approve" at bounding box center [1300, 62] width 90 height 38
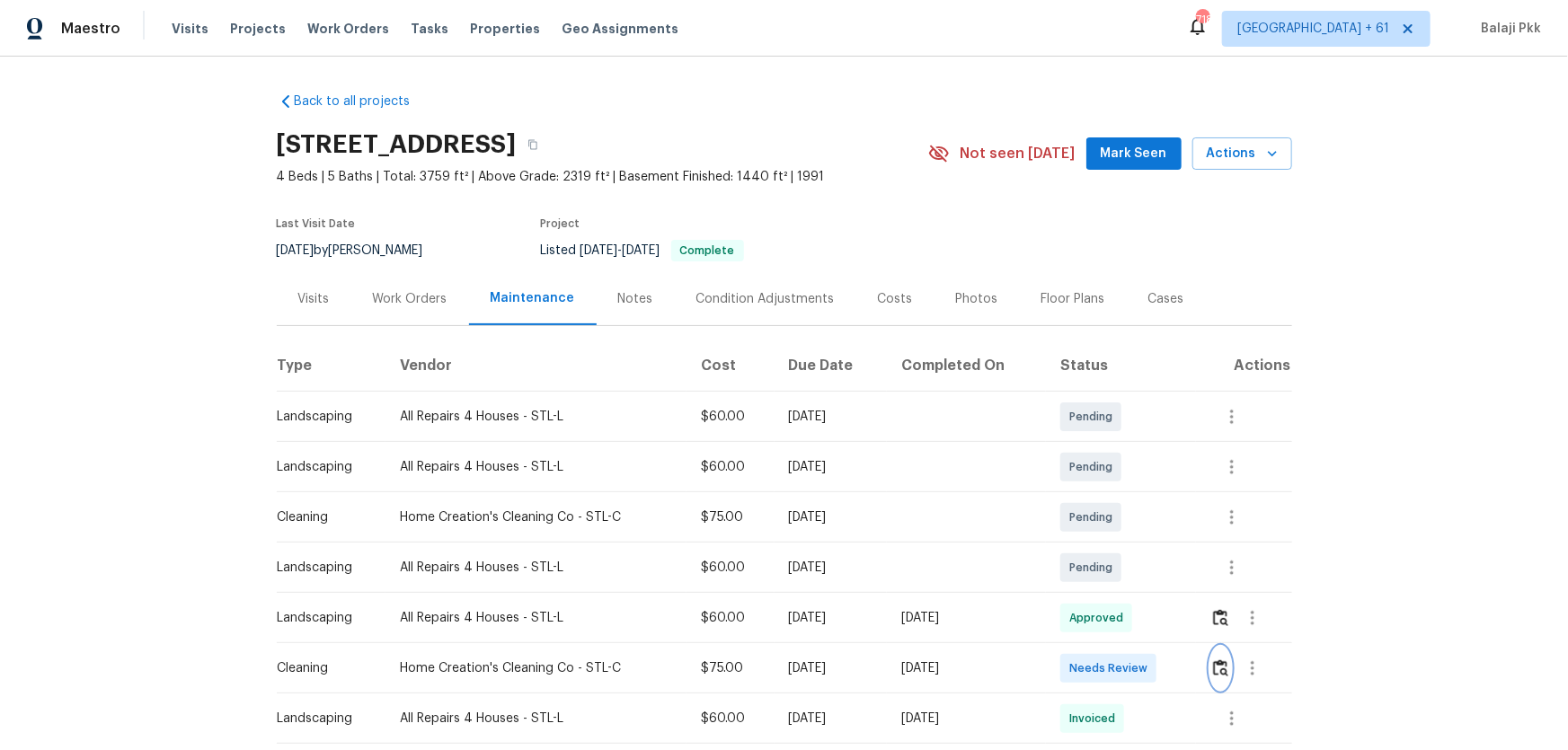
click at [1115, 496] on img "button" at bounding box center [1220, 668] width 15 height 17
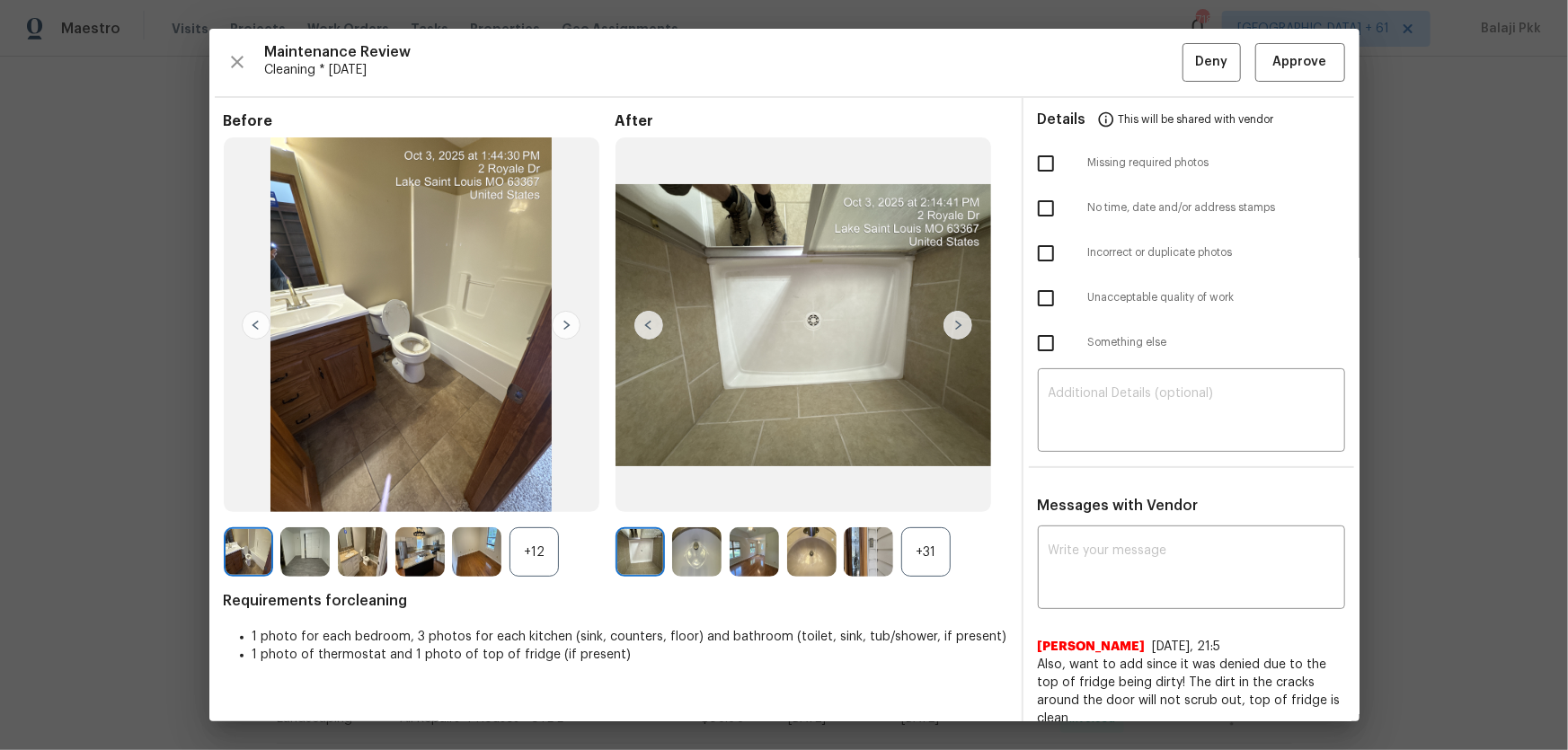
click at [919, 496] on div "+31" at bounding box center [926, 551] width 49 height 49
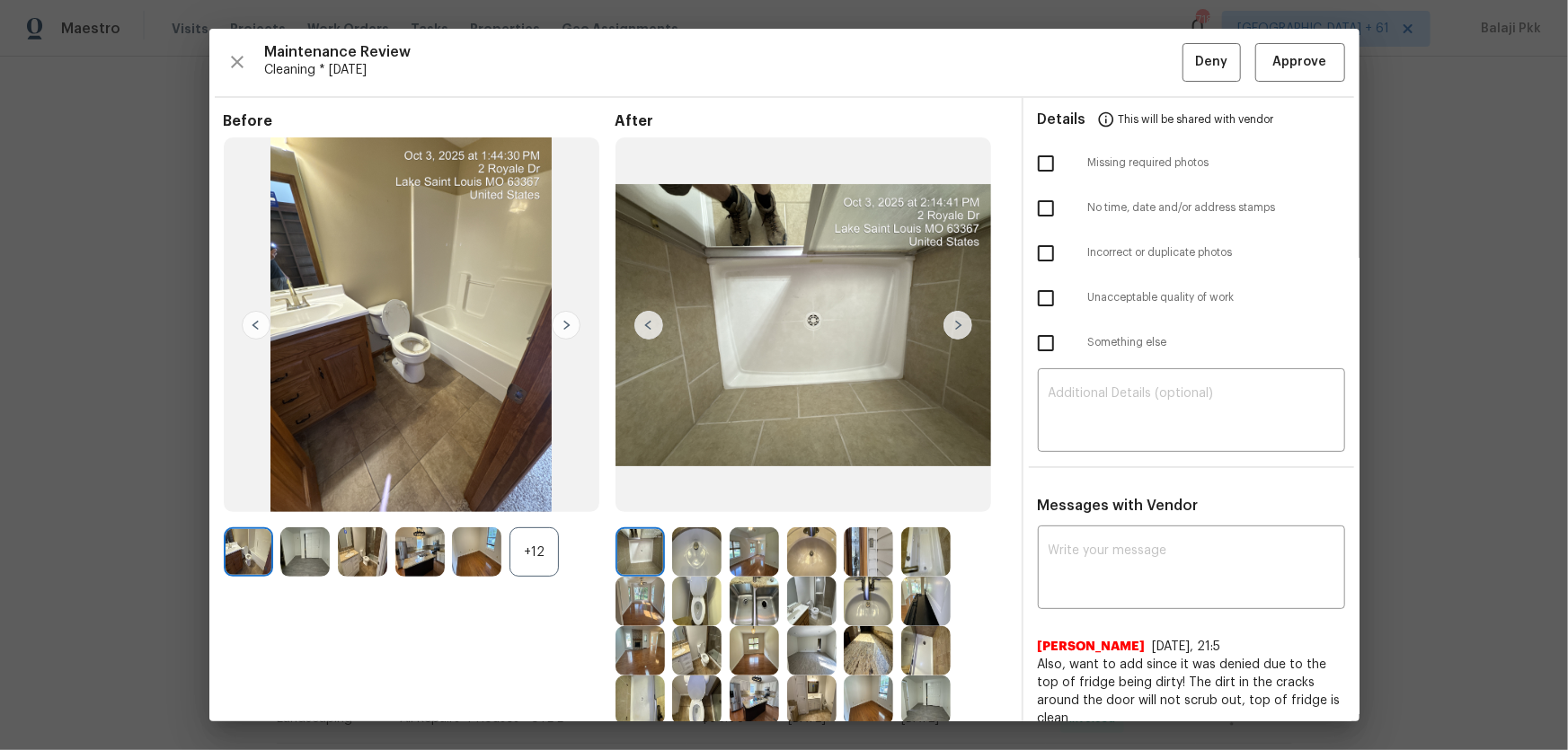
click at [546, 496] on div "+12" at bounding box center [534, 551] width 49 height 49
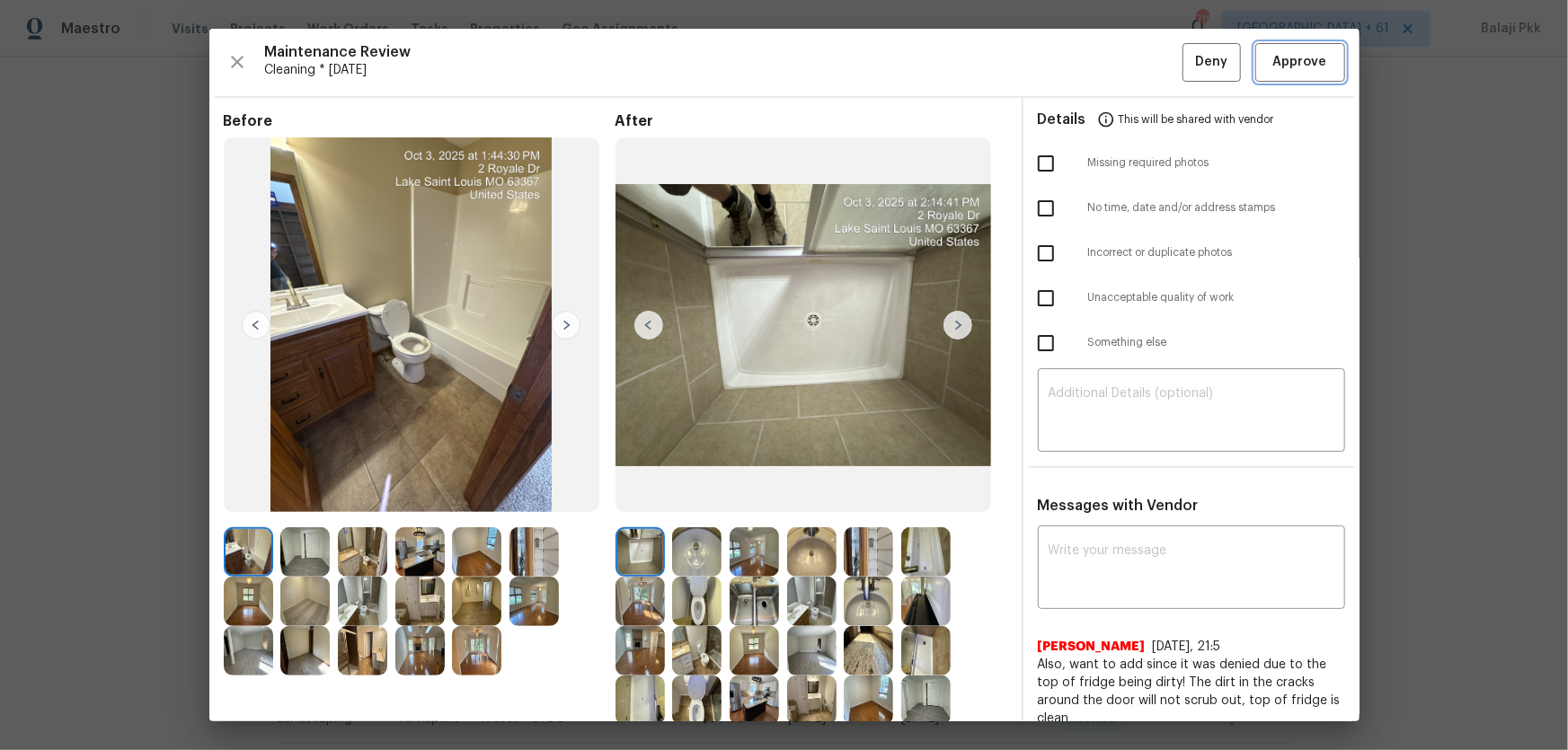
click at [1115, 59] on span "Approve" at bounding box center [1300, 61] width 61 height 22
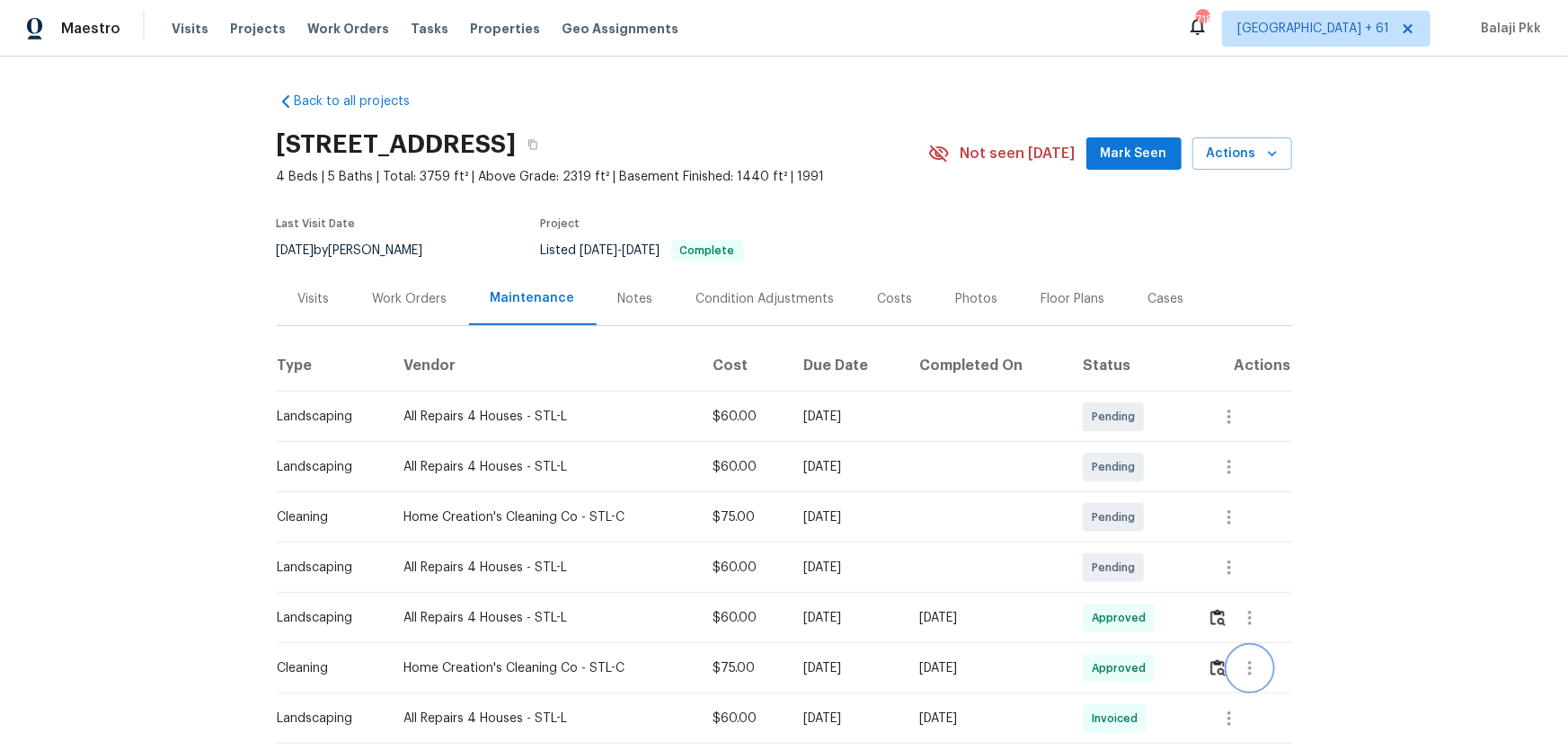
click at [1115, 496] on button "button" at bounding box center [1249, 668] width 43 height 43
click at [1115, 496] on div at bounding box center [784, 375] width 1568 height 750
click at [1115, 496] on img "button" at bounding box center [1218, 668] width 15 height 17
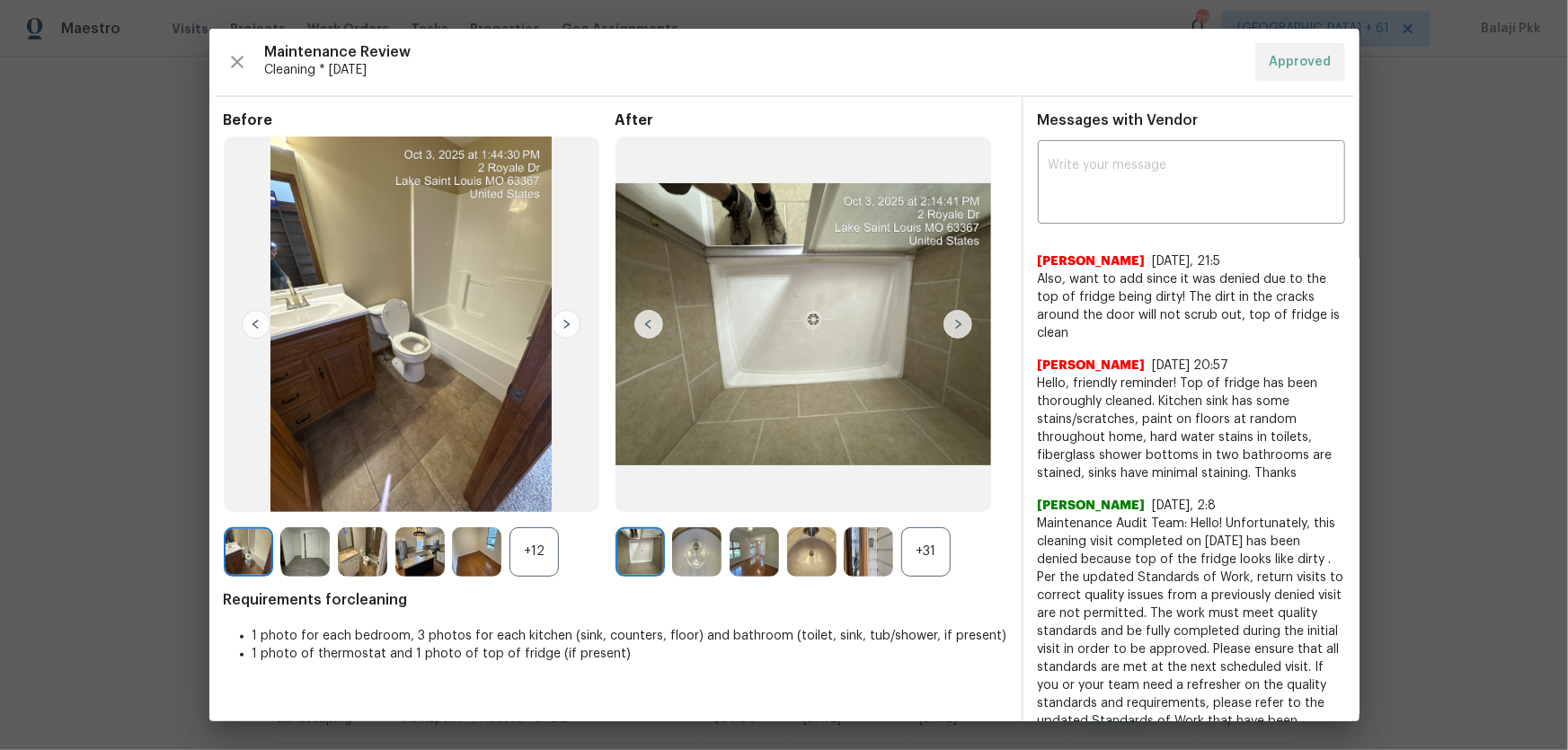
click at [944, 496] on span "Requirements for cleaning" at bounding box center [615, 600] width 784 height 18
click at [918, 496] on div "+31" at bounding box center [926, 551] width 49 height 49
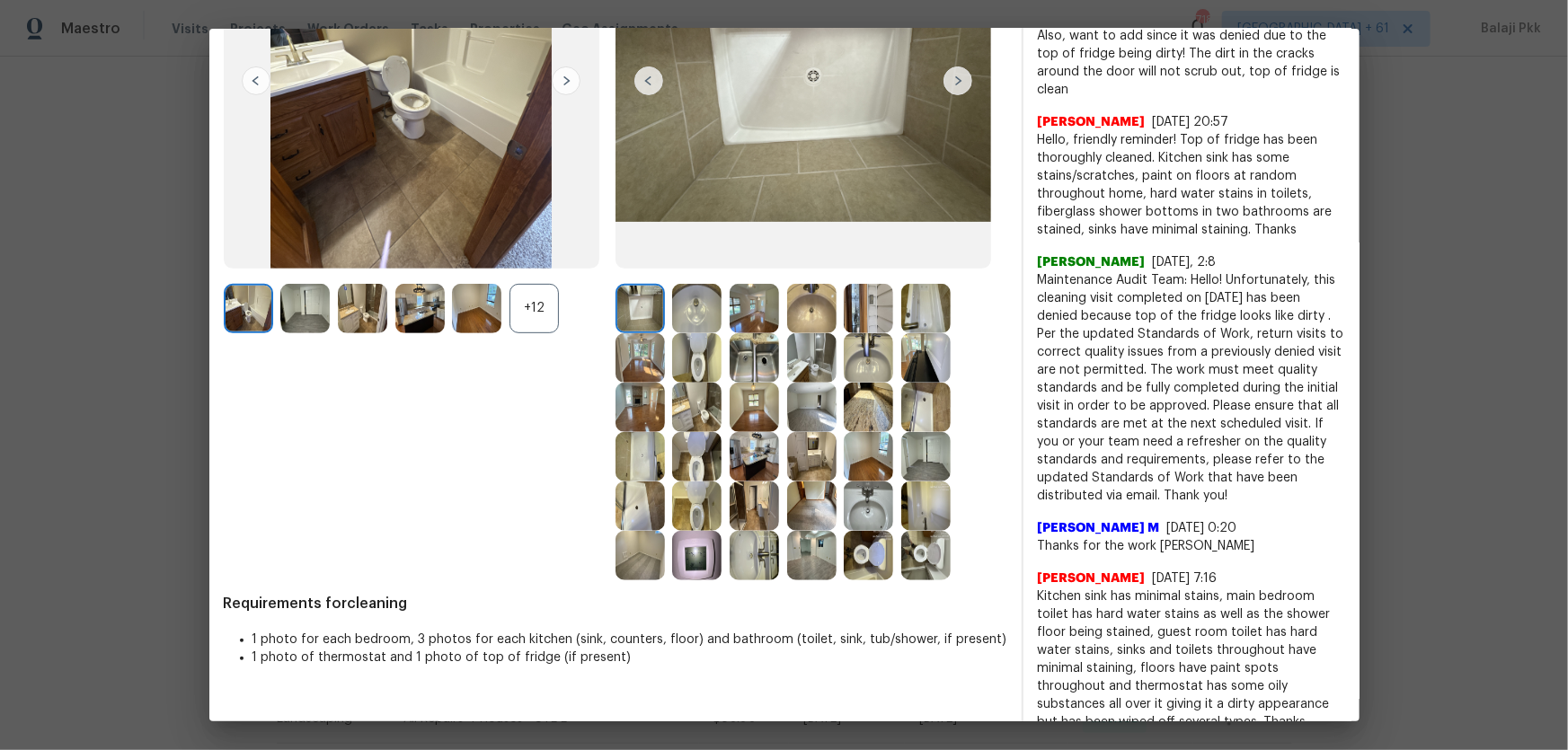
scroll to position [245, 0]
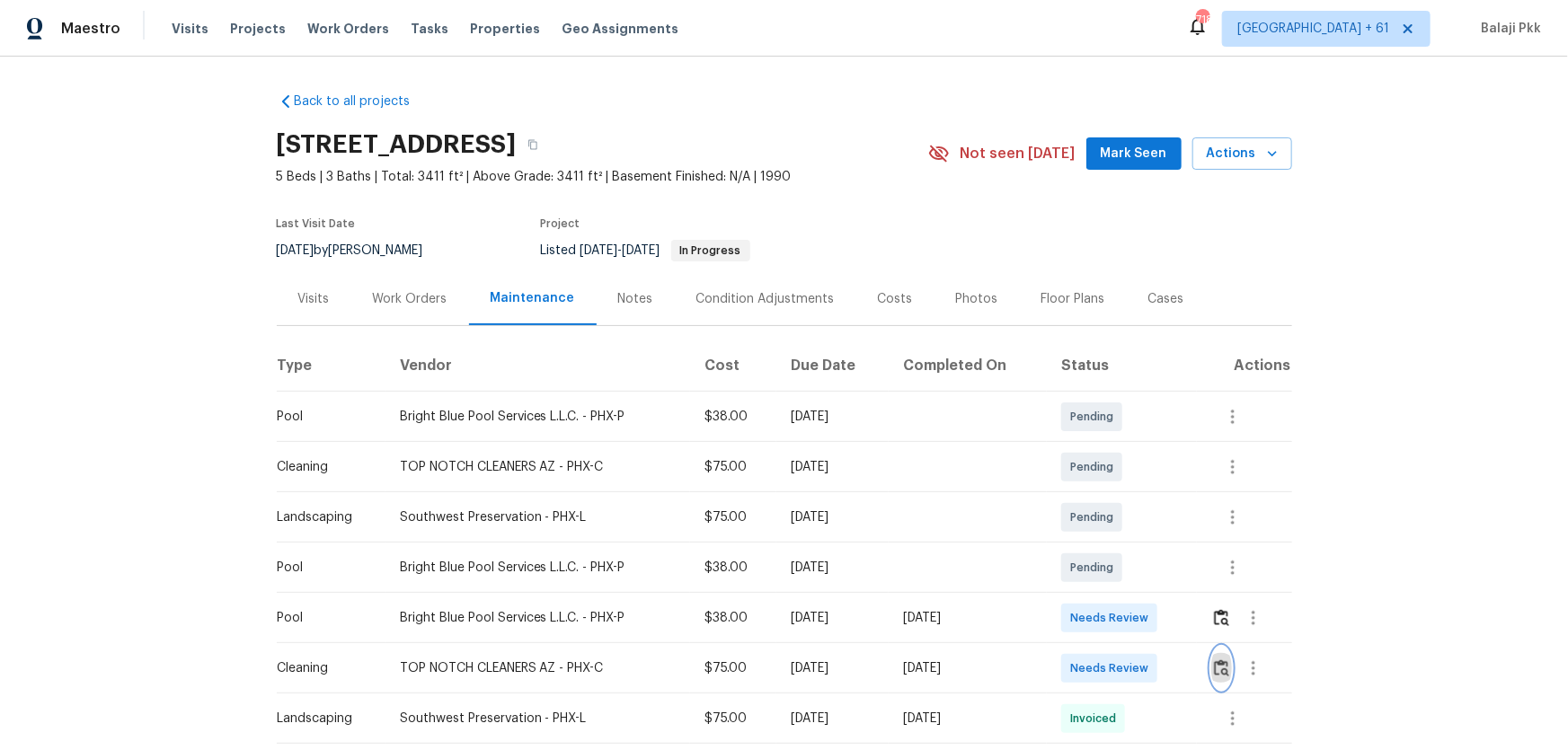
click at [1115, 496] on button "button" at bounding box center [1221, 668] width 21 height 43
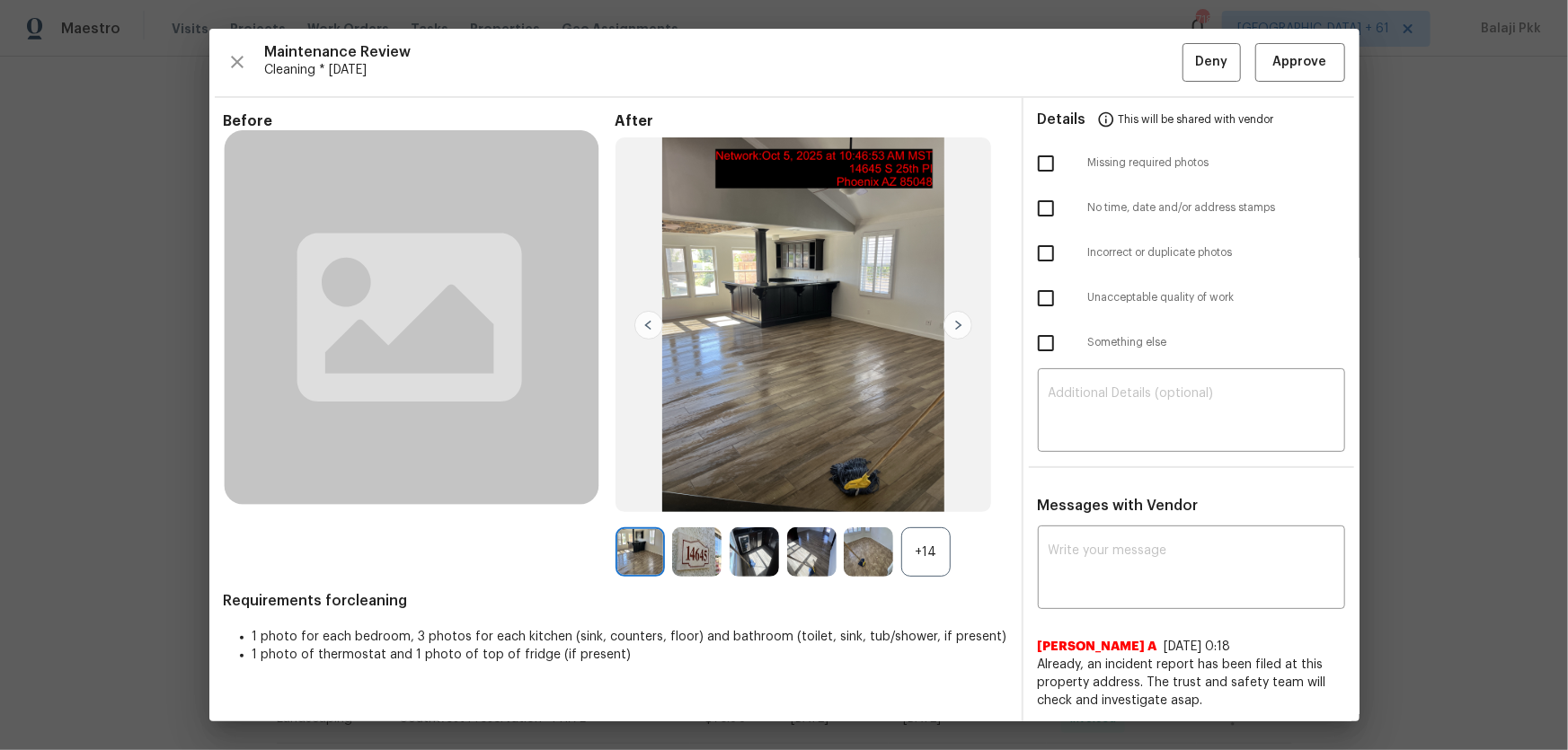
click at [903, 496] on div "+14" at bounding box center [926, 551] width 49 height 49
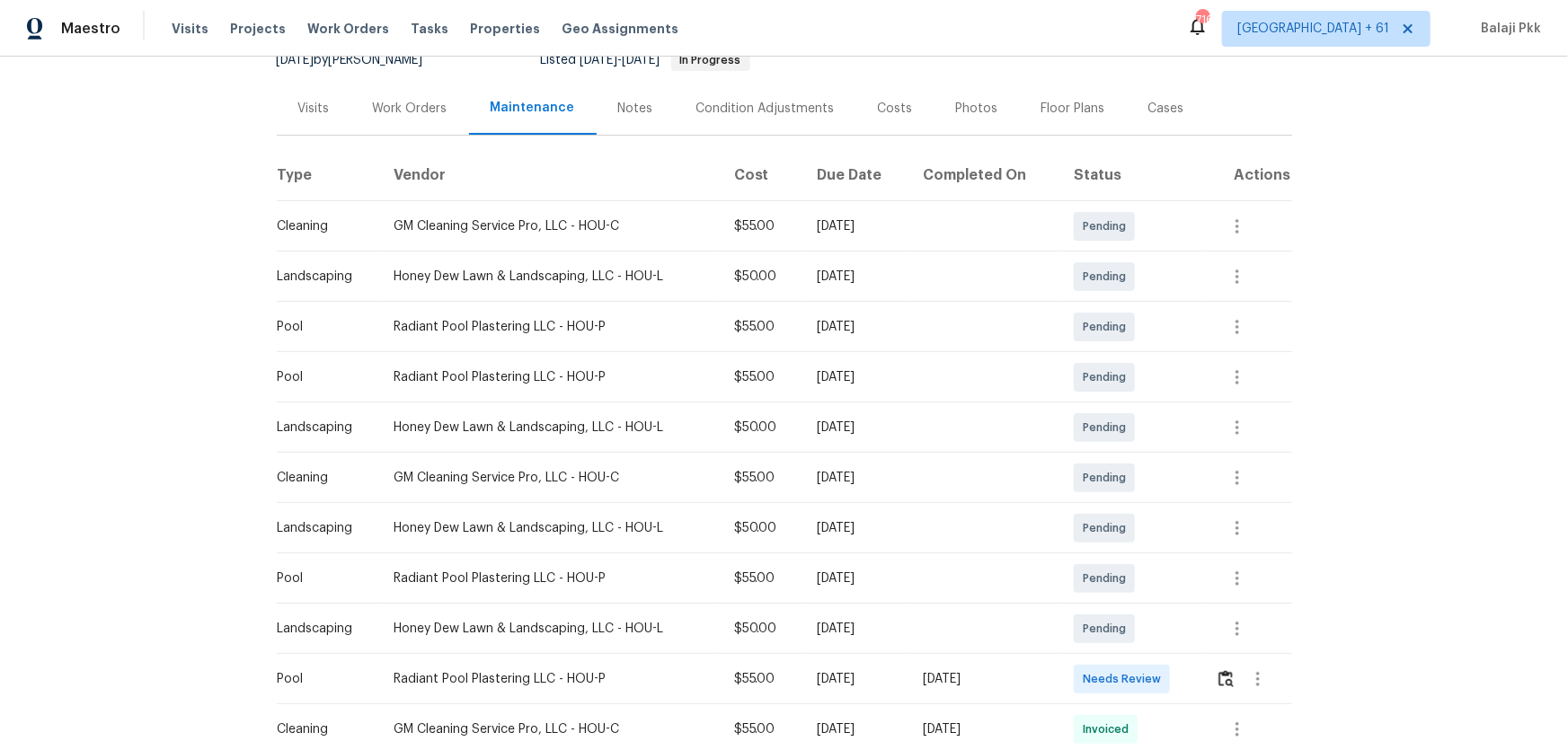
scroll to position [408, 0]
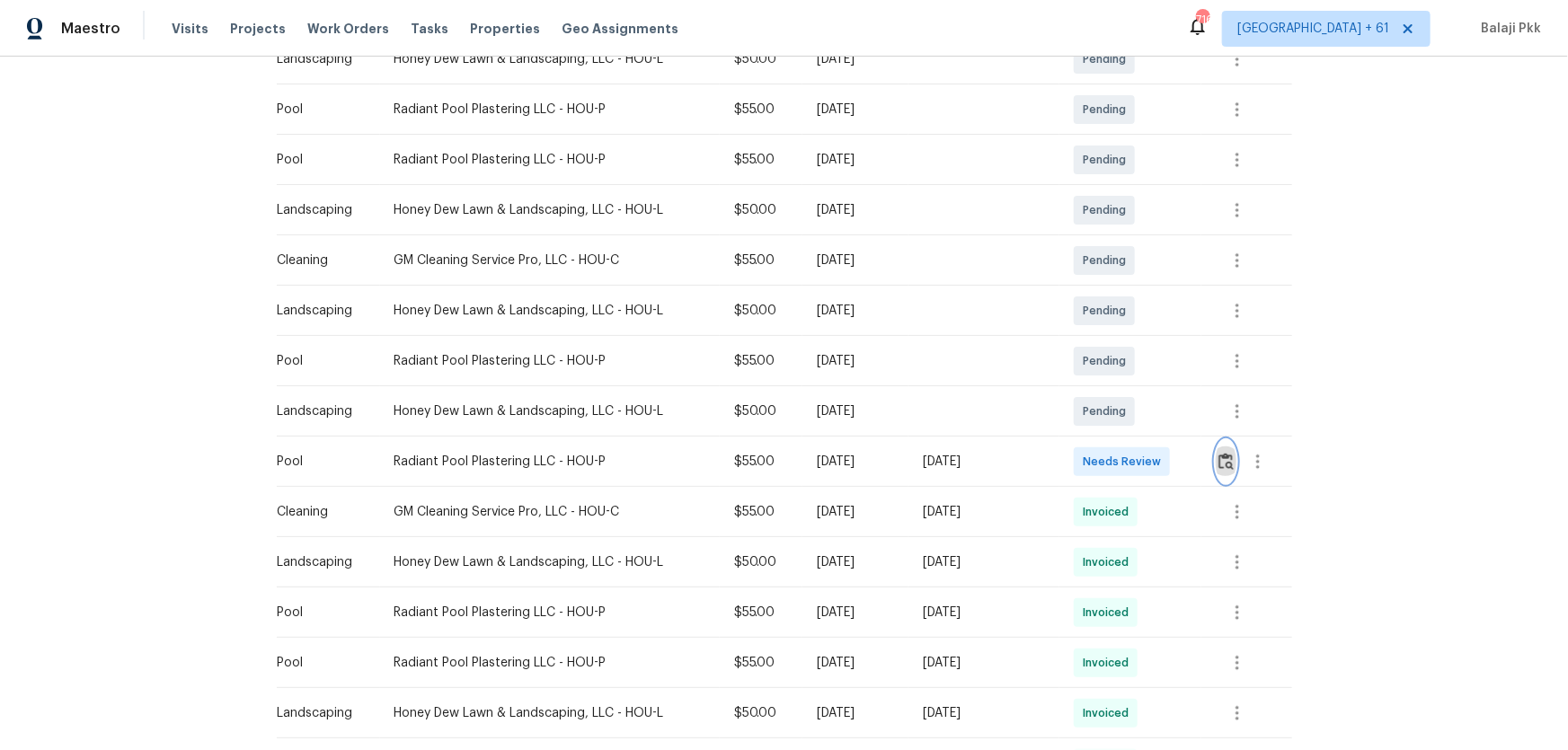
click at [1221, 463] on img "button" at bounding box center [1226, 462] width 15 height 17
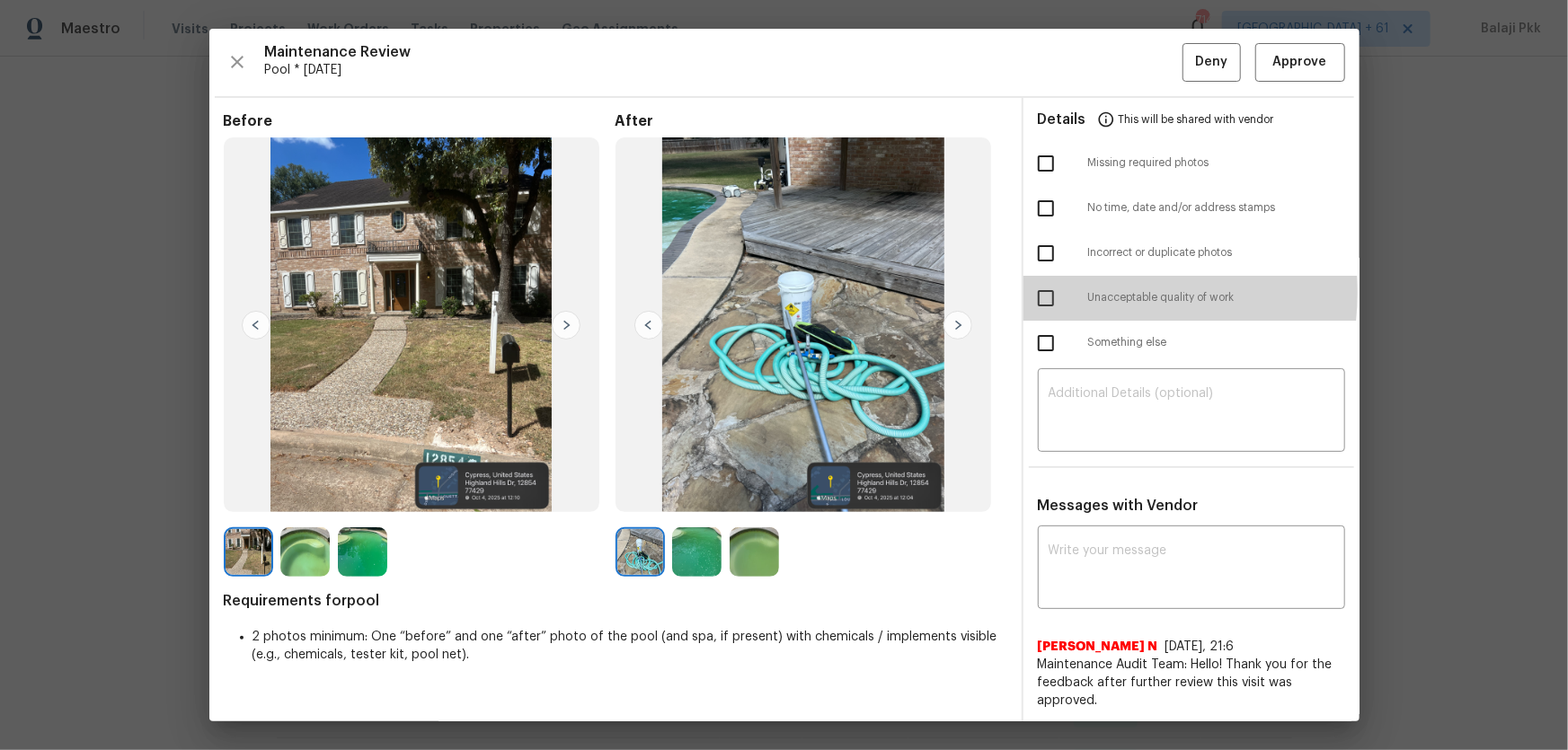
click at [1044, 292] on input "checkbox" at bounding box center [1046, 298] width 37 height 37
checkbox input "true"
drag, startPoint x: 1182, startPoint y: 420, endPoint x: 1186, endPoint y: 437, distance: 17.5
click at [1182, 425] on textarea at bounding box center [1192, 412] width 286 height 50
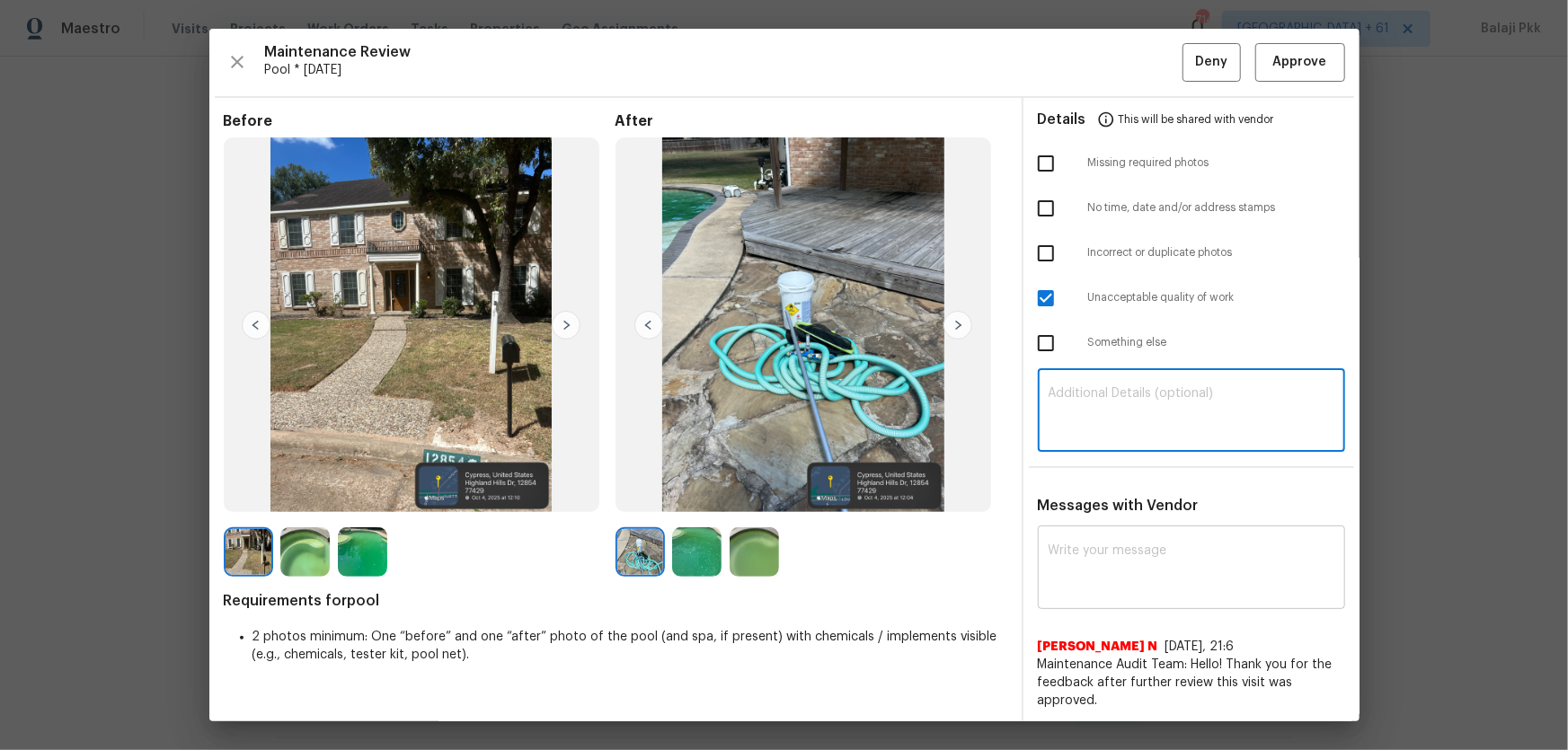
paste textarea "Maintenance Audit Team: Hello! Unfortunately, this pool visit completed on [DAT…"
type textarea "Maintenance Audit Team: Hello! Unfortunately, this pool visit completed on [DAT…"
click at [1124, 544] on textarea at bounding box center [1192, 569] width 286 height 50
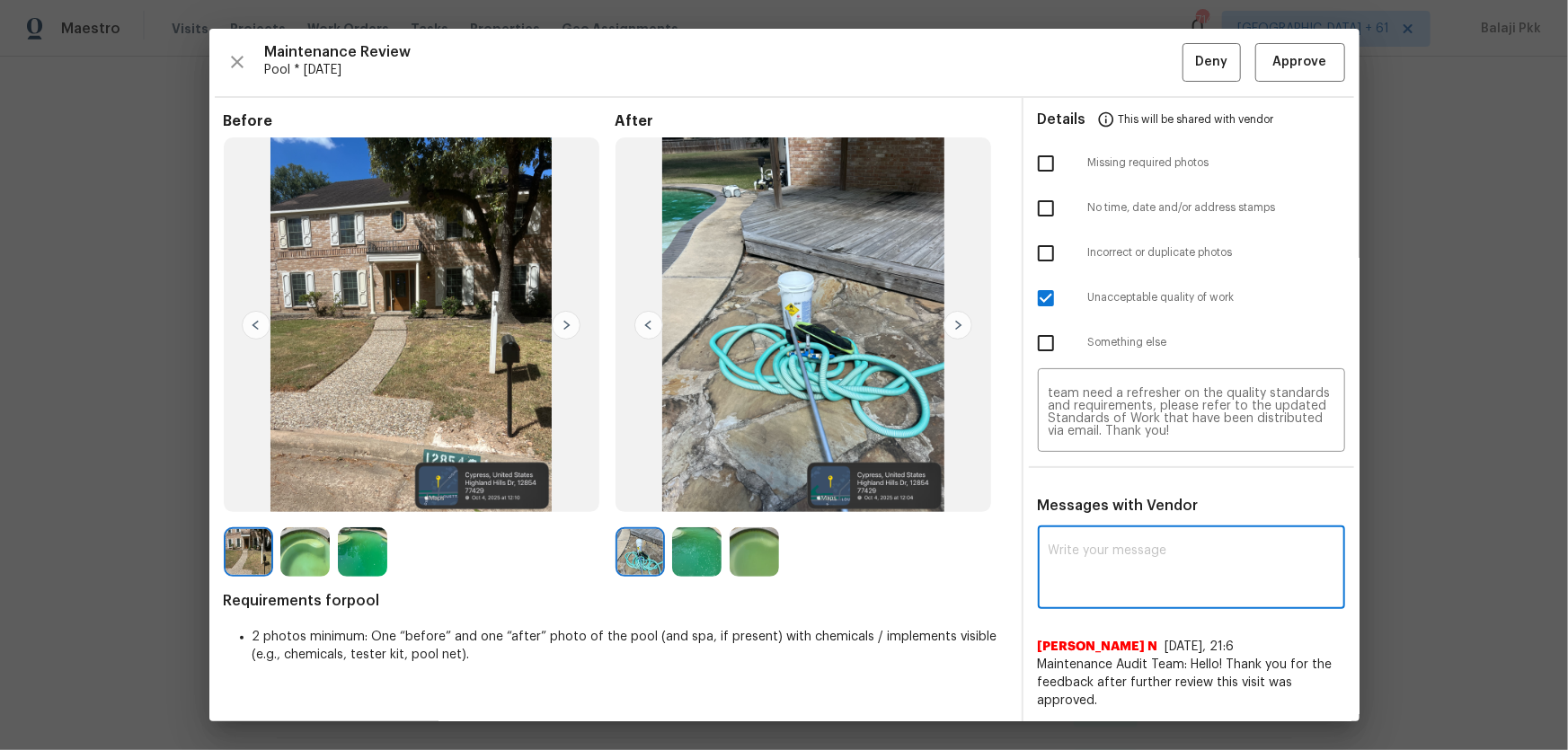
paste textarea "Maintenance Audit Team: Hello! Unfortunately, this pool visit completed on [DAT…"
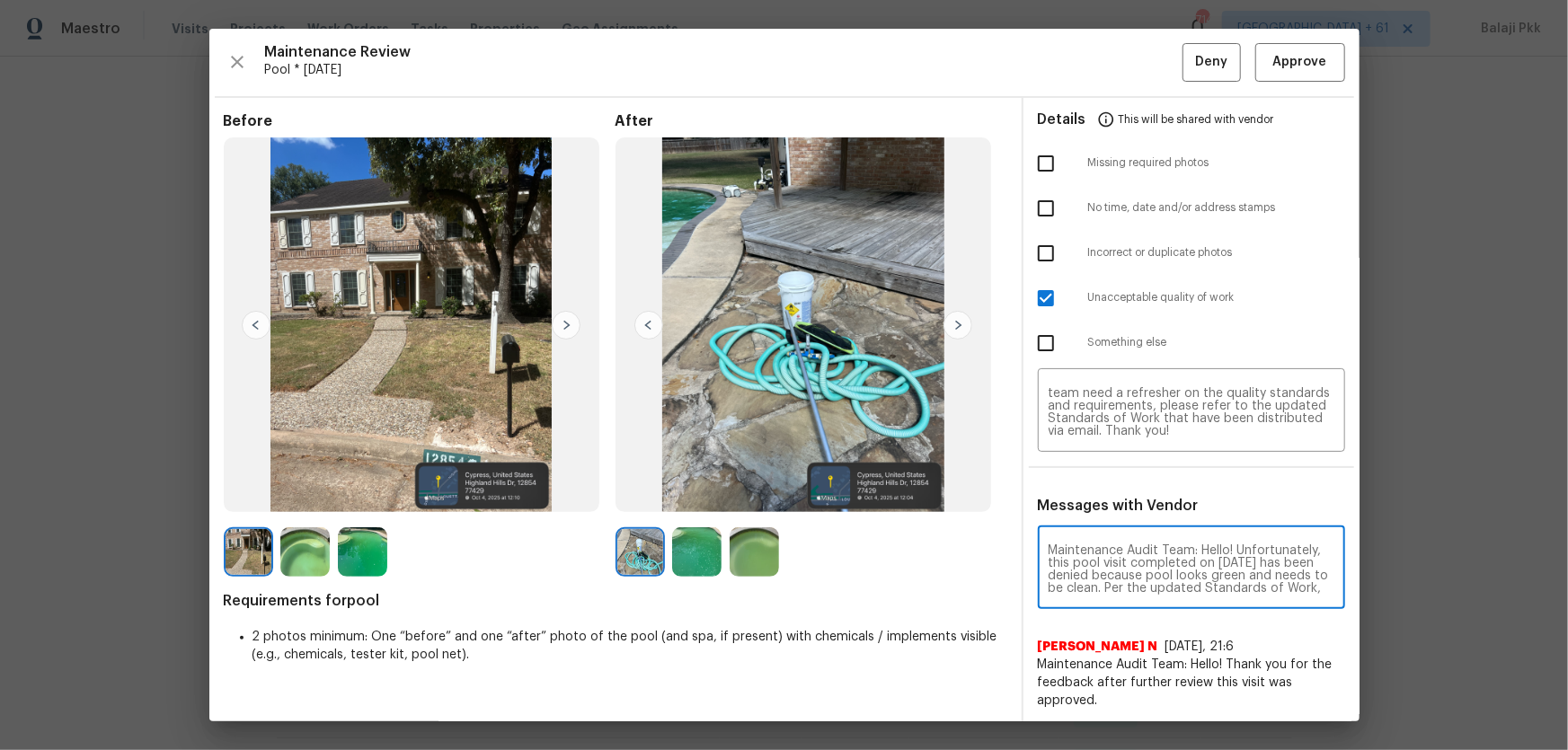
scroll to position [189, 0]
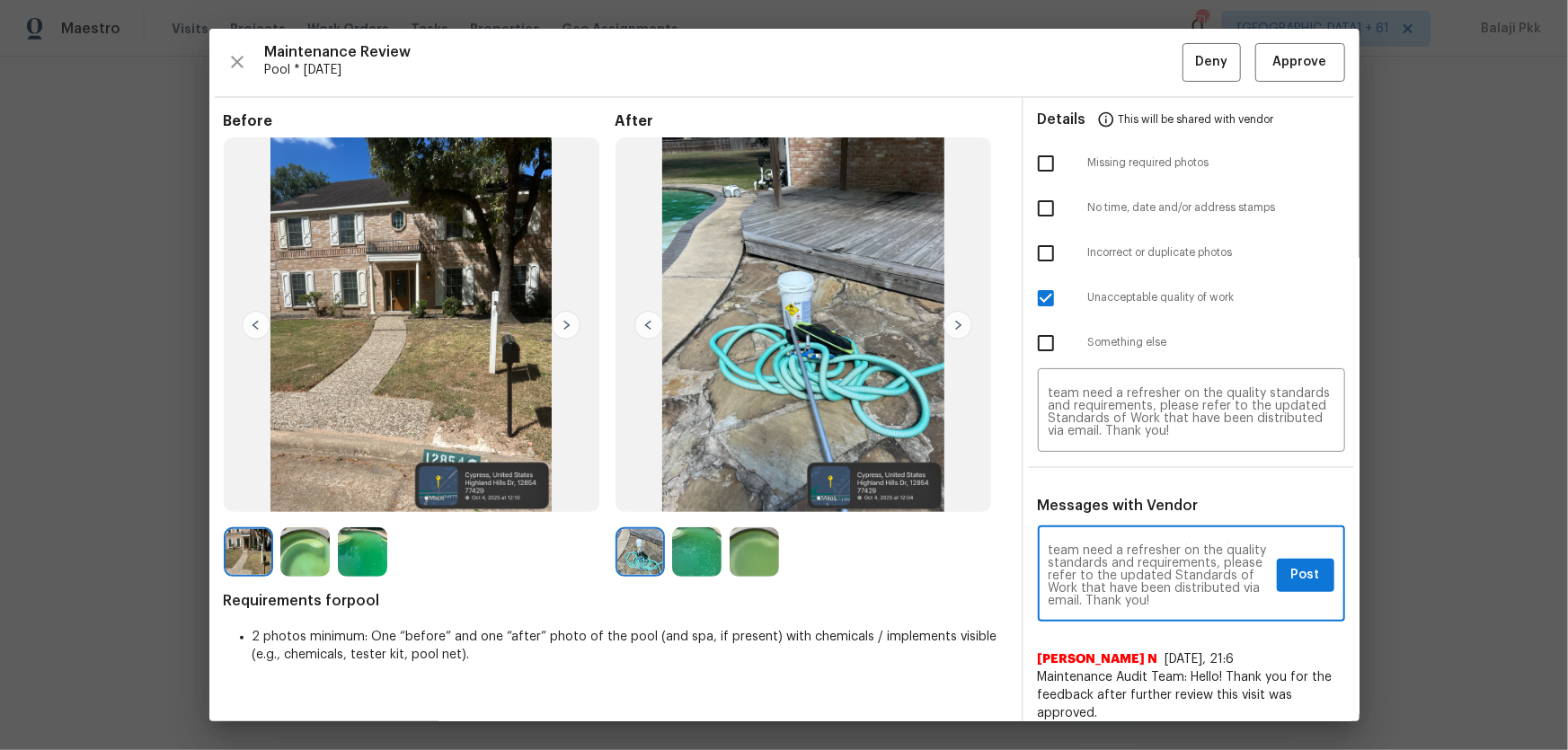
type textarea "Maintenance Audit Team: Hello! Unfortunately, this pool visit completed on [DAT…"
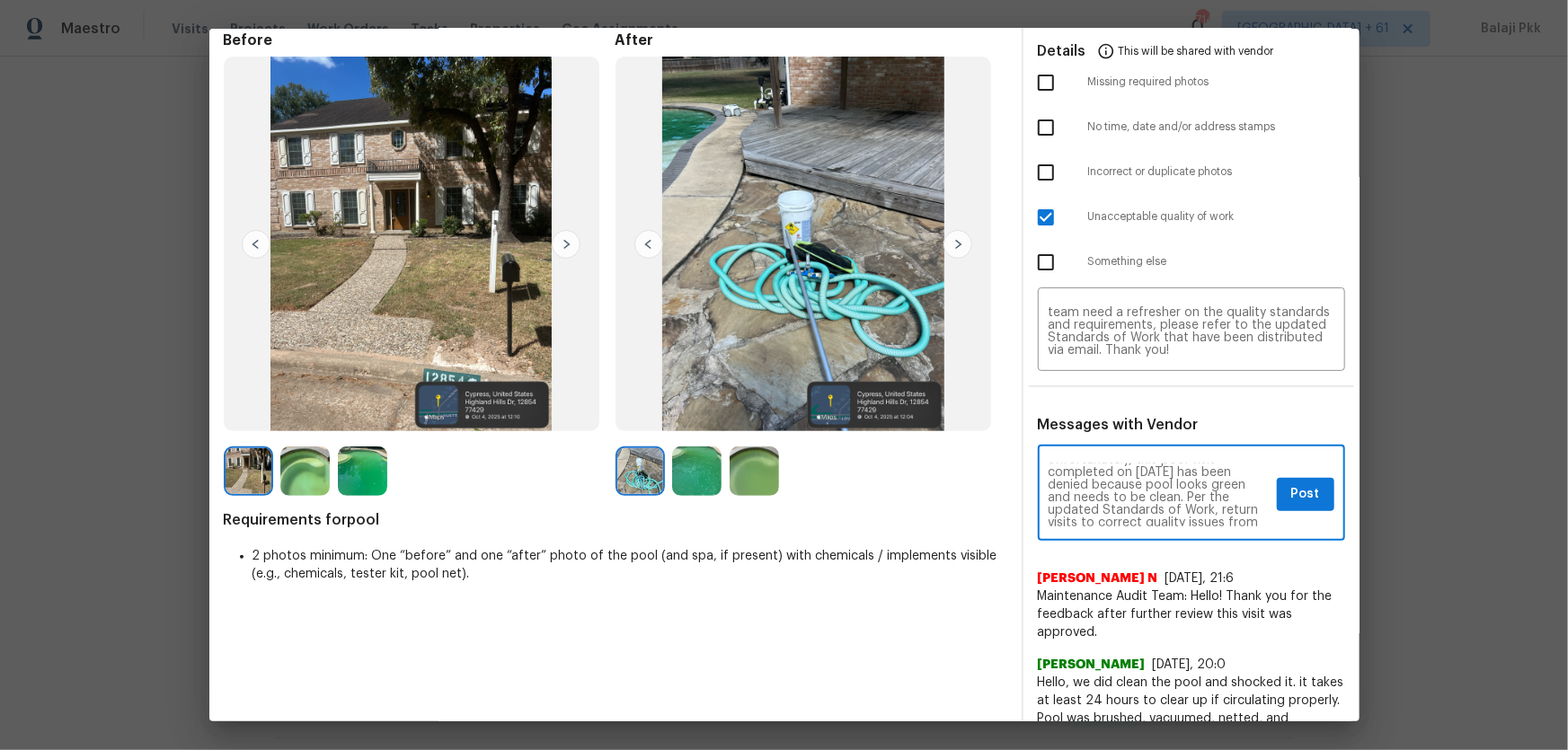
scroll to position [54, 0]
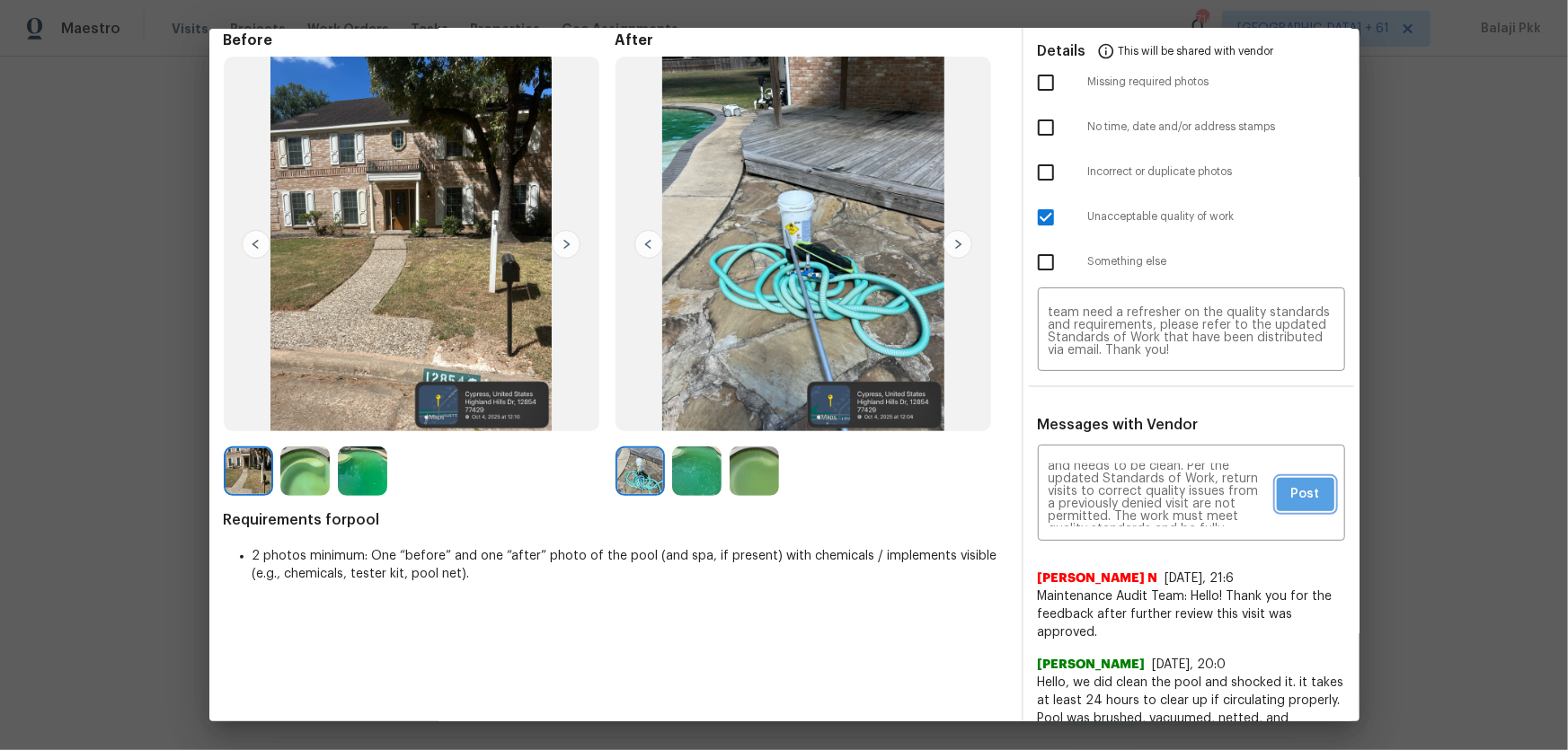
drag, startPoint x: 1287, startPoint y: 488, endPoint x: 1276, endPoint y: 429, distance: 60.0
click at [1226, 488] on span "Post" at bounding box center [1306, 494] width 29 height 22
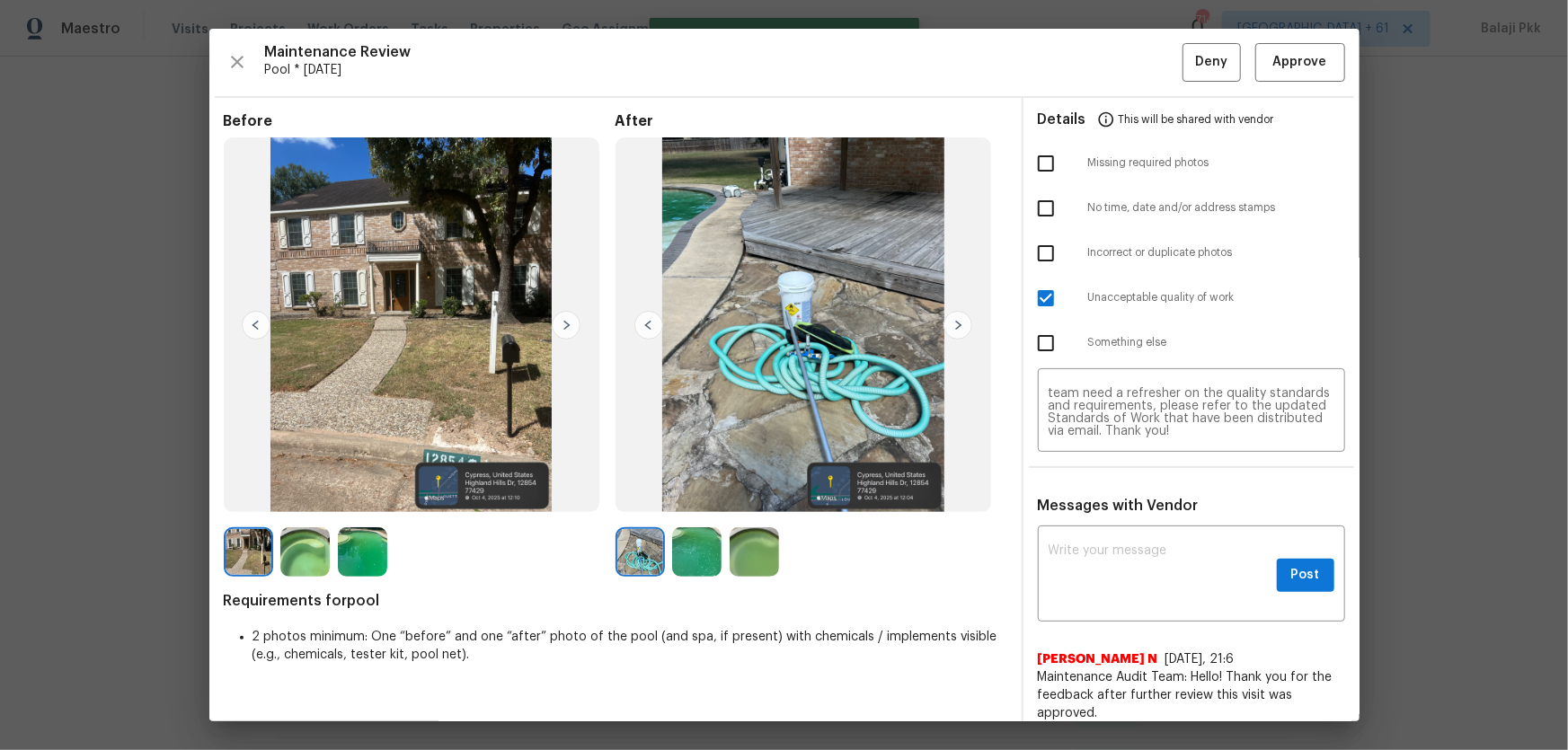
scroll to position [0, 0]
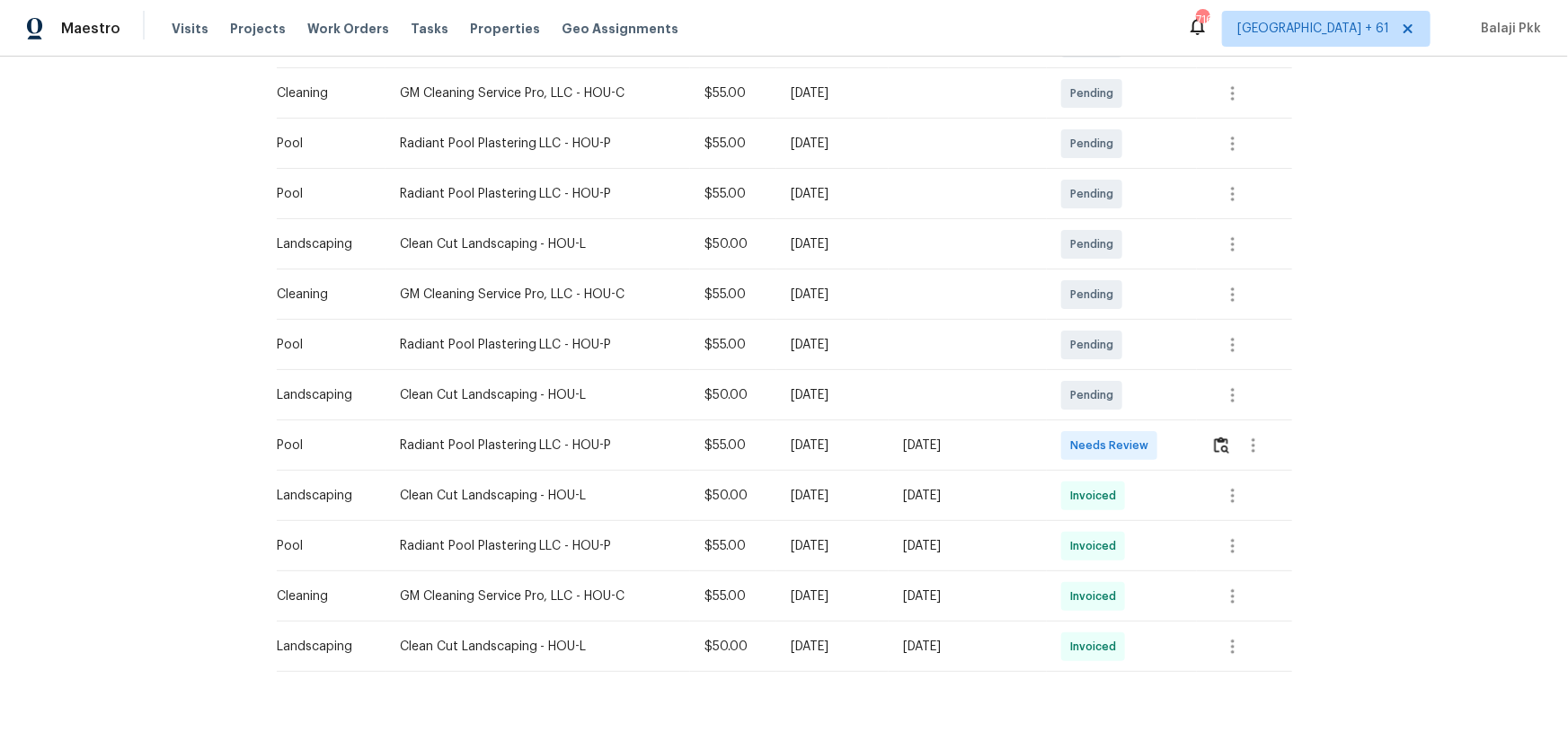
scroll to position [408, 0]
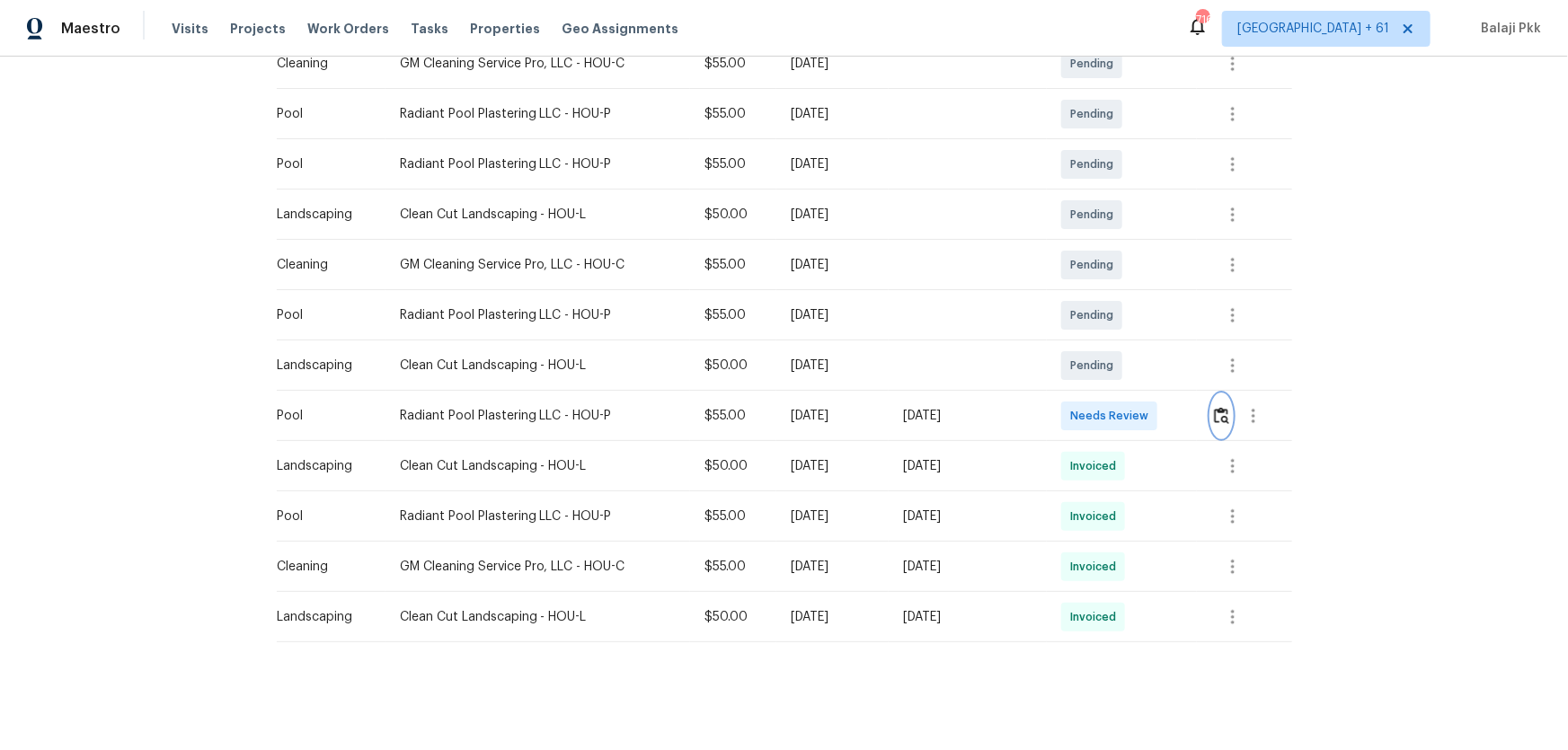
click at [1115, 417] on img "button" at bounding box center [1221, 416] width 15 height 17
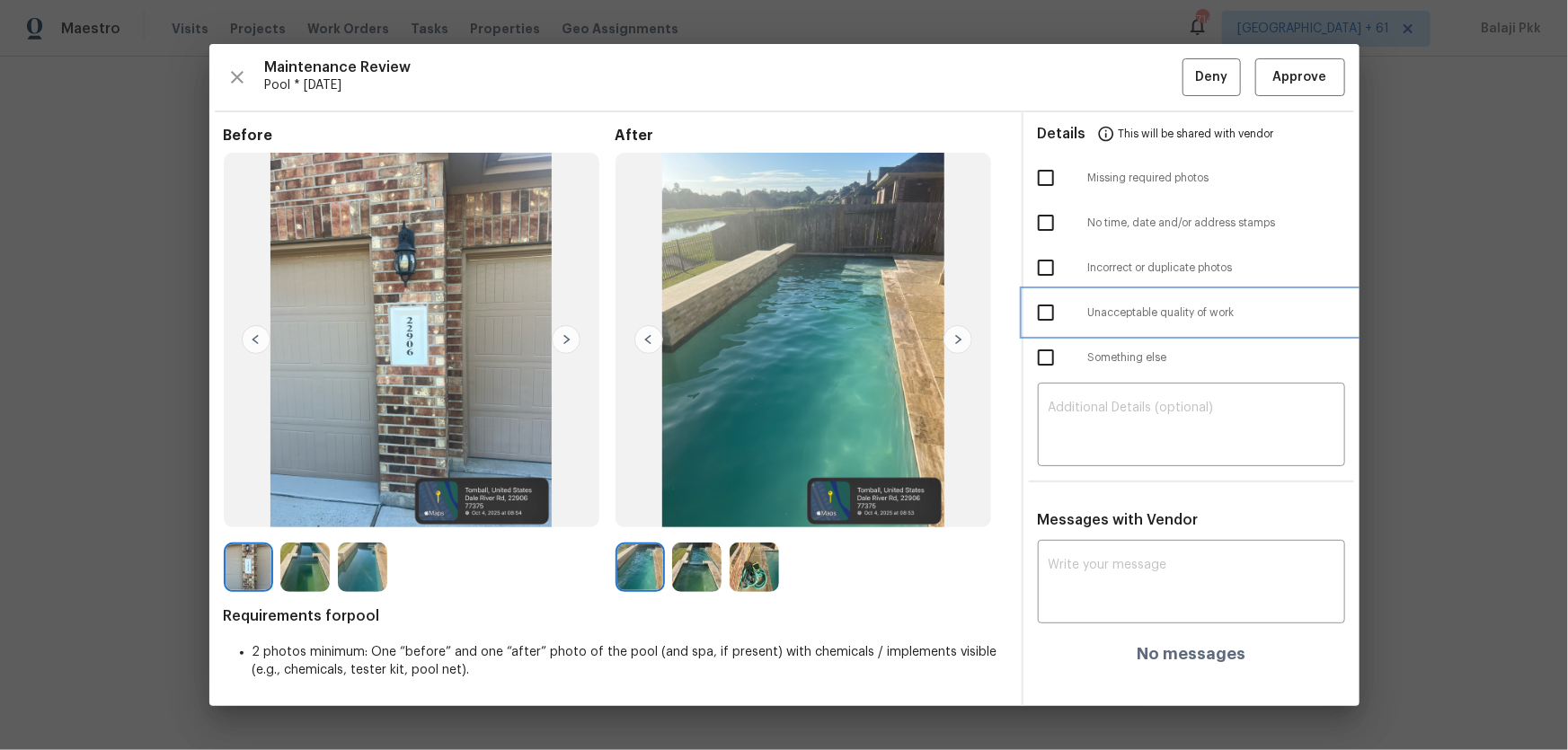
click at [1111, 309] on span "Unacceptable quality of work" at bounding box center [1217, 313] width 257 height 15
checkbox input "true"
click at [1115, 424] on textarea at bounding box center [1192, 426] width 286 height 50
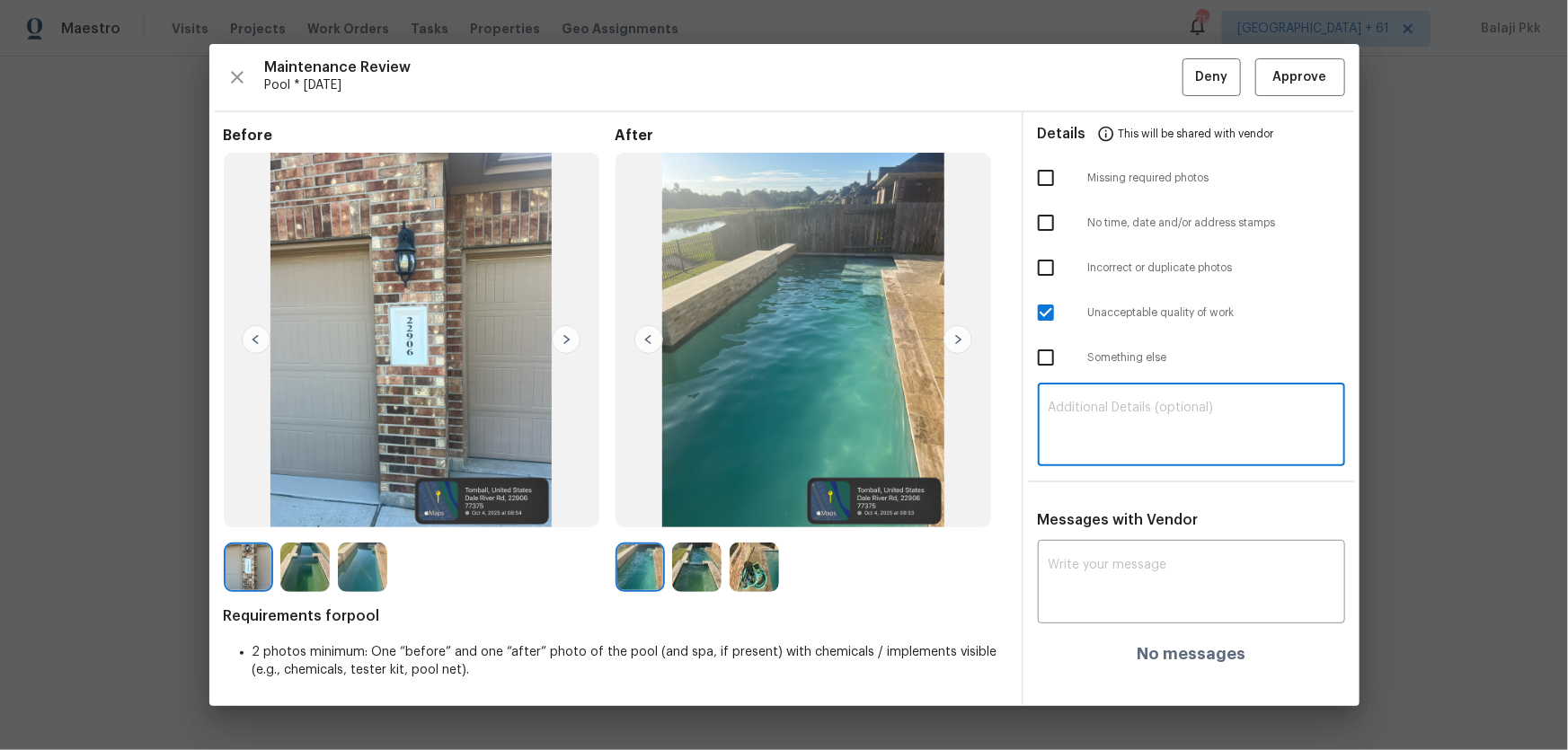
paste textarea "Maintenance Audit Team: Hello! Unfortunately, this pool visit completed on 10/0…"
type textarea "Maintenance Audit Team: Hello! Unfortunately, this pool visit completed on 10/0…"
click at [1115, 496] on textarea at bounding box center [1192, 584] width 286 height 50
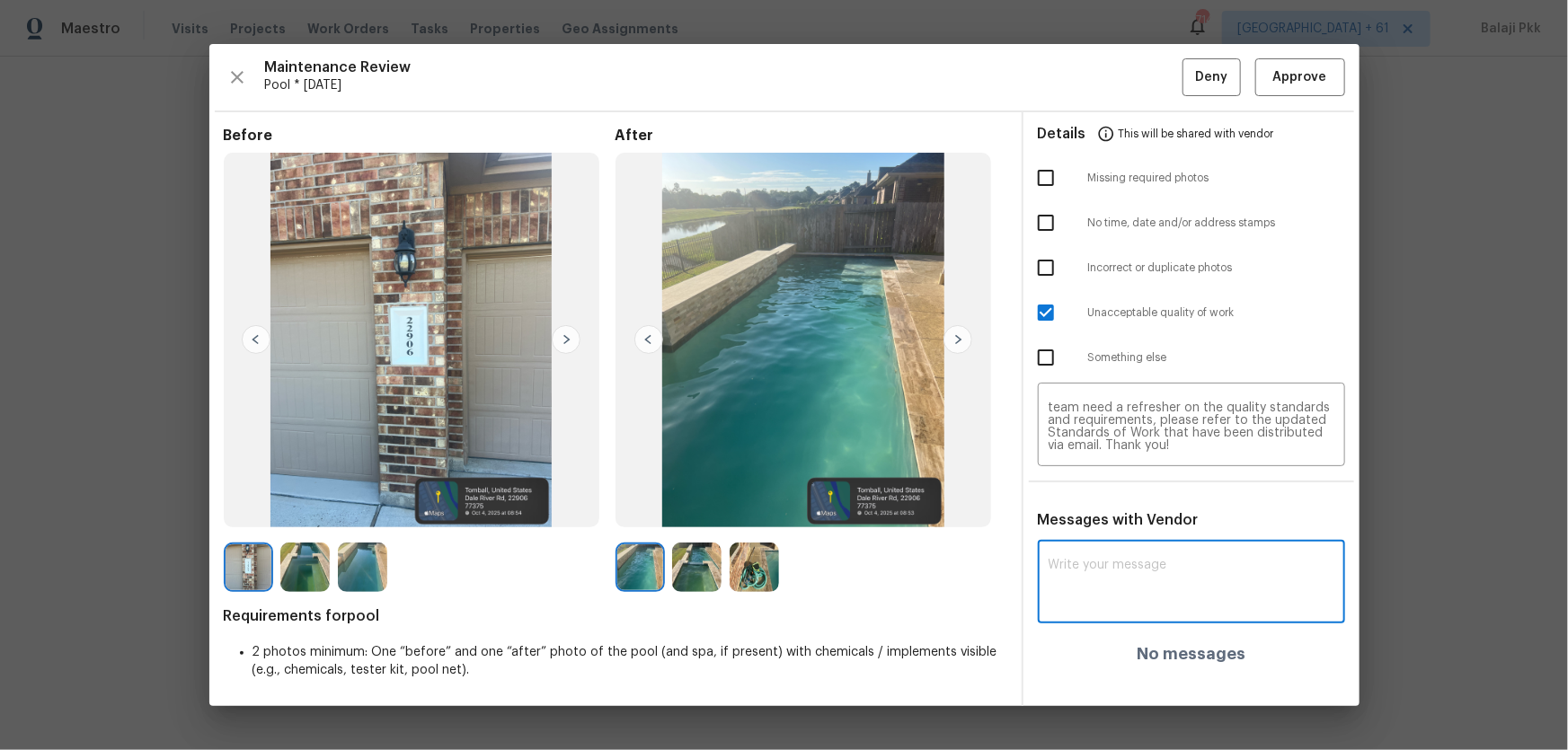
paste textarea "Maintenance Audit Team: Hello! Unfortunately, this pool visit completed on 10/0…"
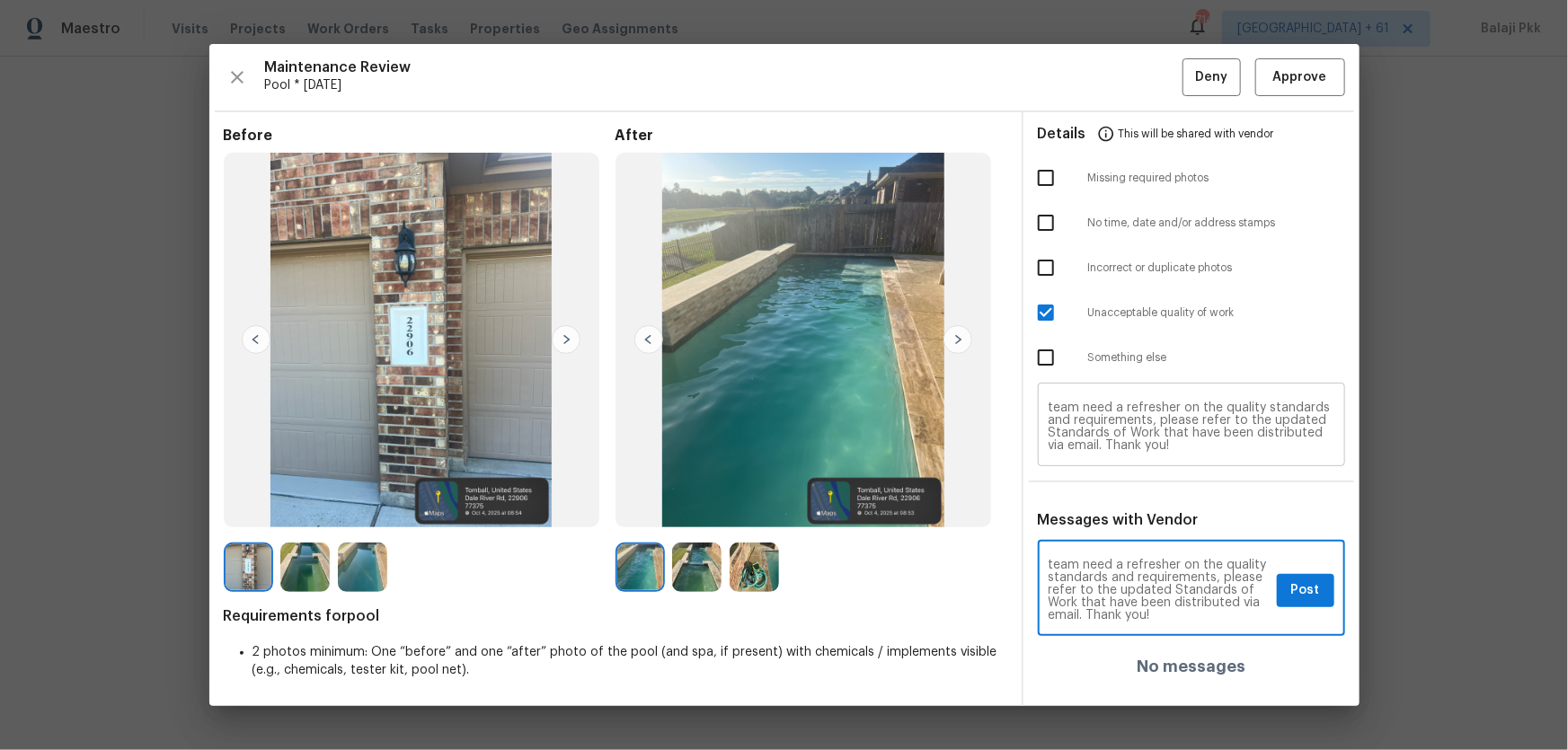
type textarea "Maintenance Audit Team: Hello! Unfortunately, this pool visit completed on 10/0…"
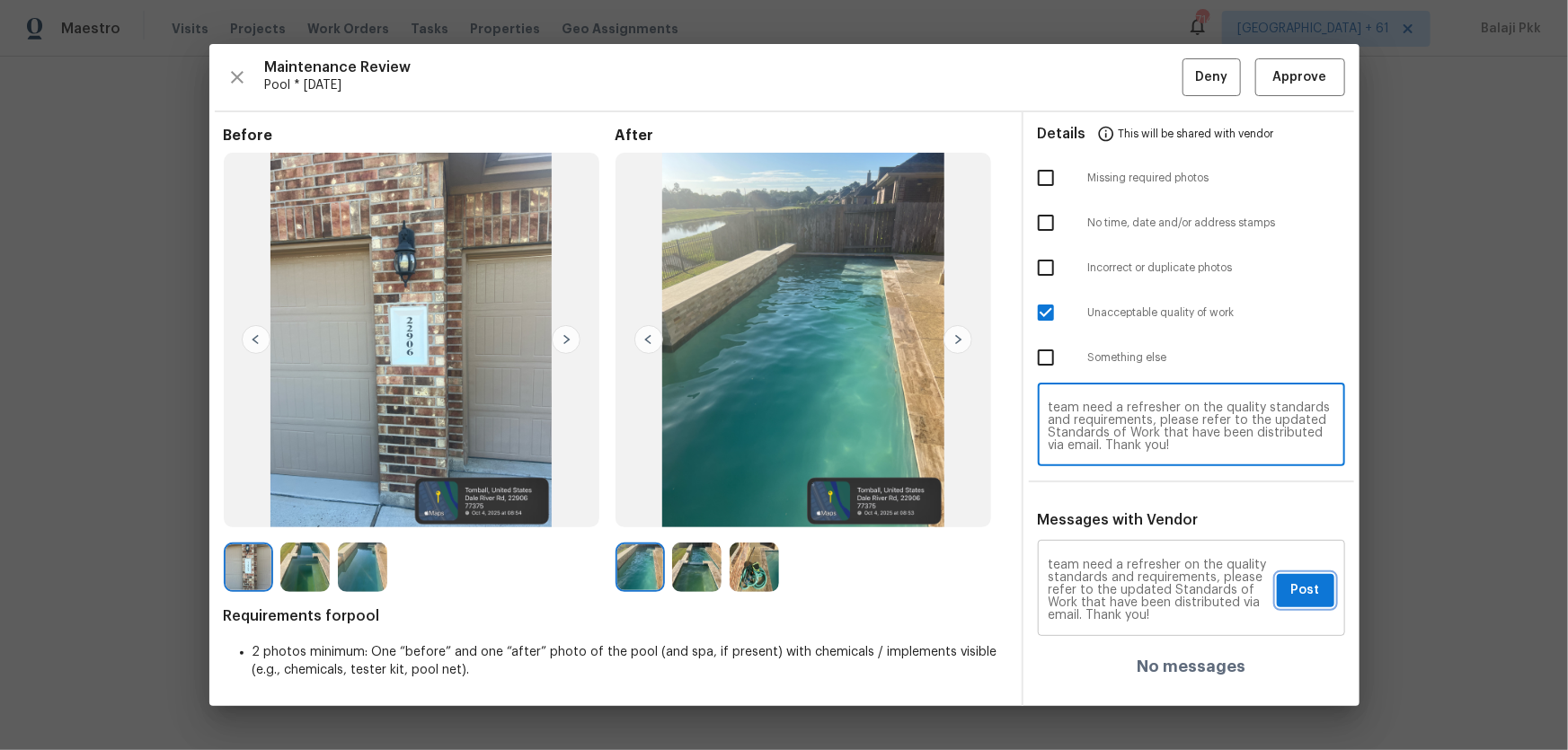
click at [1115, 496] on span "Post" at bounding box center [1306, 591] width 29 height 22
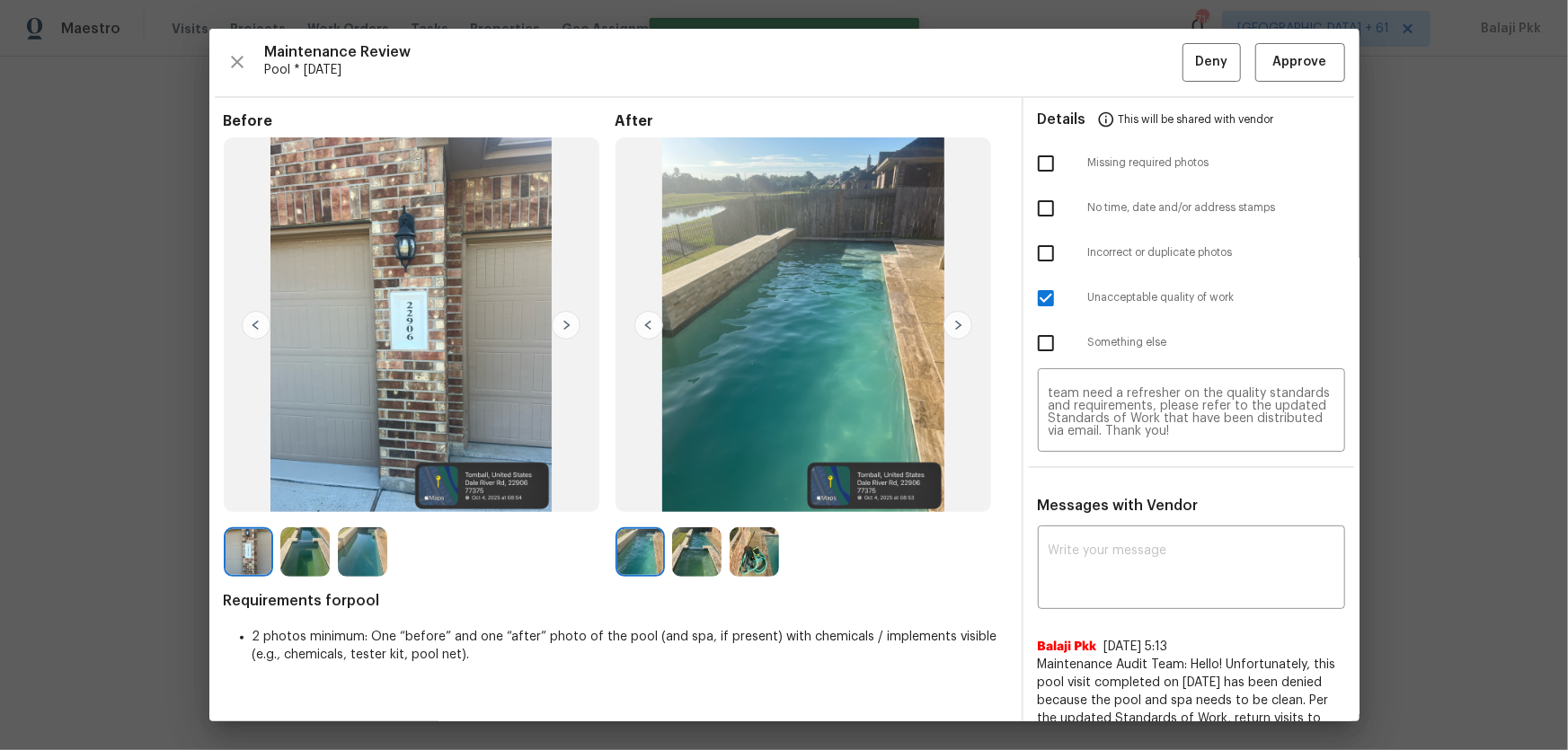
scroll to position [0, 0]
click at [1115, 60] on span "Deny" at bounding box center [1212, 61] width 33 height 22
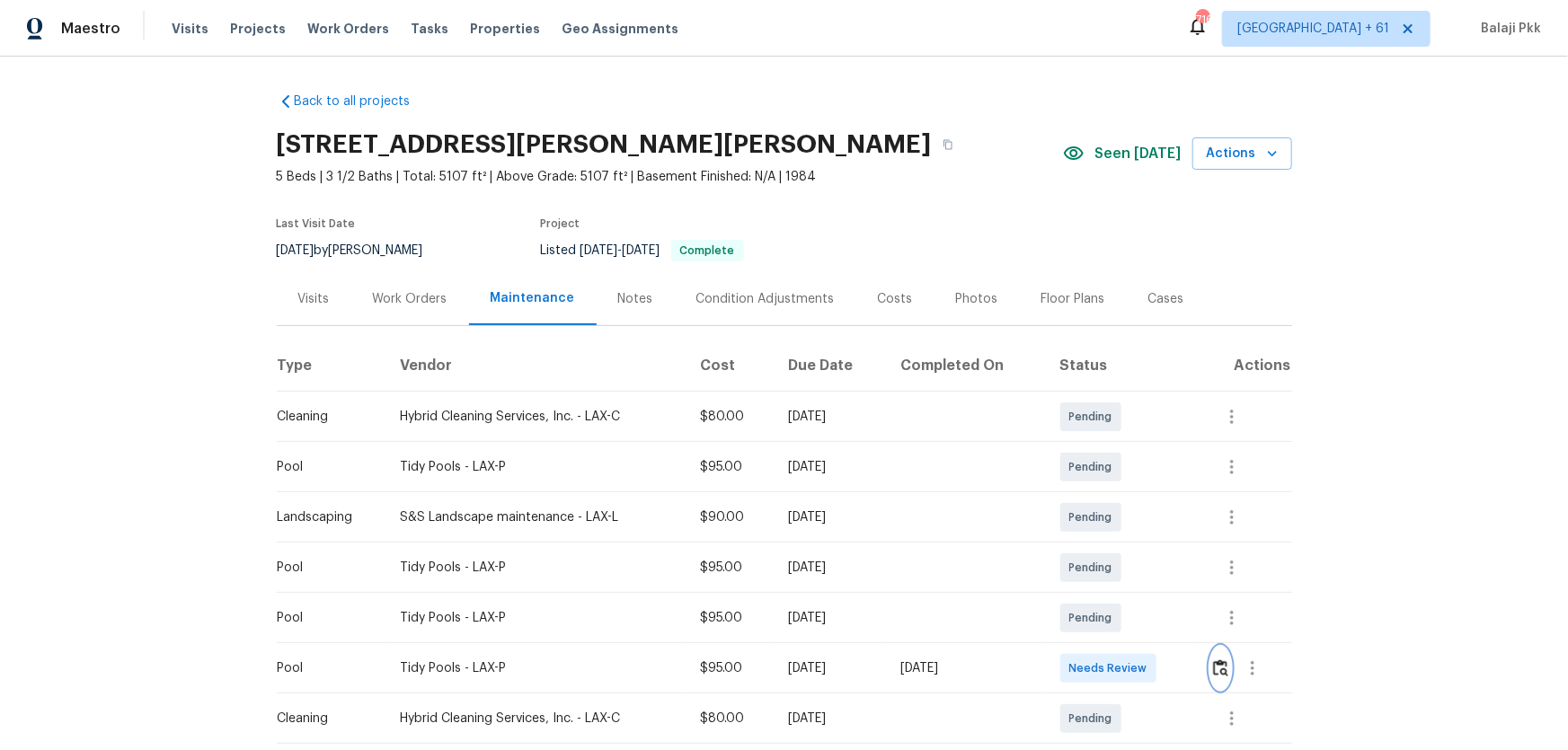
click at [1115, 496] on img "button" at bounding box center [1220, 668] width 15 height 17
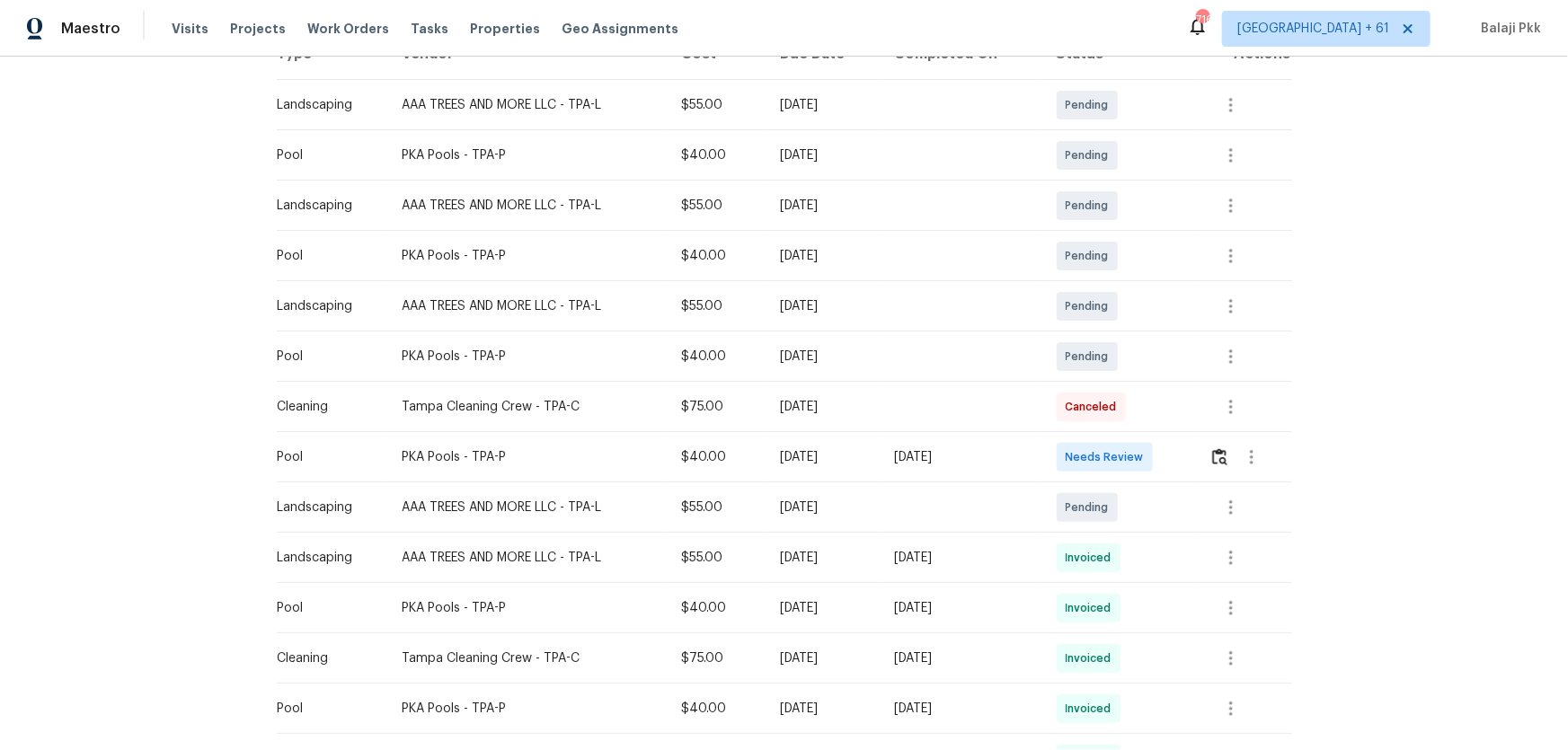
scroll to position [327, 0]
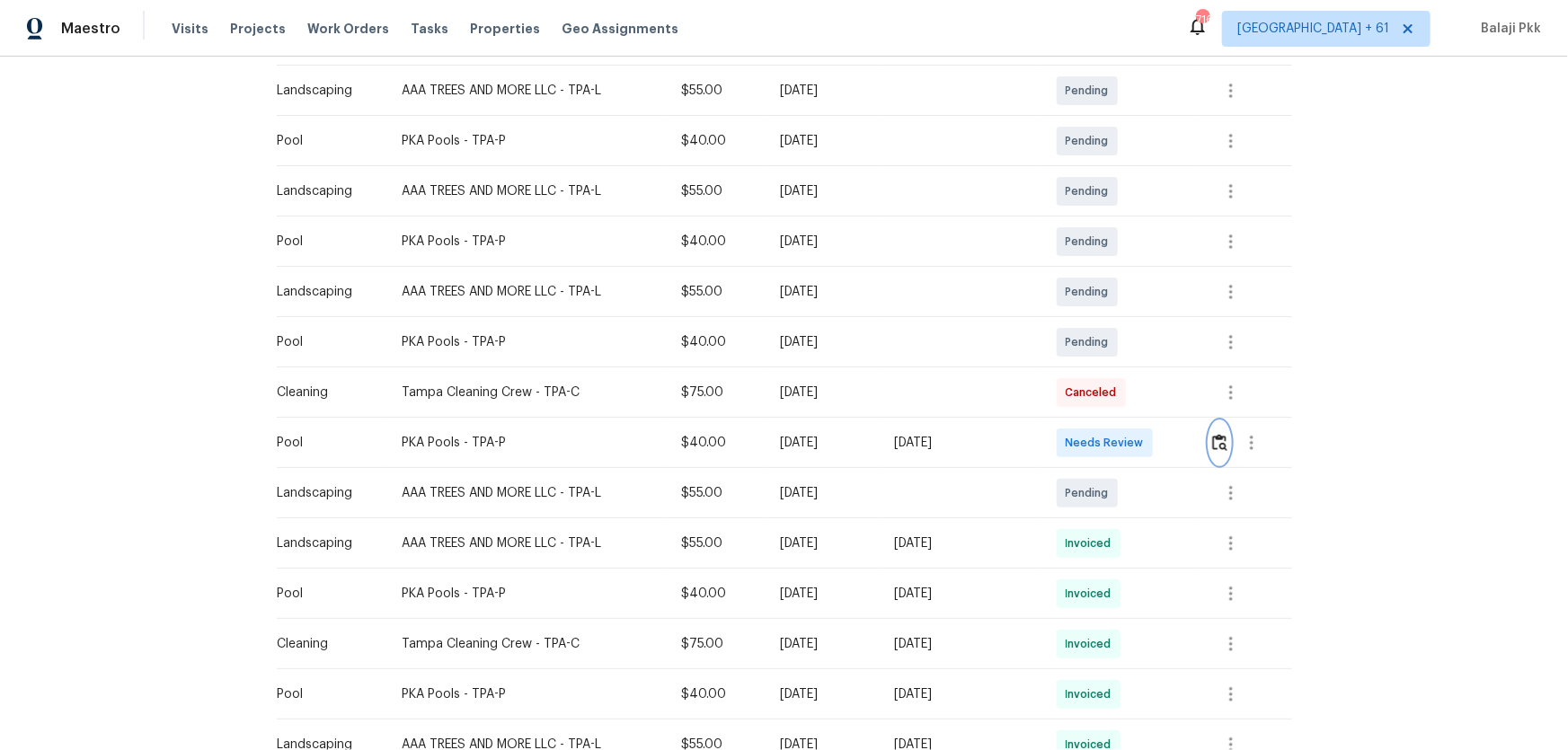
click at [1115, 445] on img "button" at bounding box center [1219, 443] width 15 height 17
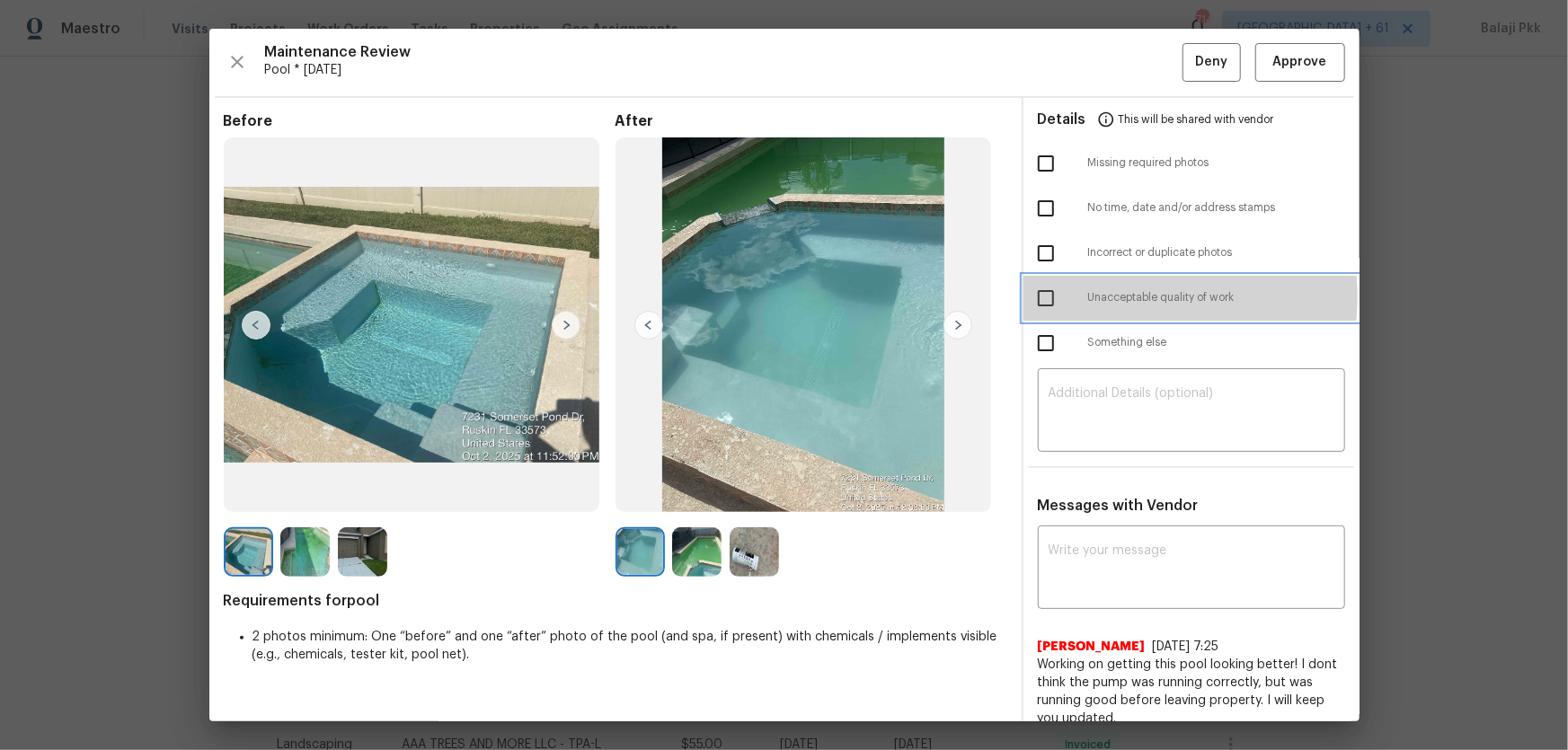
click at [1105, 297] on span "Unacceptable quality of work" at bounding box center [1217, 298] width 257 height 15
checkbox input "true"
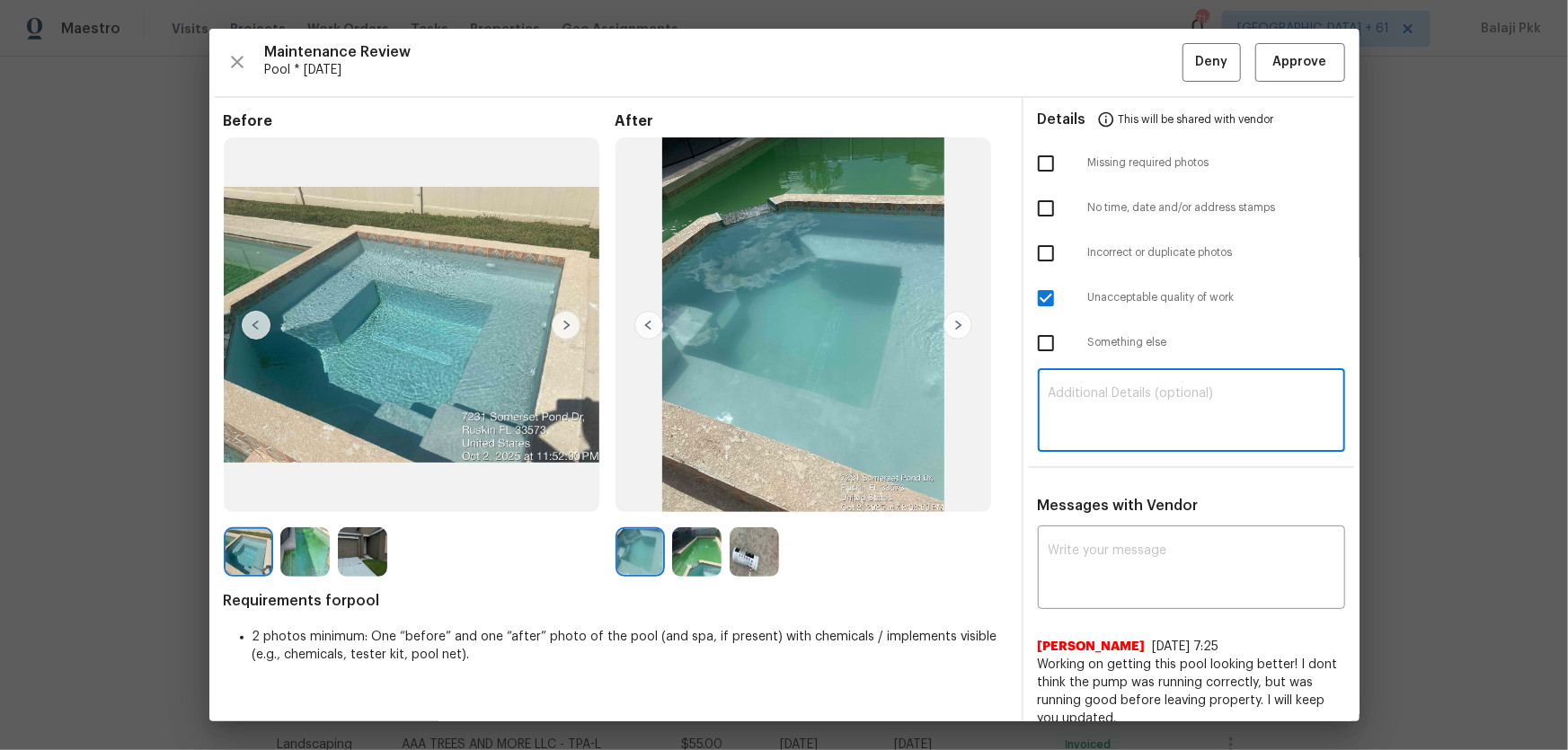
click at [1115, 417] on textarea at bounding box center [1192, 412] width 286 height 50
paste textarea "Maintenance Audit Team: Hello! Unfortunately, this pool visit completed on [DAT…"
type textarea "Maintenance Audit Team: Hello! Unfortunately, this pool visit completed on [DAT…"
click at [1107, 496] on textarea at bounding box center [1192, 569] width 286 height 50
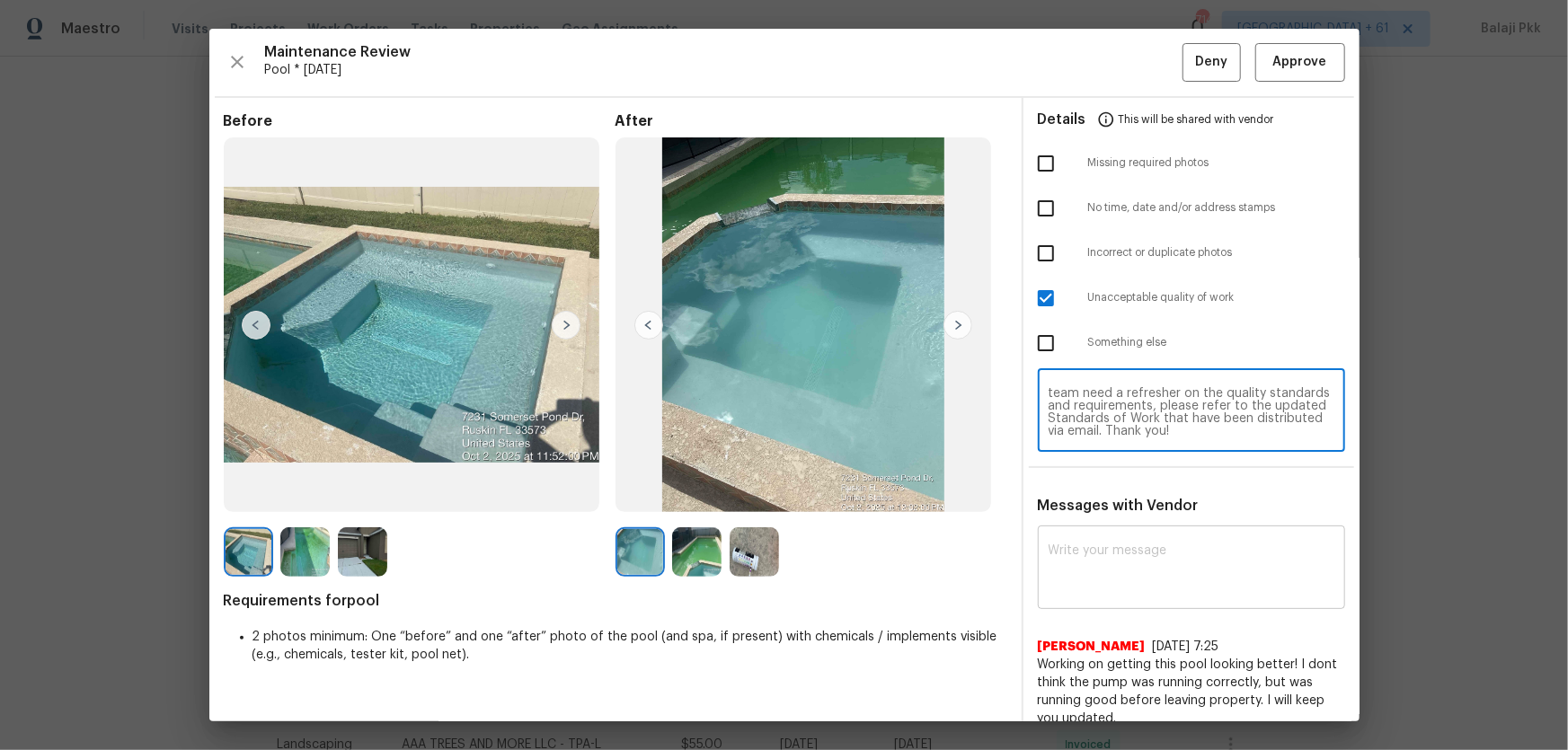
paste textarea "Maintenance Audit Team: Hello! Unfortunately, this pool visit completed on 10/0…"
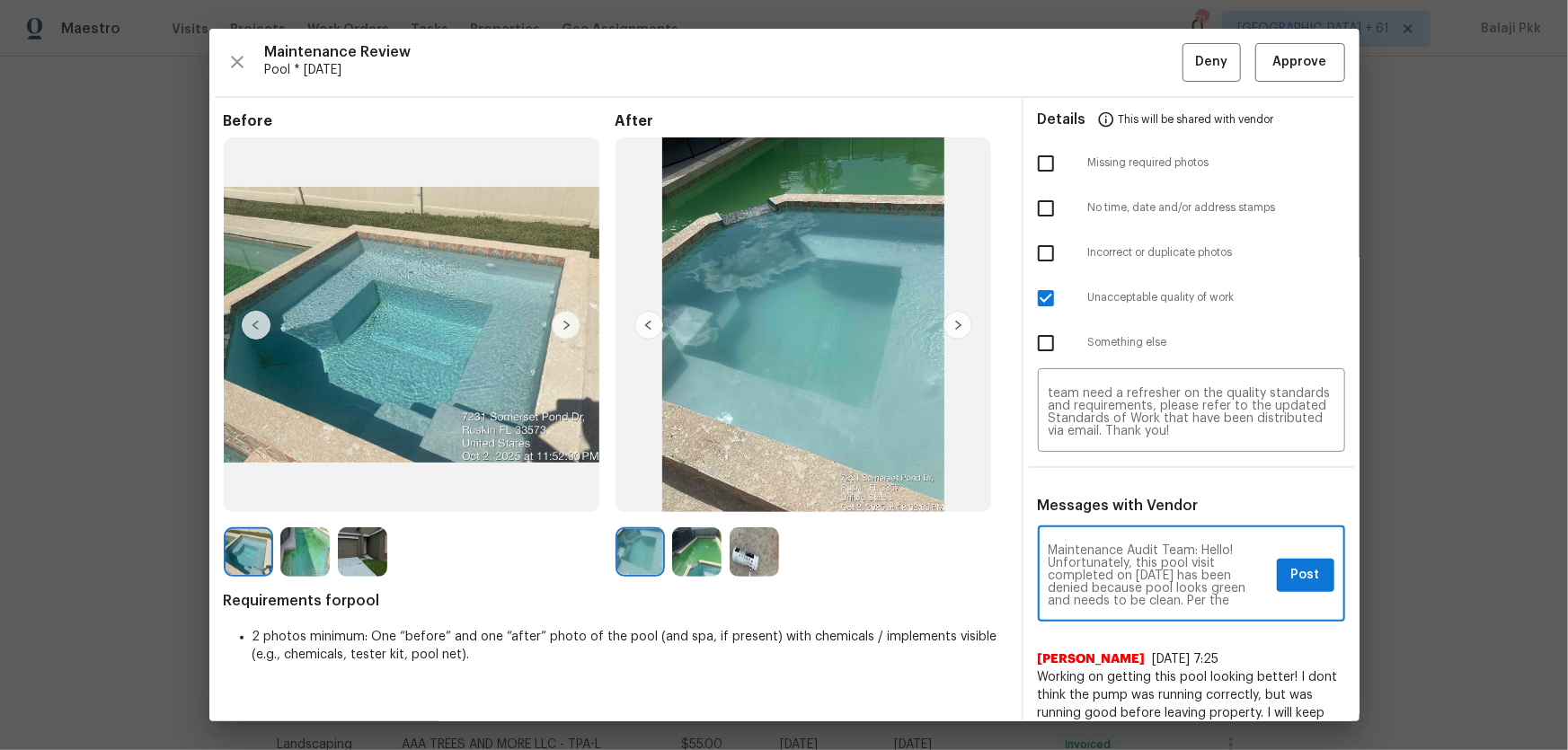
scroll to position [189, 0]
type textarea "Maintenance Audit Team: Hello! Unfortunately, this pool visit completed on 10/0…"
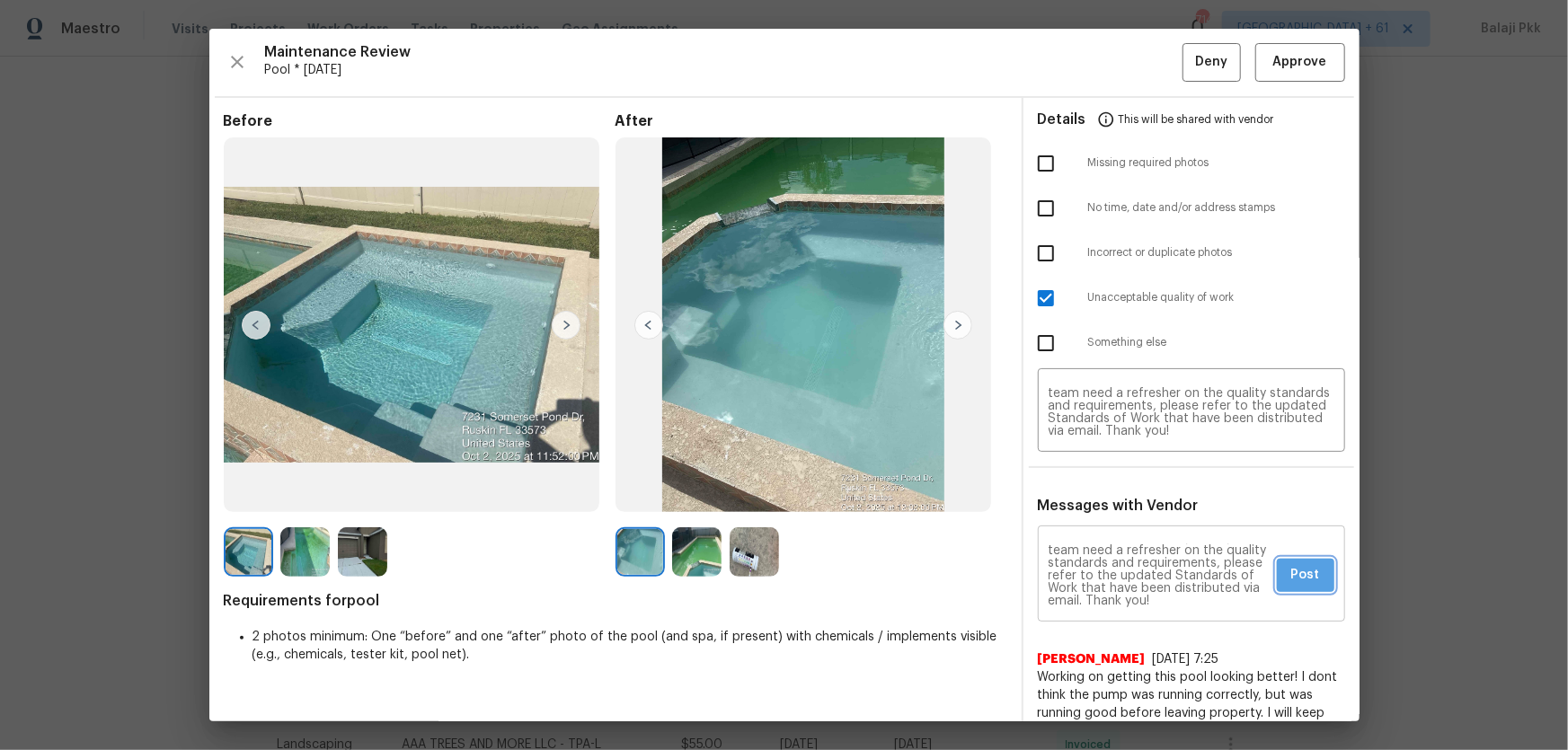
click at [1115, 496] on span "Post" at bounding box center [1306, 575] width 29 height 22
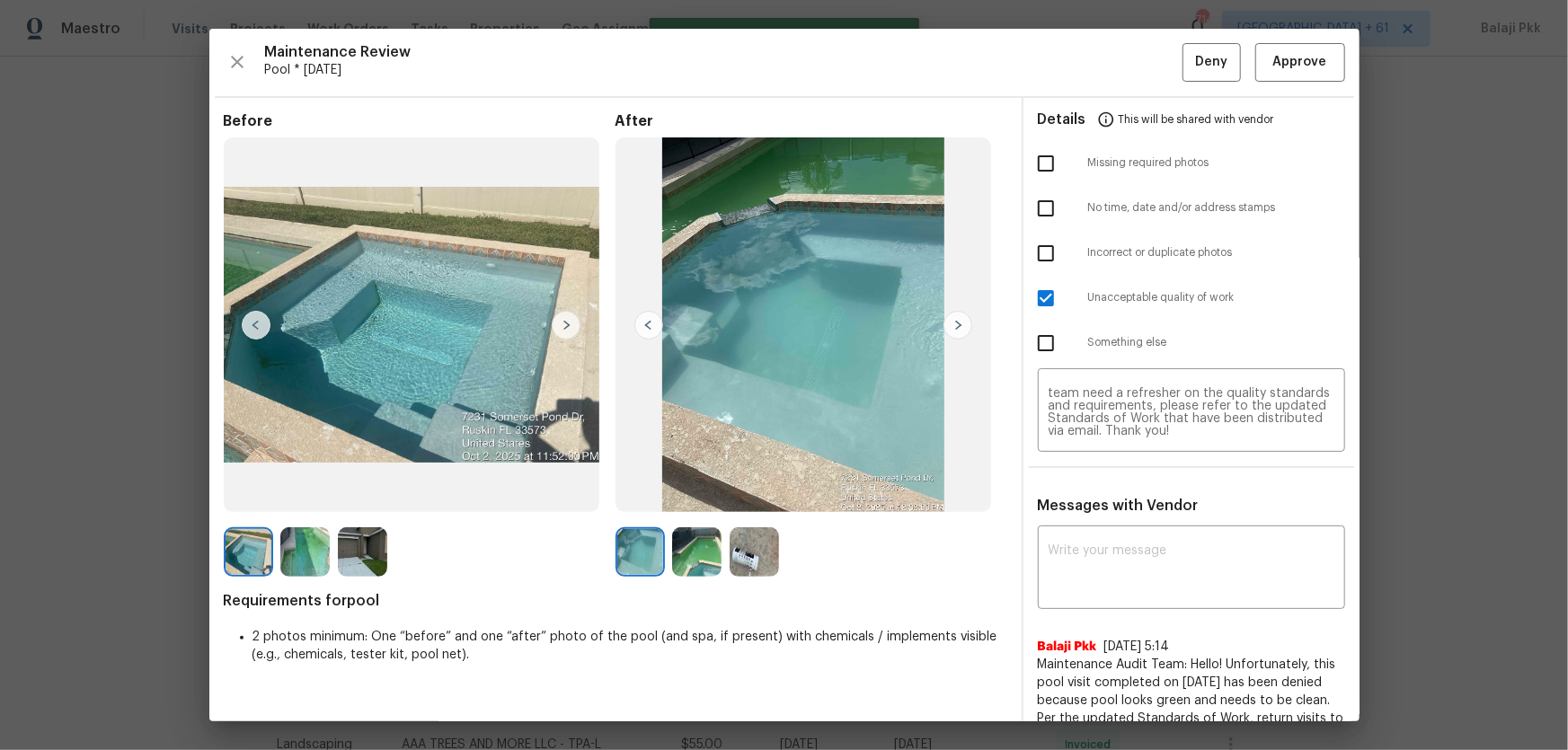
scroll to position [0, 0]
click at [1115, 61] on button "Deny" at bounding box center [1211, 62] width 59 height 38
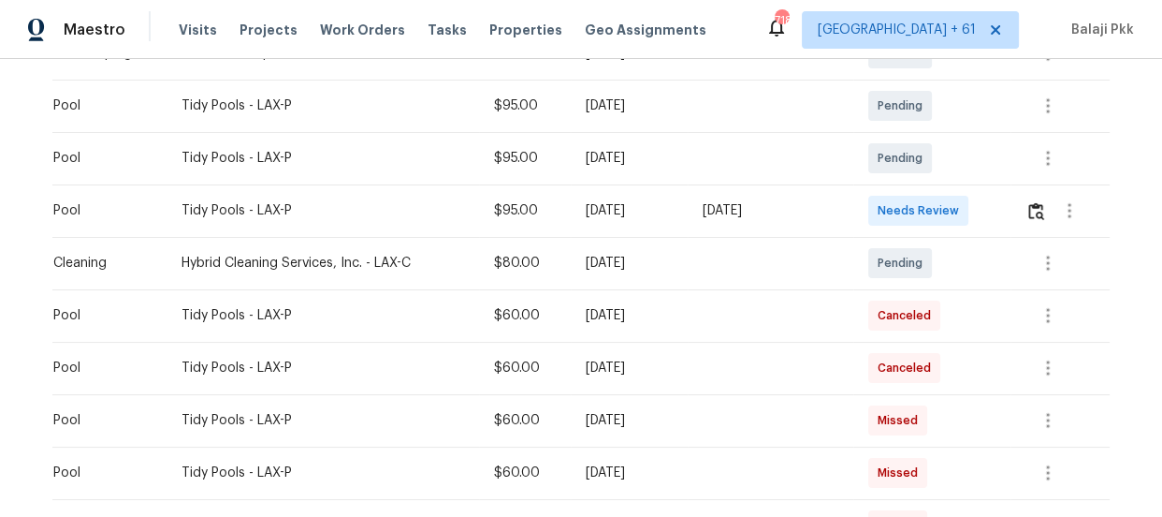
scroll to position [510, 0]
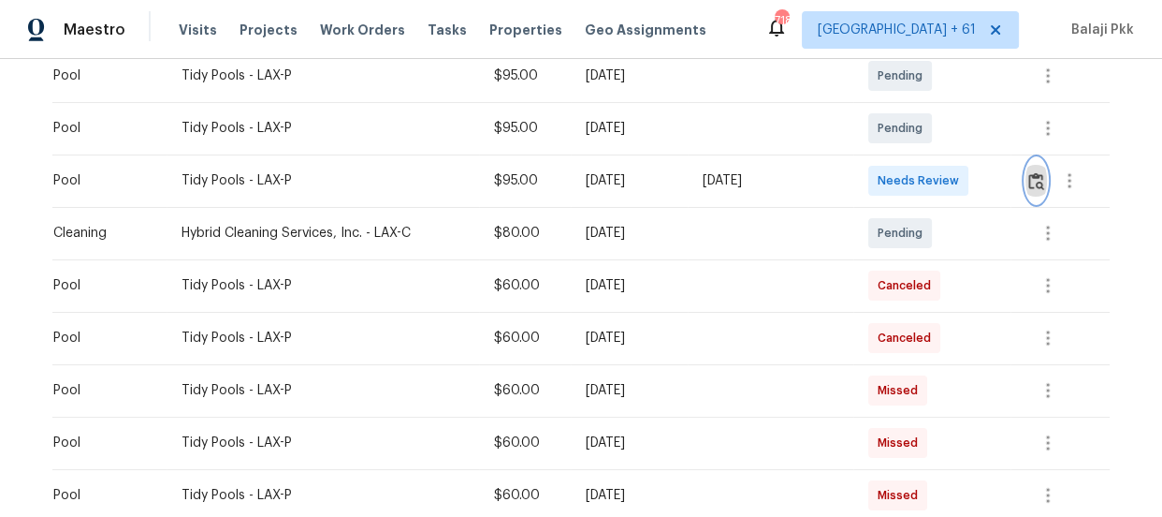
click at [1036, 186] on img "button" at bounding box center [1036, 181] width 16 height 18
